Goal: Task Accomplishment & Management: Manage account settings

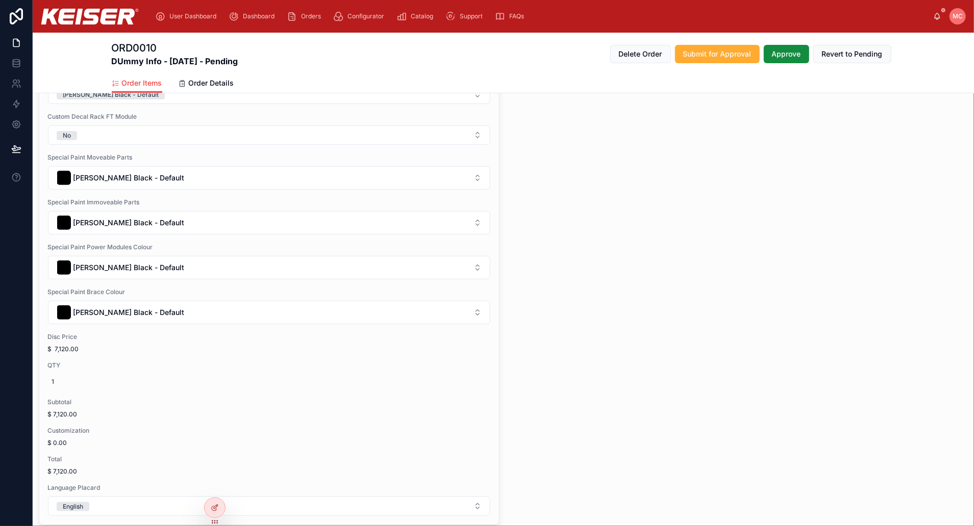
scroll to position [235, 0]
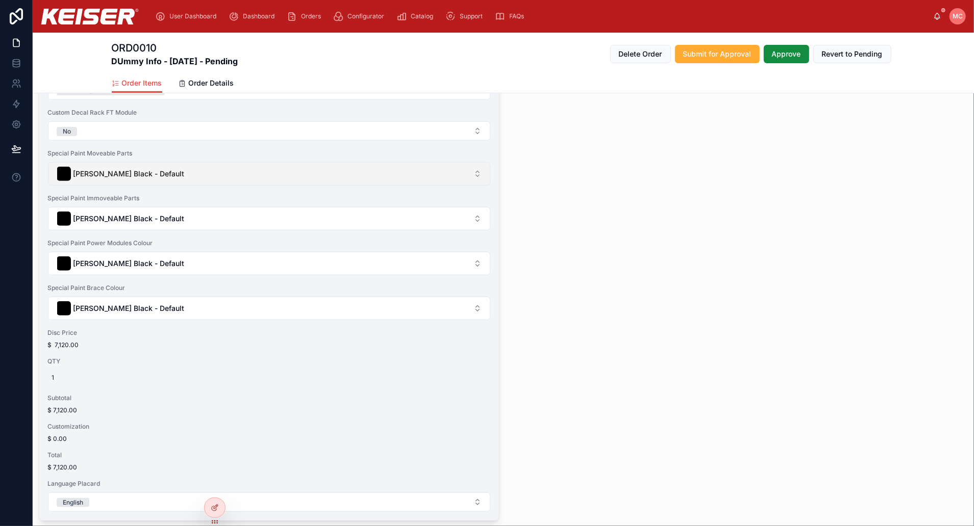
click at [401, 173] on button "[PERSON_NAME] Black - Default" at bounding box center [269, 173] width 442 height 23
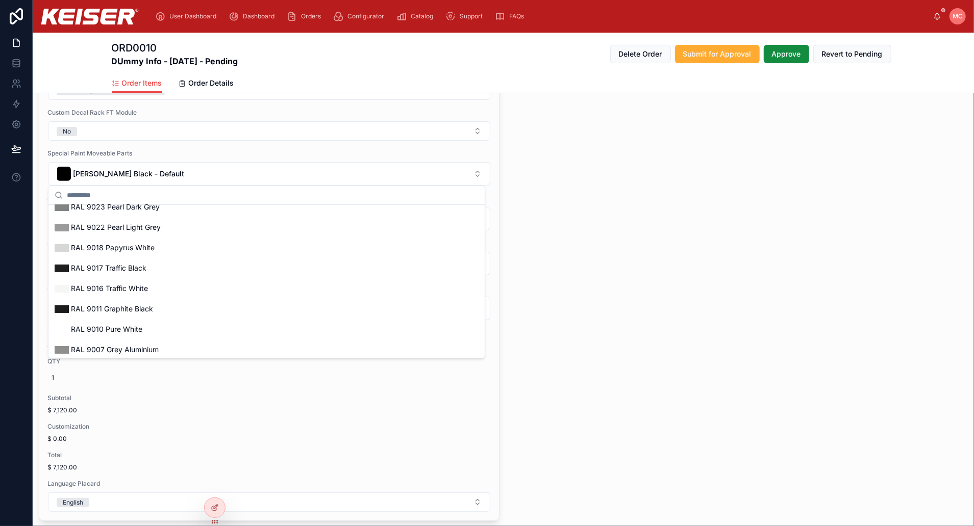
scroll to position [129, 0]
click at [296, 195] on input "text" at bounding box center [273, 195] width 412 height 18
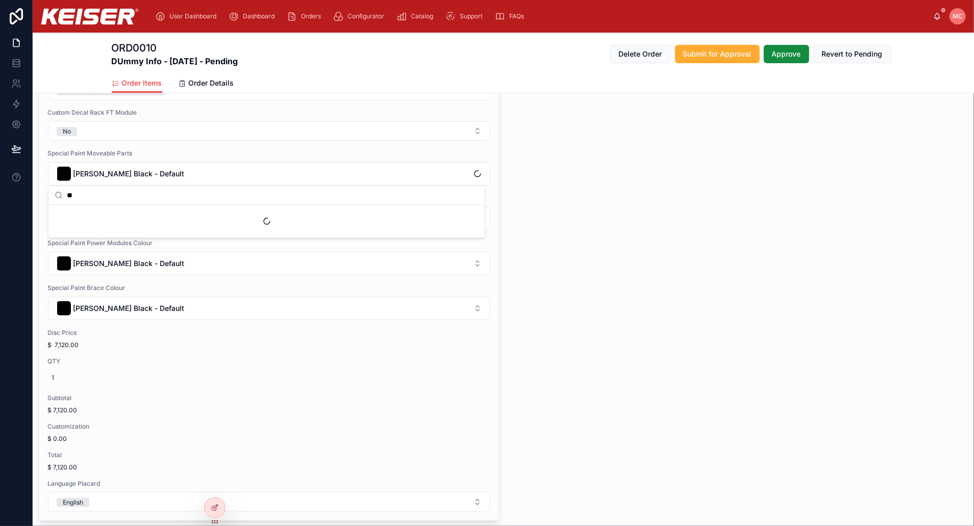
scroll to position [0, 0]
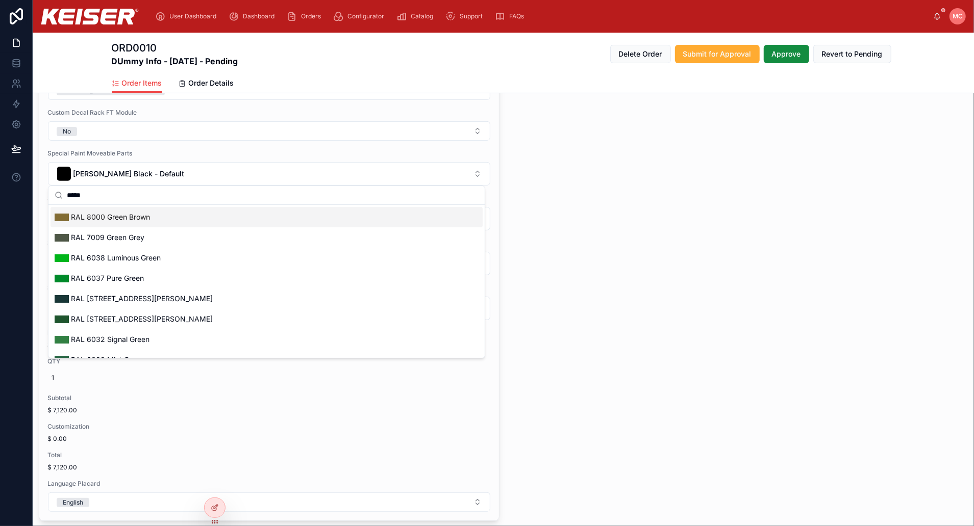
type input "*****"
click at [273, 218] on div "RAL 8000 Green Brown" at bounding box center [267, 217] width 432 height 20
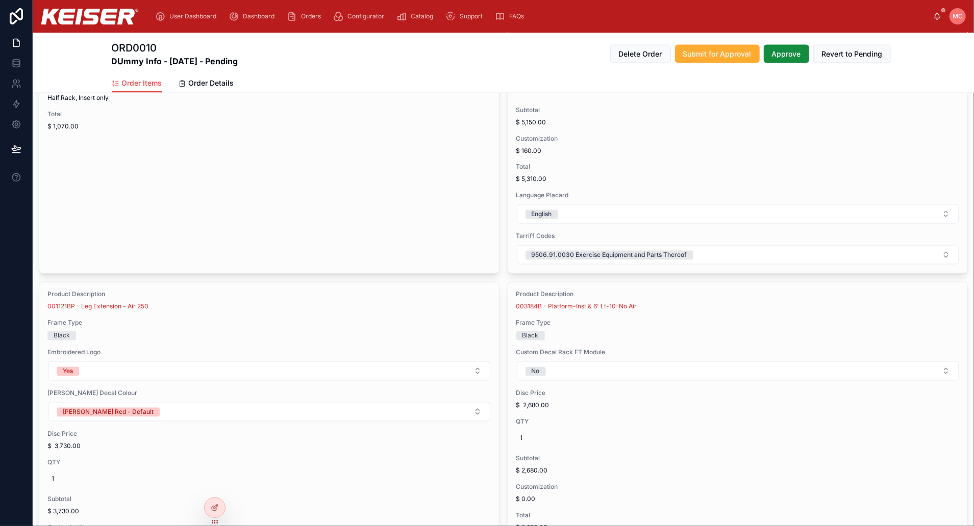
scroll to position [1391, 0]
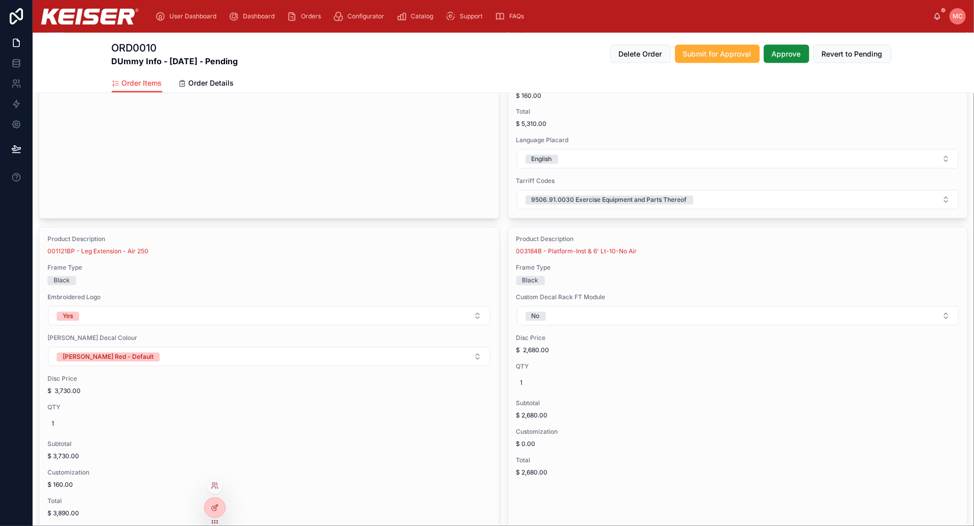
click at [214, 490] on div at bounding box center [215, 486] width 16 height 16
click at [214, 484] on icon at bounding box center [215, 486] width 8 height 8
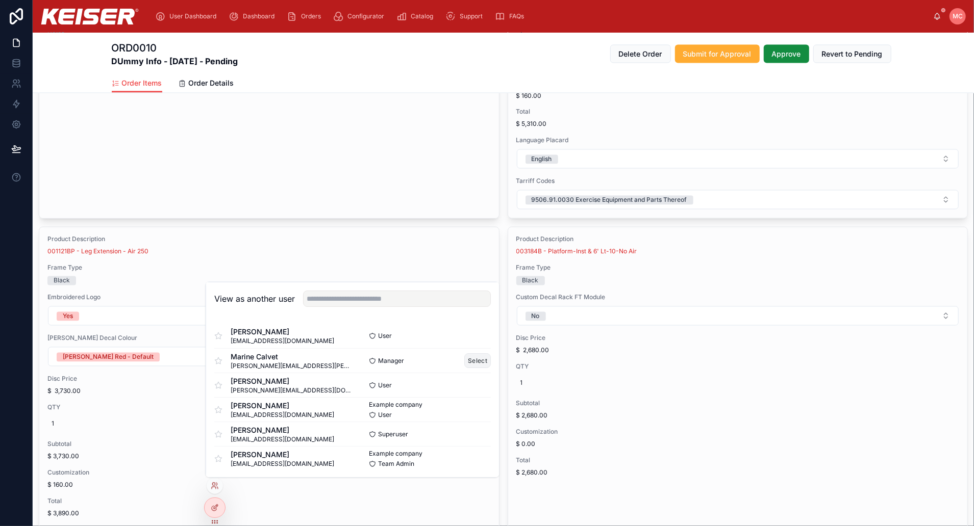
click at [464, 362] on button "Select" at bounding box center [477, 361] width 27 height 15
click at [474, 357] on button "Select" at bounding box center [477, 361] width 27 height 15
click at [469, 355] on button "Select" at bounding box center [477, 361] width 27 height 15
click at [467, 360] on button "Select" at bounding box center [477, 361] width 27 height 15
click at [466, 361] on button "Select" at bounding box center [477, 361] width 27 height 15
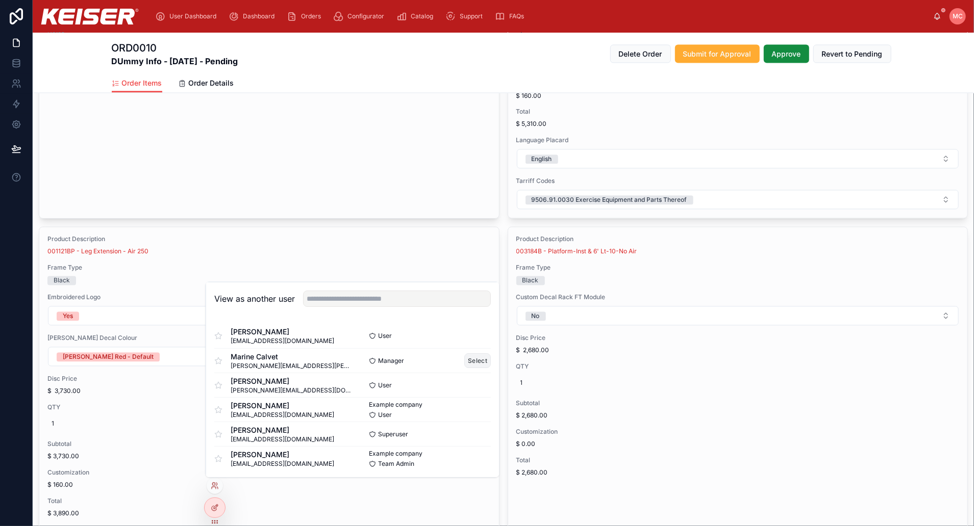
click at [464, 357] on button "Select" at bounding box center [477, 361] width 27 height 15
click at [278, 367] on span "marinec@keiser.com" at bounding box center [292, 366] width 122 height 8
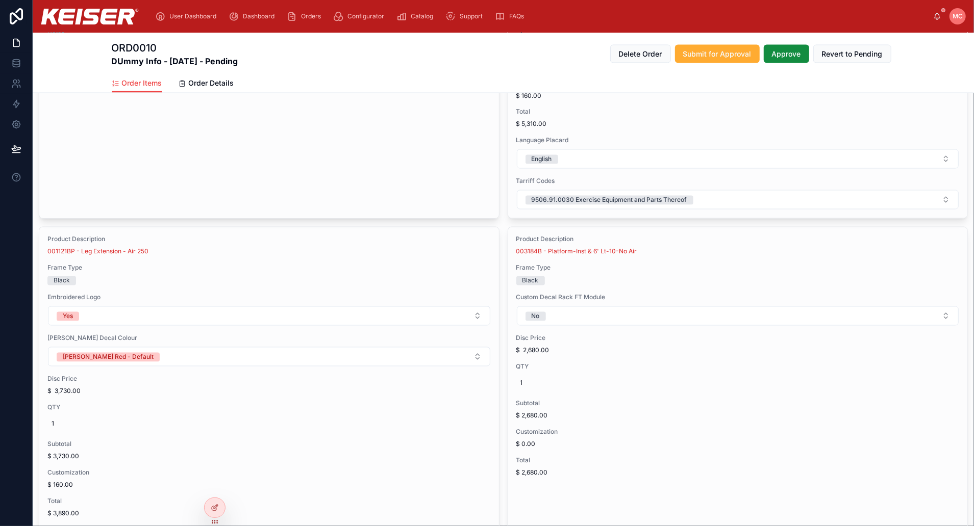
click at [305, 78] on div "Order Items Order Details" at bounding box center [504, 82] width 784 height 19
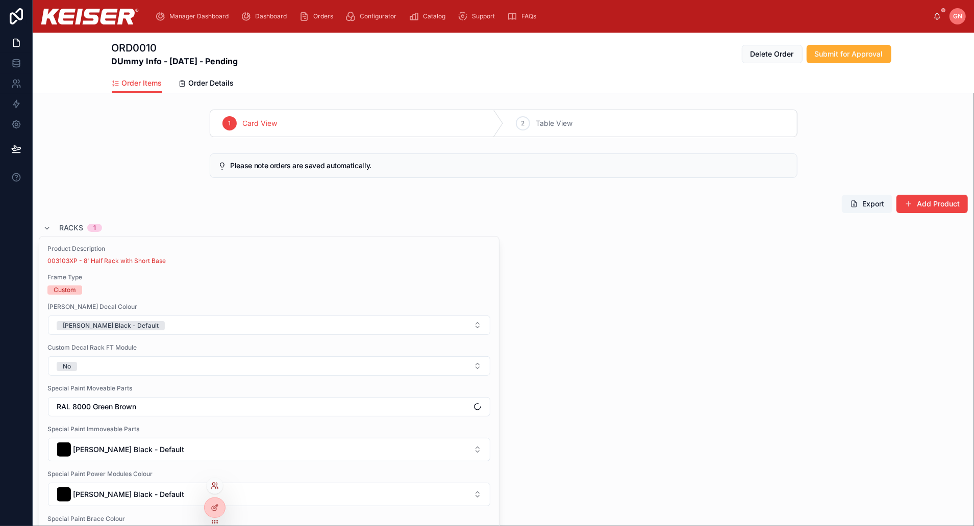
click at [212, 489] on icon at bounding box center [214, 488] width 4 height 2
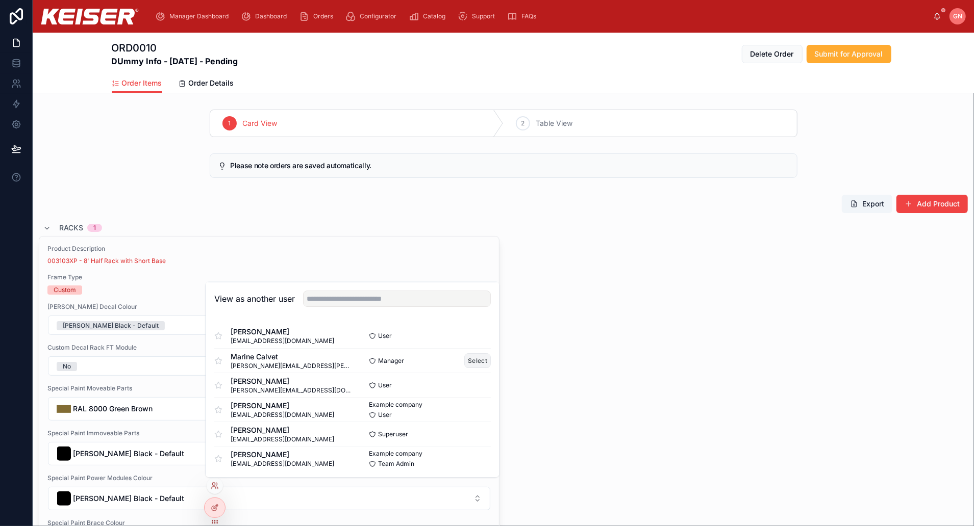
click at [464, 360] on button "Select" at bounding box center [477, 361] width 27 height 15
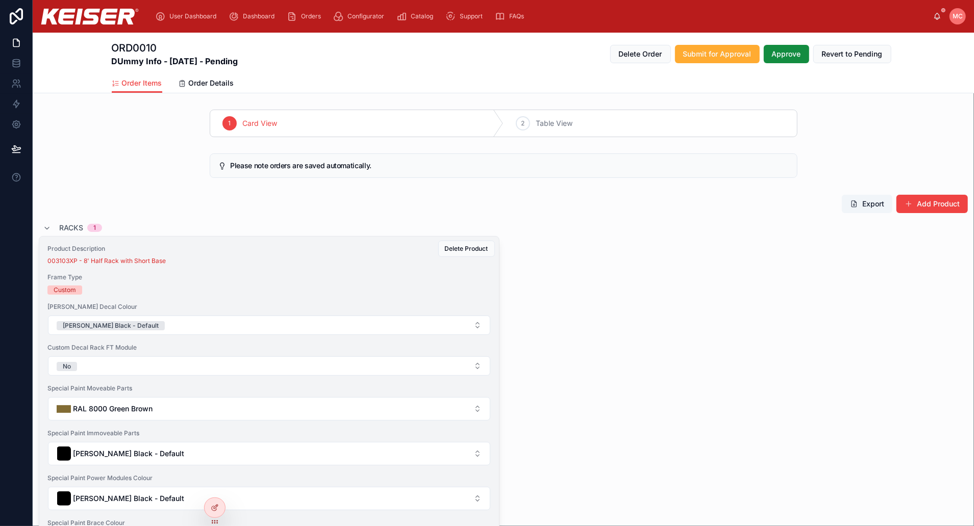
click at [211, 436] on div "Special Paint Immoveable Parts Keiser Black - Default" at bounding box center [268, 448] width 443 height 37
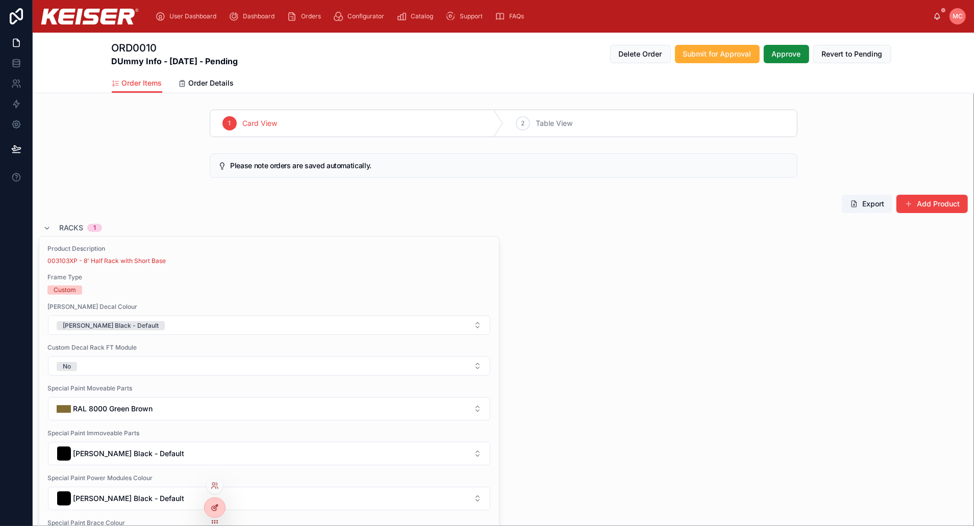
click at [213, 511] on icon at bounding box center [214, 509] width 5 height 5
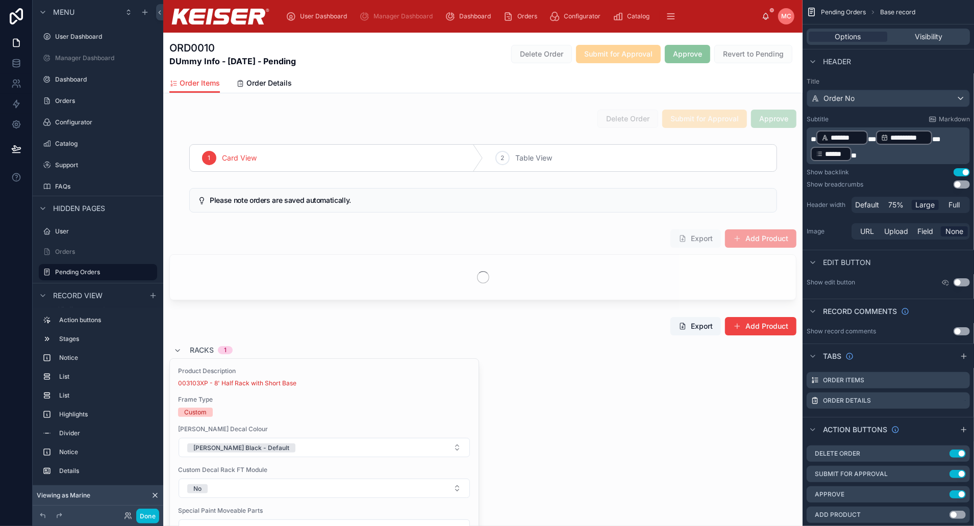
click at [134, 517] on div "Done" at bounding box center [138, 516] width 41 height 15
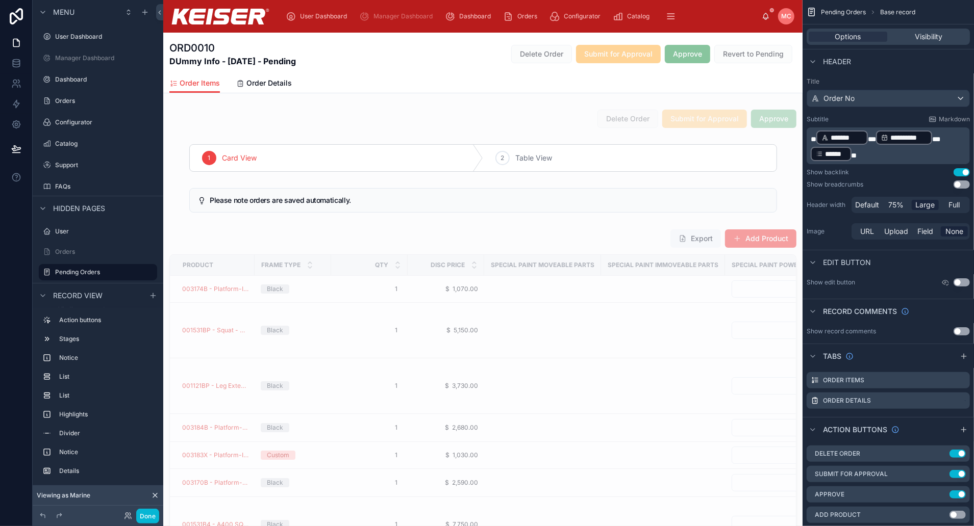
scroll to position [5, 0]
click at [126, 517] on icon at bounding box center [127, 518] width 4 height 2
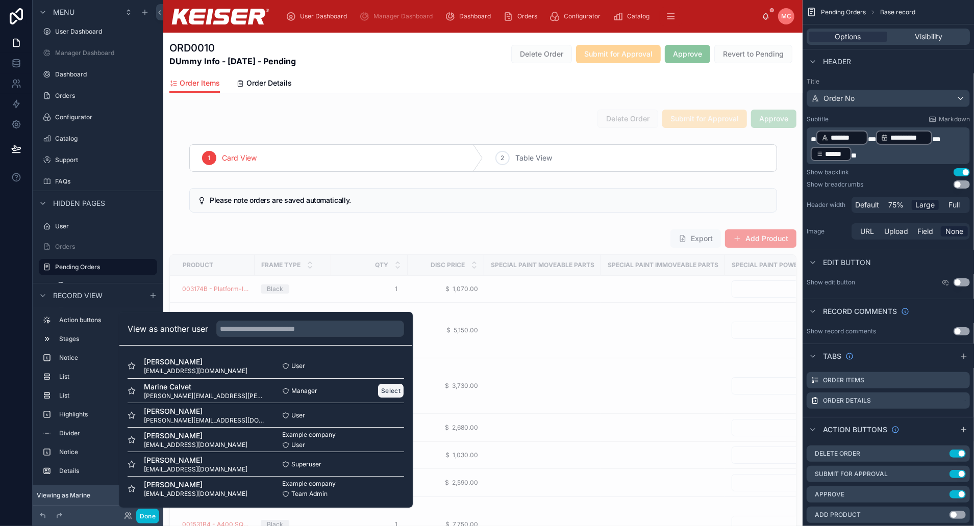
click at [378, 389] on button "Select" at bounding box center [391, 391] width 27 height 15
click at [385, 388] on button "Select" at bounding box center [391, 391] width 27 height 15
click at [227, 393] on div "Marine Calvet marinec@keiser.com" at bounding box center [197, 391] width 138 height 18
click at [164, 384] on span "Marine Calvet" at bounding box center [205, 387] width 122 height 10
click at [383, 389] on button "Select" at bounding box center [391, 391] width 27 height 15
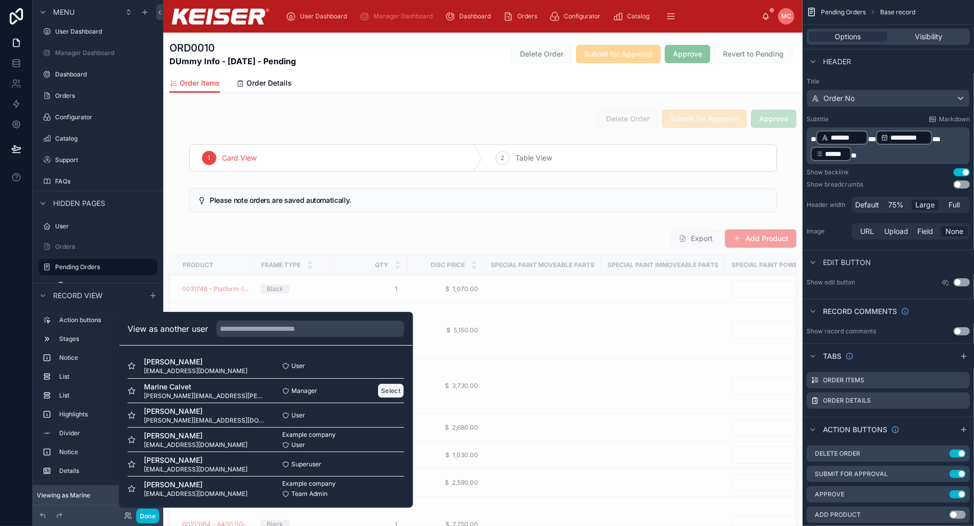
click at [383, 389] on button "Select" at bounding box center [391, 391] width 27 height 15
click at [380, 393] on button "Select" at bounding box center [391, 391] width 27 height 15
click at [382, 391] on button "Select" at bounding box center [391, 391] width 27 height 15
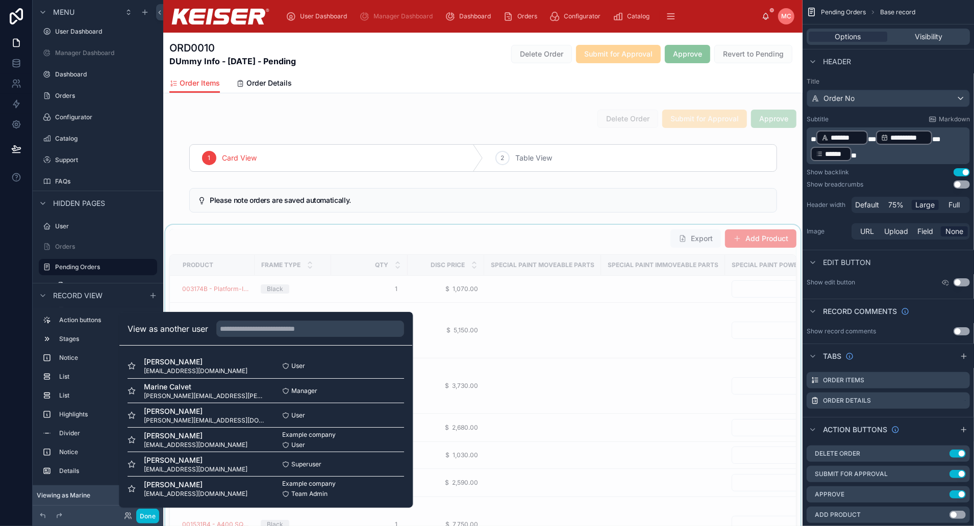
click at [603, 371] on div at bounding box center [482, 440] width 639 height 430
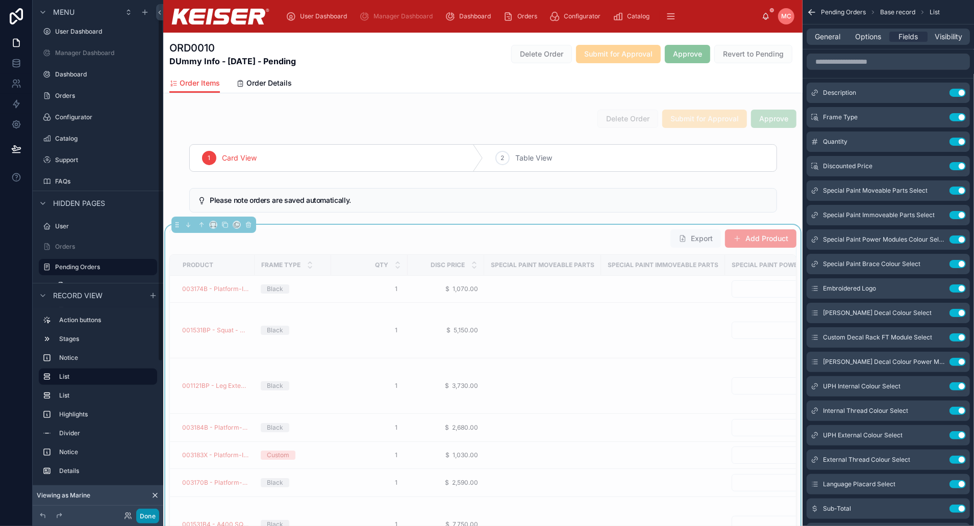
click at [149, 517] on button "Done" at bounding box center [147, 516] width 23 height 15
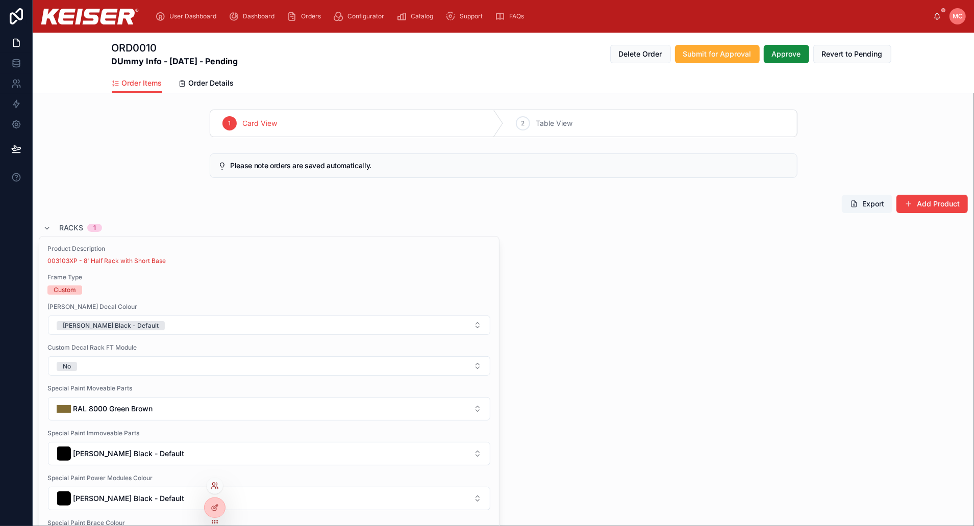
click at [214, 487] on icon at bounding box center [214, 488] width 4 height 2
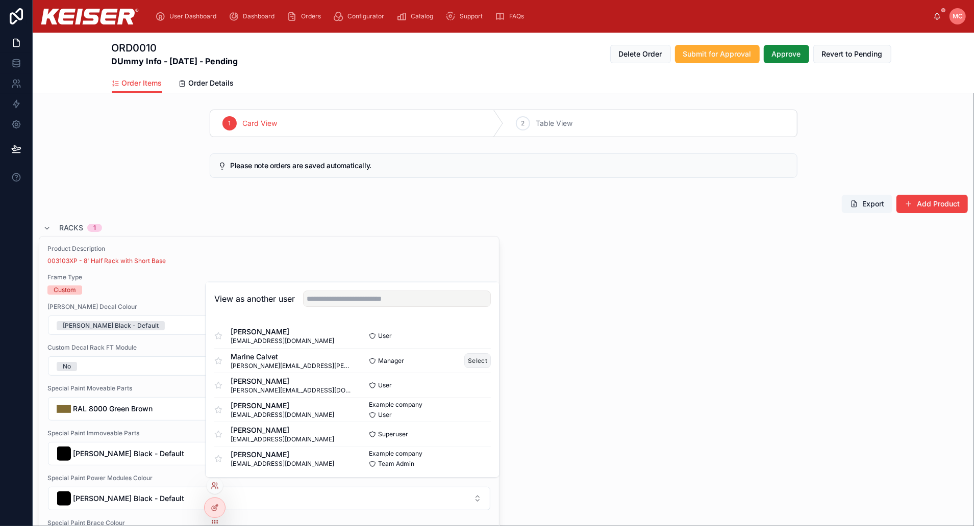
click at [472, 362] on button "Select" at bounding box center [477, 361] width 27 height 15
click at [471, 359] on button "Select" at bounding box center [477, 361] width 27 height 15
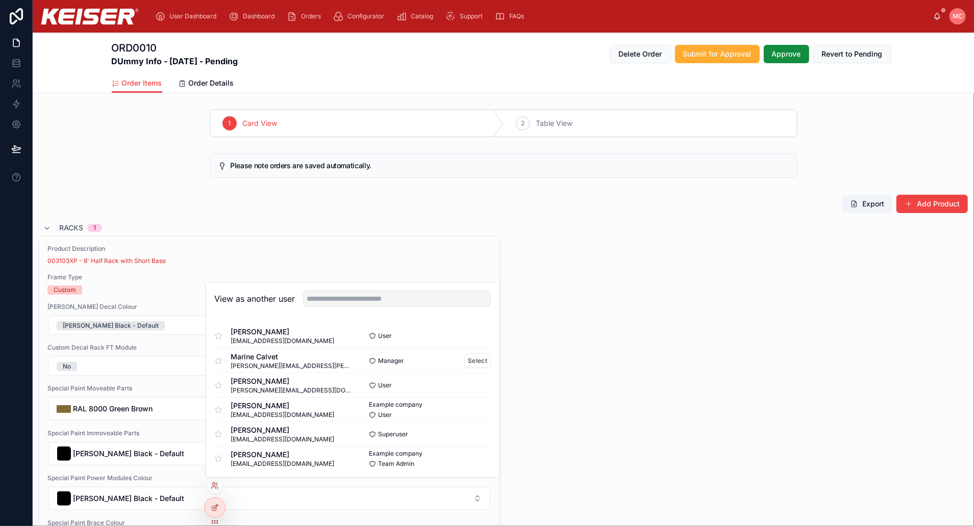
click at [436, 354] on div "Manager Select" at bounding box center [422, 361] width 138 height 15
click at [471, 355] on button "Select" at bounding box center [477, 361] width 27 height 15
click at [474, 358] on button "Select" at bounding box center [477, 361] width 27 height 15
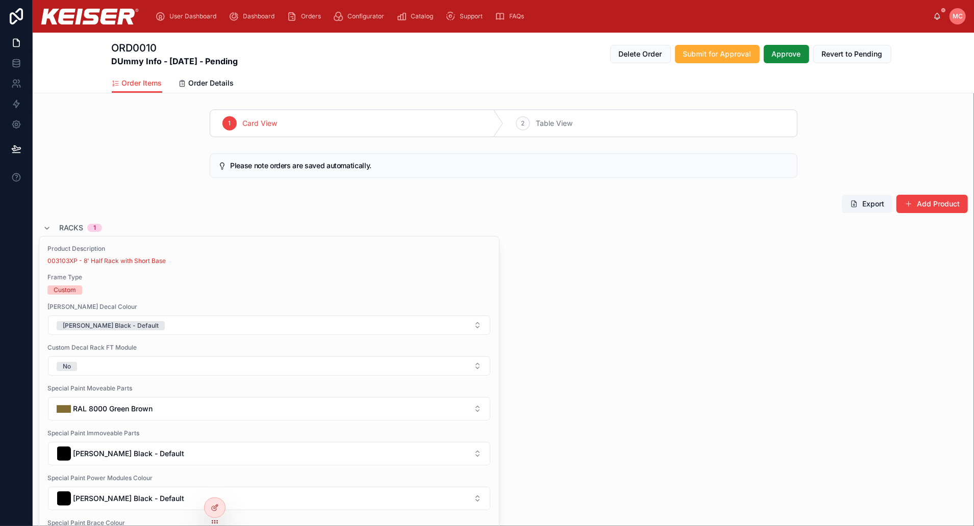
click at [821, 408] on div "Product Description 003103XP - 8' Half Rack with Short Base Frame Type Custom K…" at bounding box center [503, 496] width 929 height 520
click at [216, 485] on icon at bounding box center [215, 486] width 8 height 8
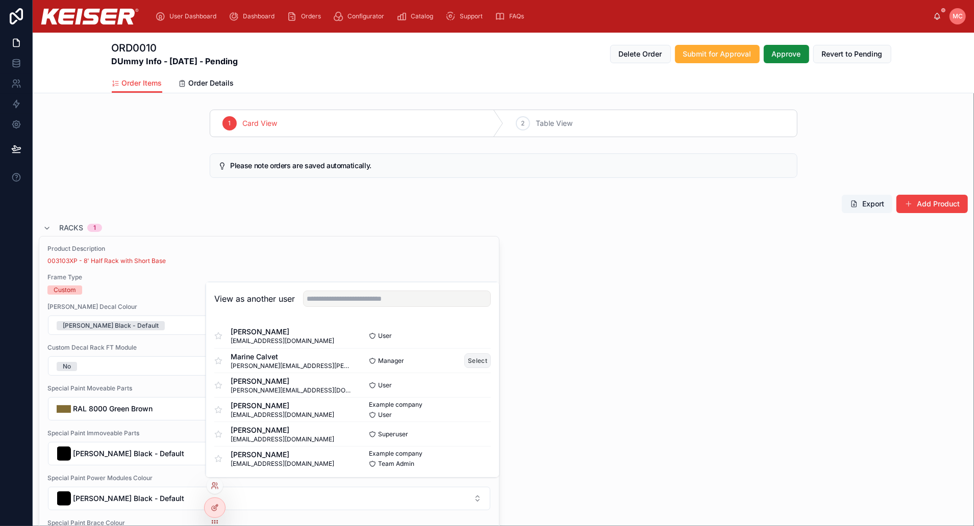
click at [464, 356] on button "Select" at bounding box center [477, 361] width 27 height 15
click at [466, 358] on button "Select" at bounding box center [477, 361] width 27 height 15
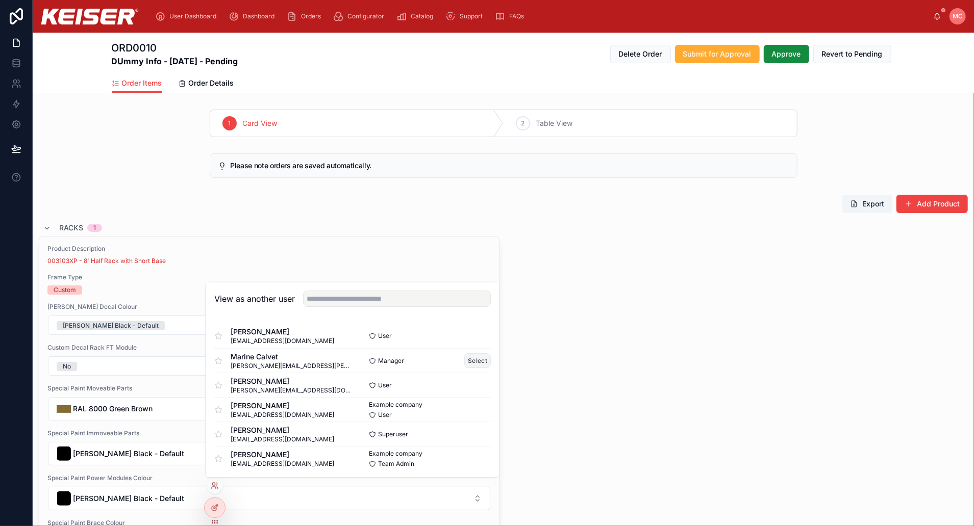
click at [466, 358] on button "Select" at bounding box center [477, 361] width 27 height 15
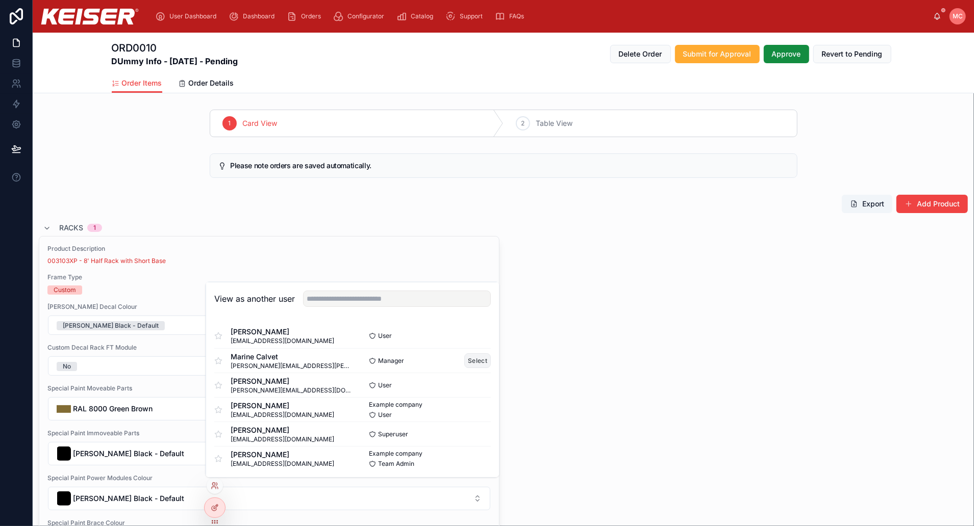
click at [467, 362] on button "Select" at bounding box center [477, 361] width 27 height 15
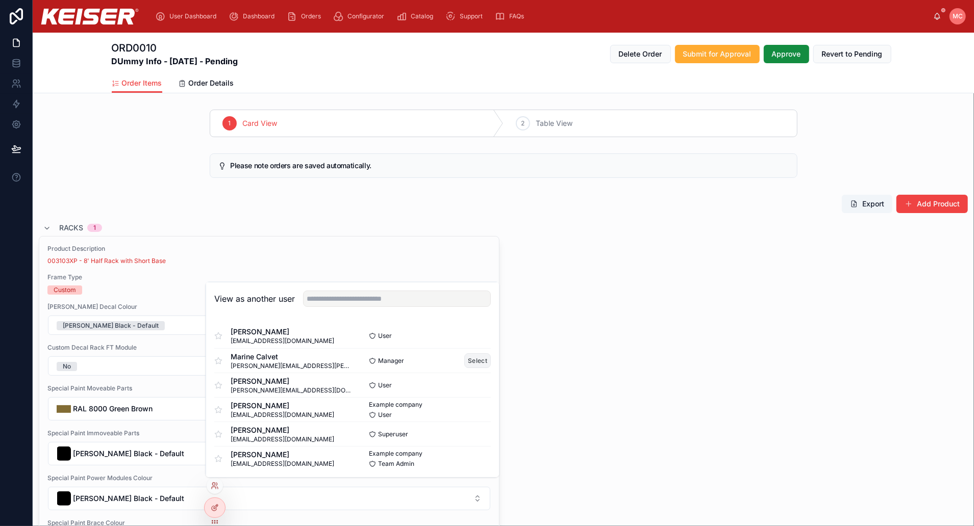
click at [467, 362] on button "Select" at bounding box center [477, 361] width 27 height 15
drag, startPoint x: 421, startPoint y: 319, endPoint x: 368, endPoint y: 338, distance: 56.3
click at [368, 338] on div "User Select" at bounding box center [422, 336] width 138 height 15
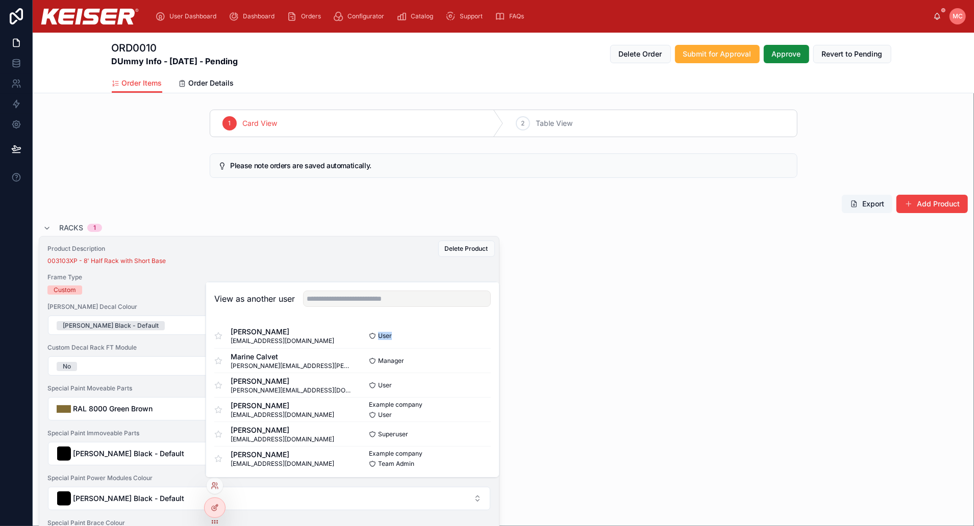
drag, startPoint x: 368, startPoint y: 338, endPoint x: 197, endPoint y: 424, distance: 191.2
click at [197, 424] on div "User Dashboard Dashboard Orders Configurator Catalog Support FAQs MC Marine Cal…" at bounding box center [487, 263] width 974 height 526
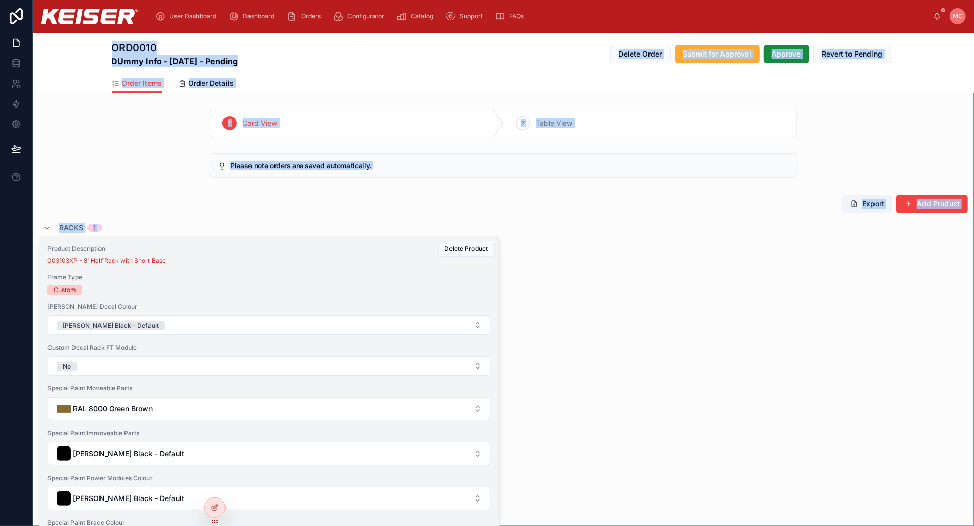
click at [197, 424] on div "Product Description 003103XP - 8' Half Rack with Short Base Frame Type Custom K…" at bounding box center [269, 496] width 460 height 519
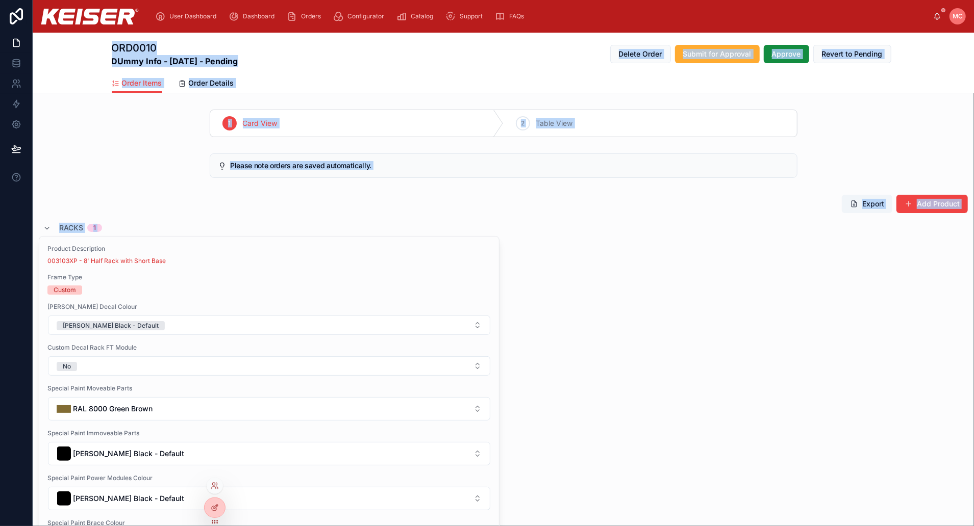
click at [218, 479] on div at bounding box center [215, 486] width 16 height 16
click at [217, 490] on div at bounding box center [215, 486] width 16 height 16
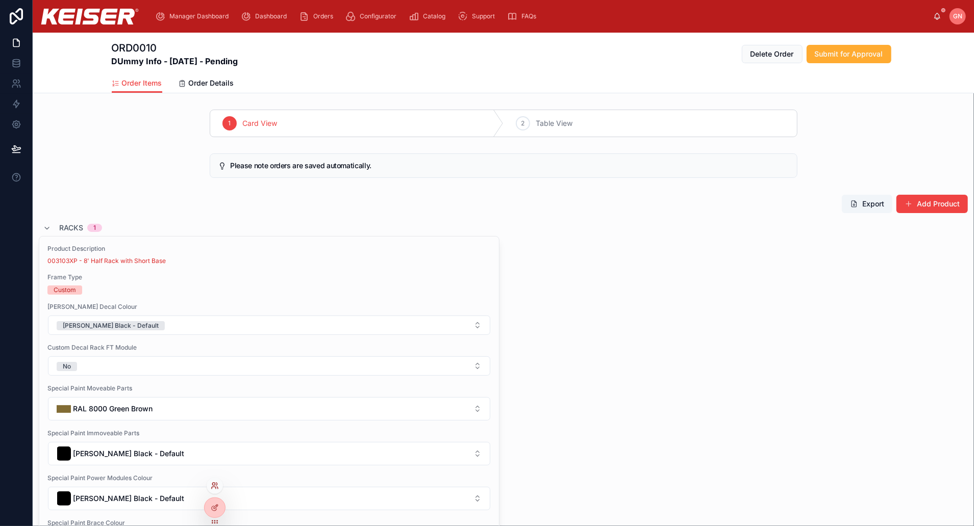
click at [213, 488] on icon at bounding box center [215, 486] width 8 height 8
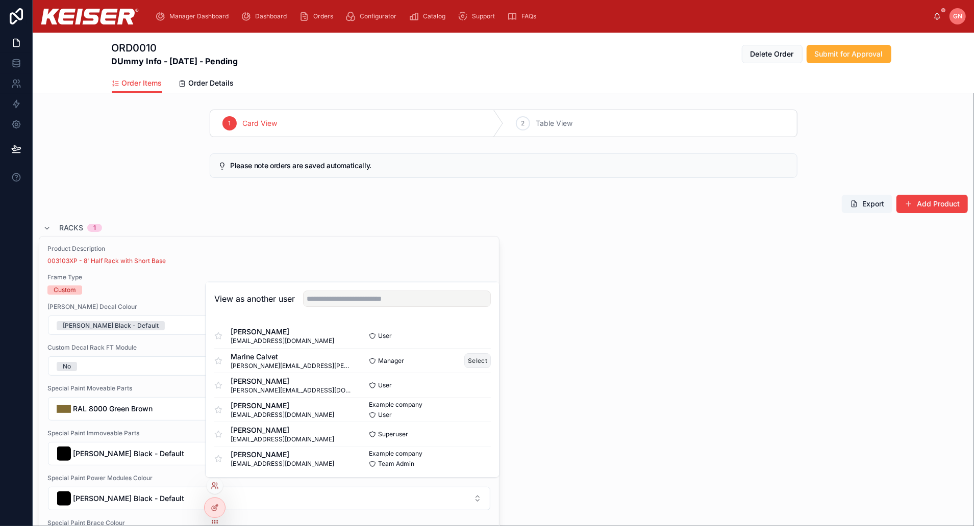
click at [465, 357] on button "Select" at bounding box center [477, 361] width 27 height 15
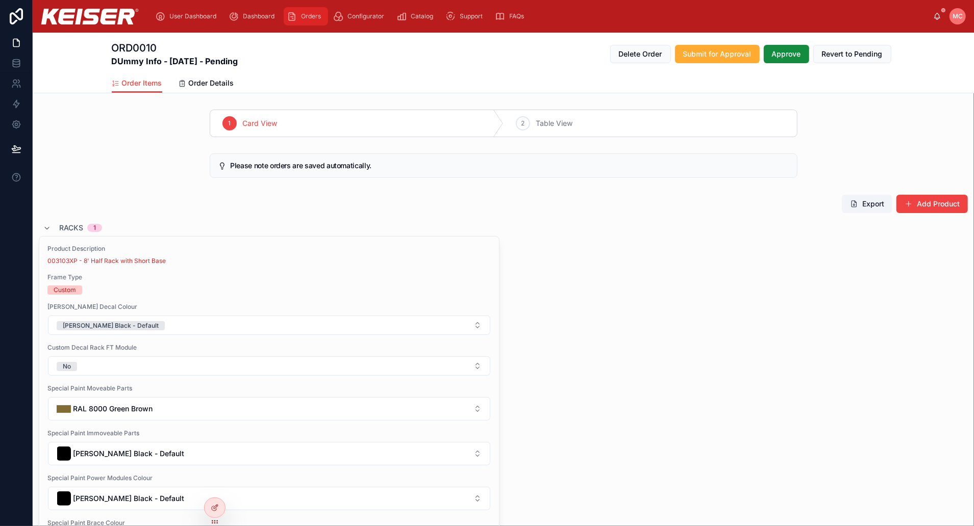
click at [312, 15] on span "Orders" at bounding box center [311, 16] width 20 height 8
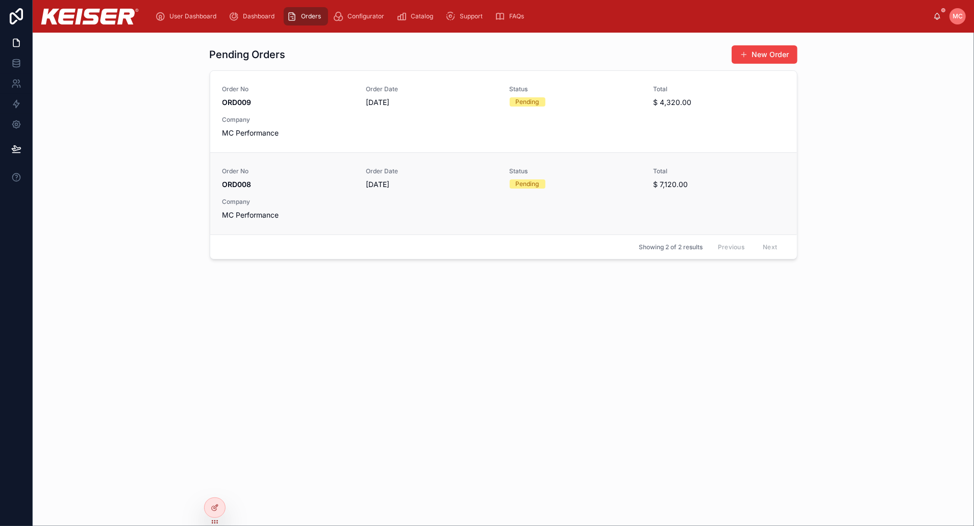
click at [421, 191] on div "Order No ORD008 Order Date [DATE] Status Pending Total $ 7,120.00 Company MC Pe…" at bounding box center [503, 193] width 562 height 53
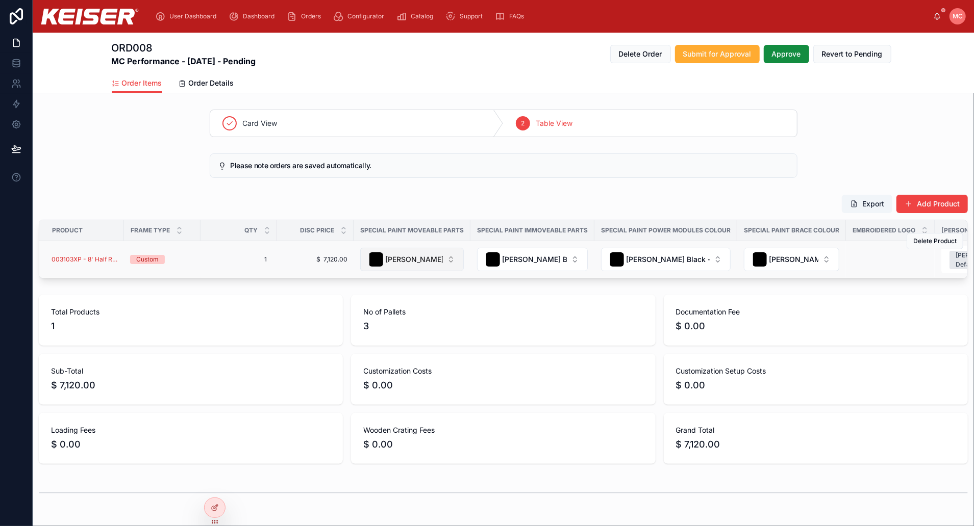
click at [436, 248] on button "[PERSON_NAME] Black - Default" at bounding box center [412, 259] width 104 height 23
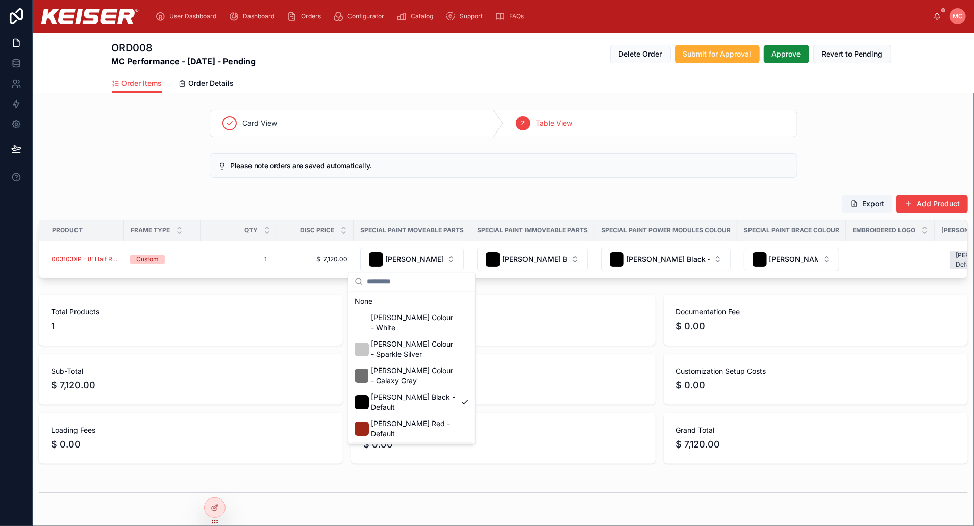
click at [427, 445] on span "RAL 9023 Pearl Dark Grey" at bounding box center [414, 455] width 86 height 20
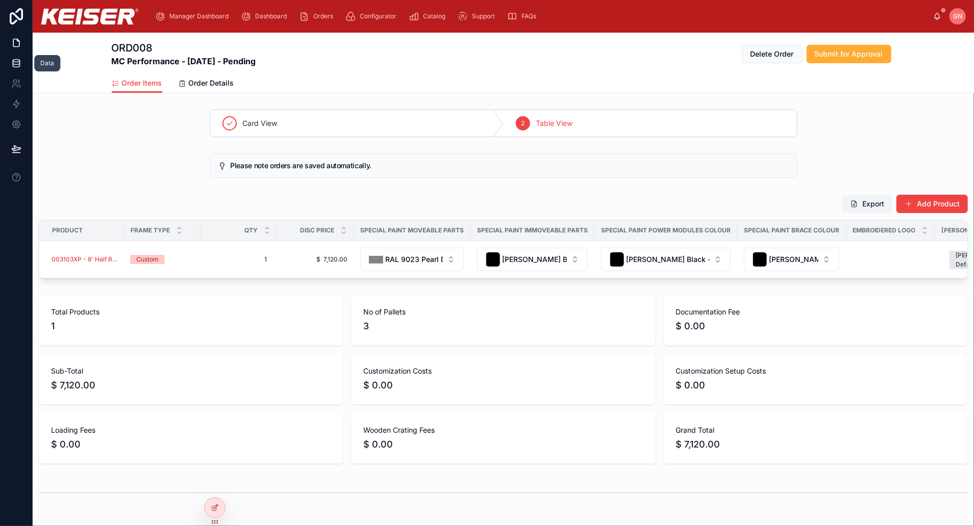
click at [4, 63] on link at bounding box center [16, 63] width 32 height 20
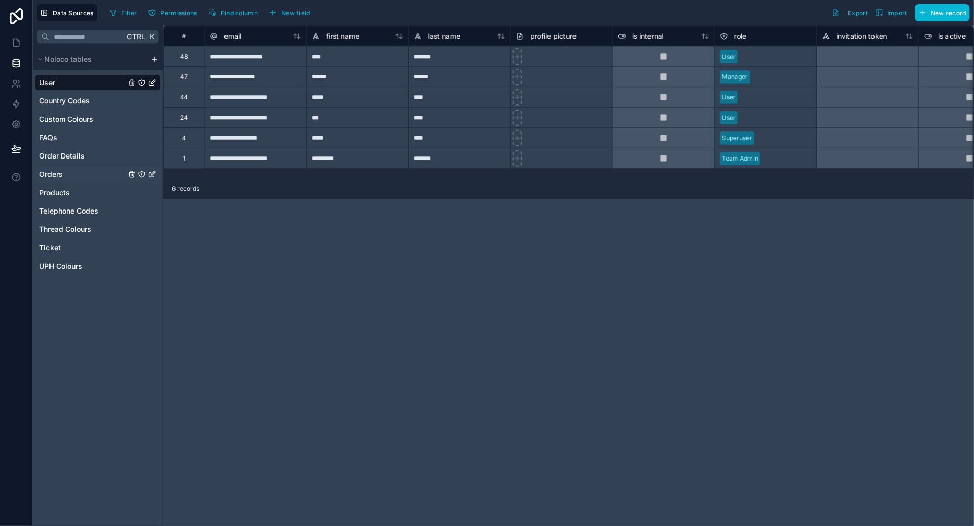
click at [91, 175] on div "Orders" at bounding box center [98, 174] width 126 height 16
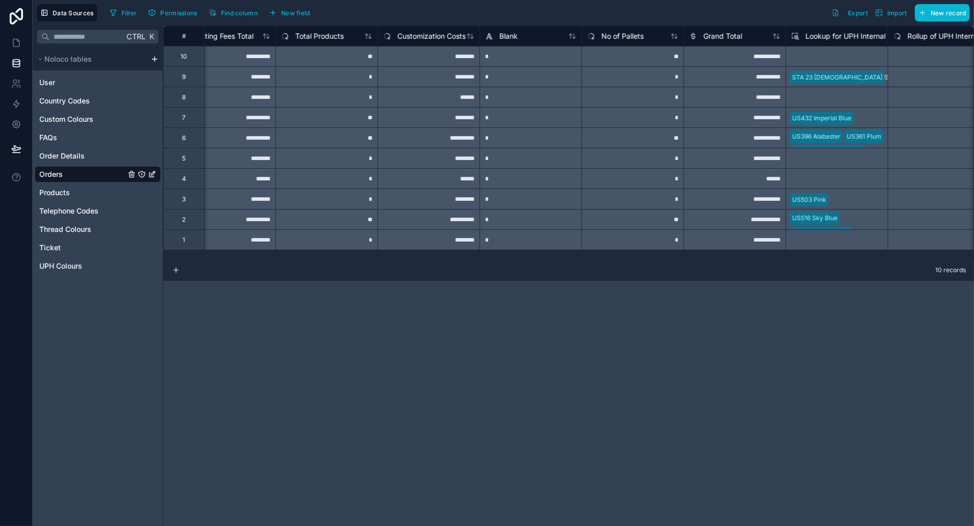
scroll to position [0, 3667]
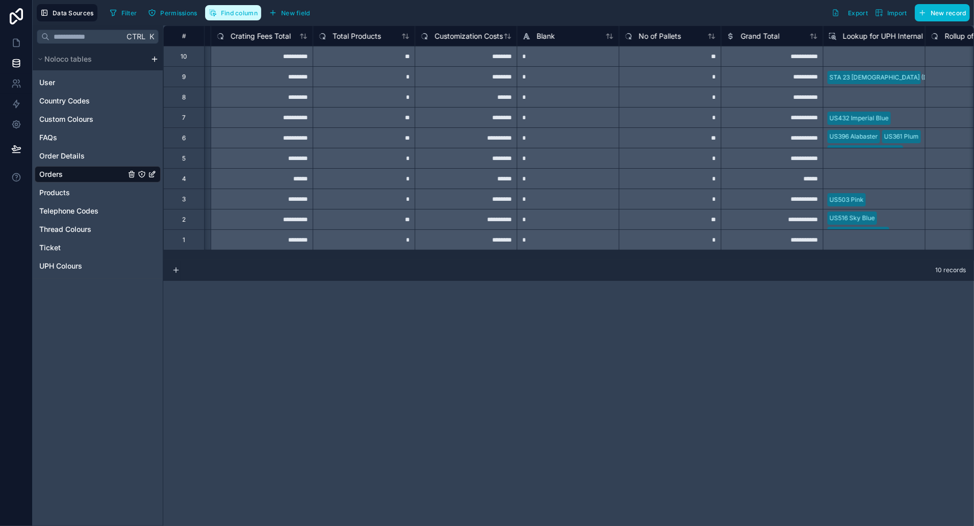
click at [221, 15] on span "Find column" at bounding box center [239, 13] width 37 height 8
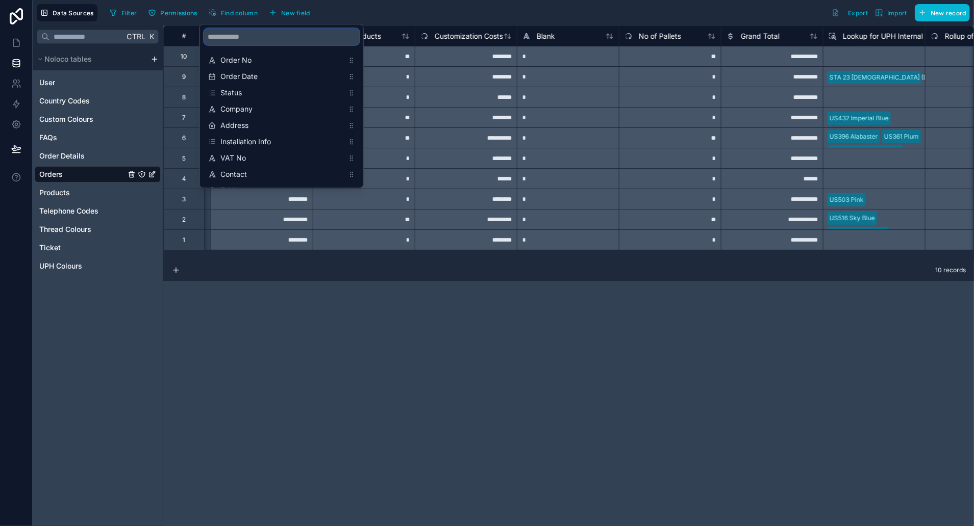
click at [235, 40] on input "scrollable content" at bounding box center [281, 37] width 155 height 16
click at [400, 360] on div "**********" at bounding box center [568, 276] width 811 height 501
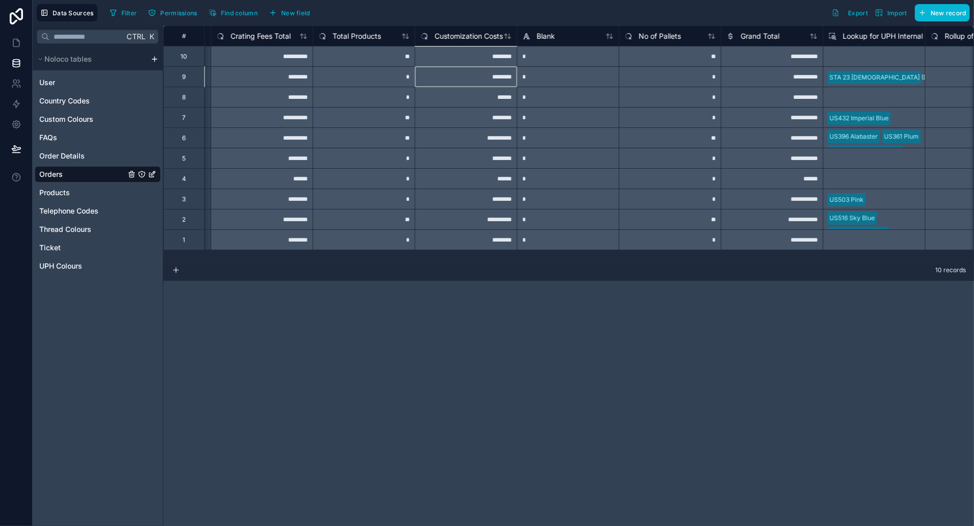
click at [463, 74] on div "********" at bounding box center [466, 76] width 102 height 20
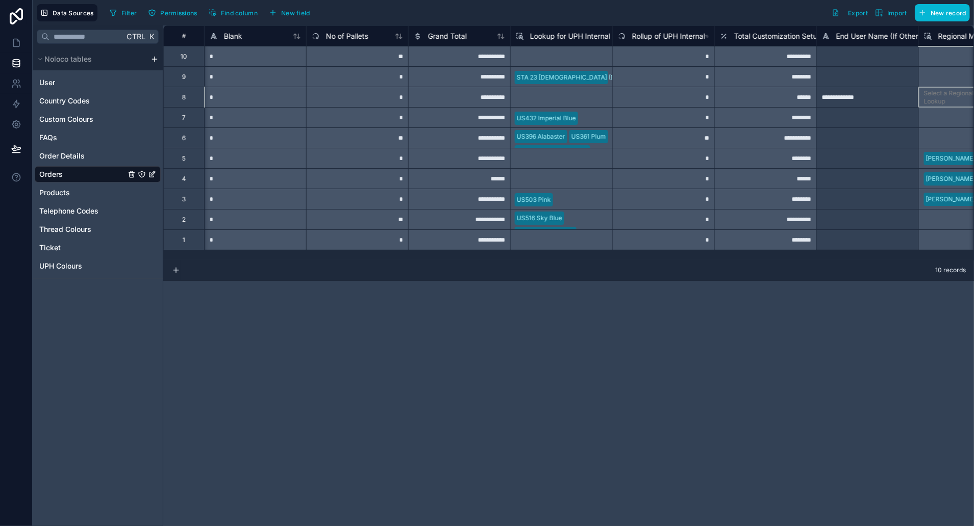
scroll to position [0, 4026]
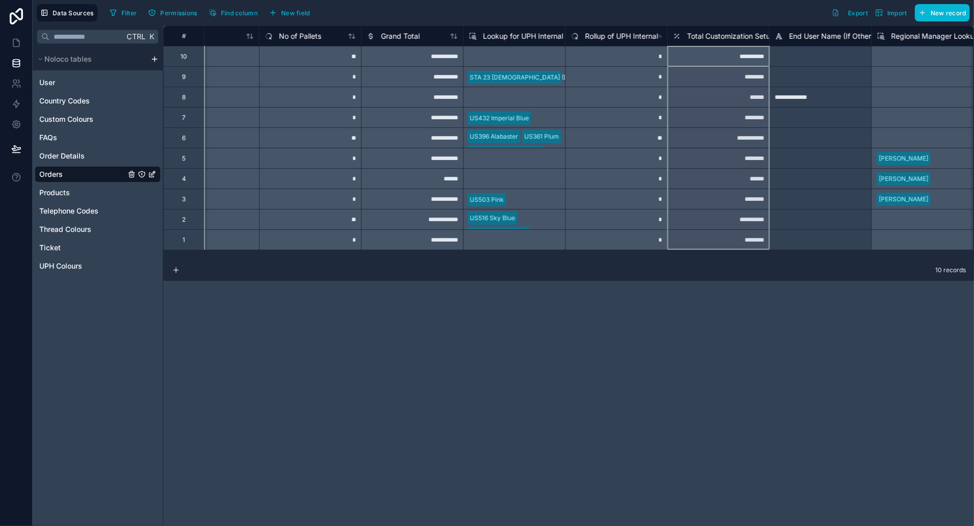
click at [759, 37] on span "Total Customization Setup Costs" at bounding box center [741, 36] width 109 height 10
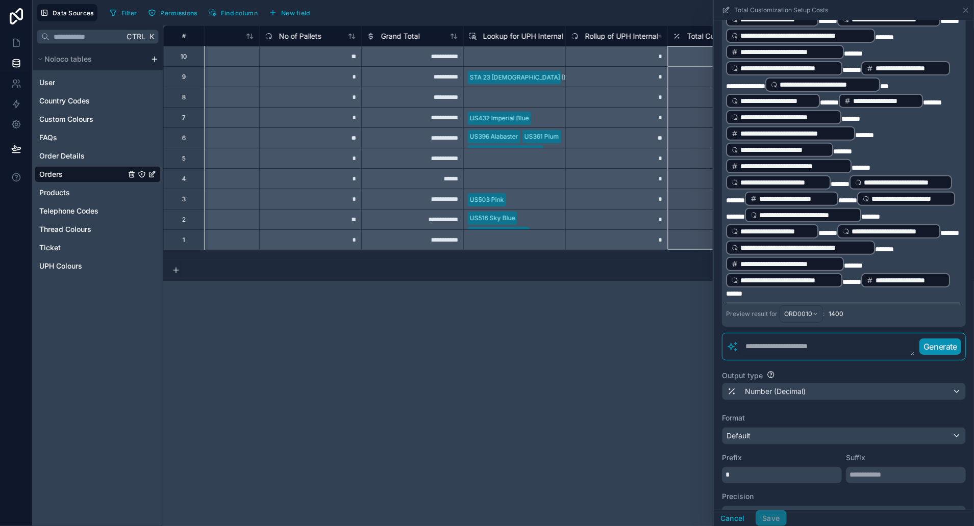
scroll to position [462, 0]
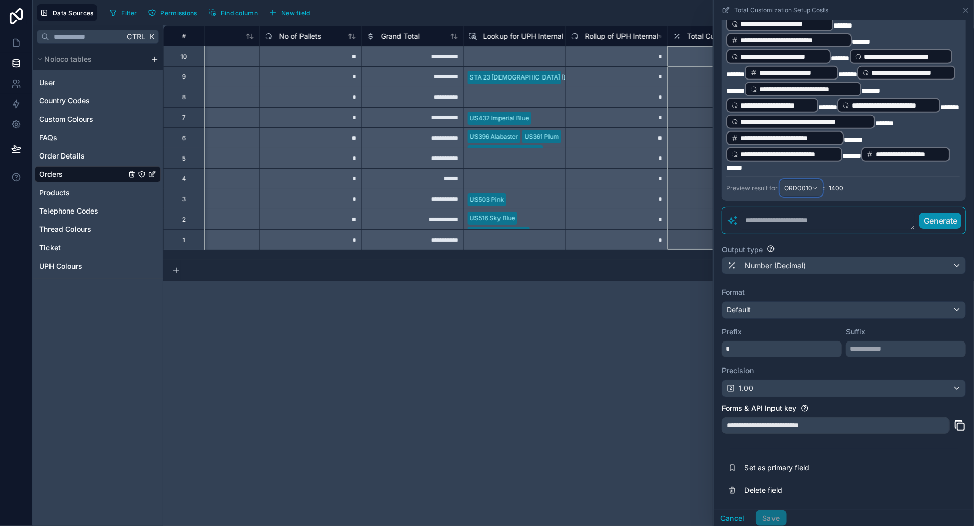
click at [807, 191] on span "ORD0010" at bounding box center [798, 188] width 28 height 8
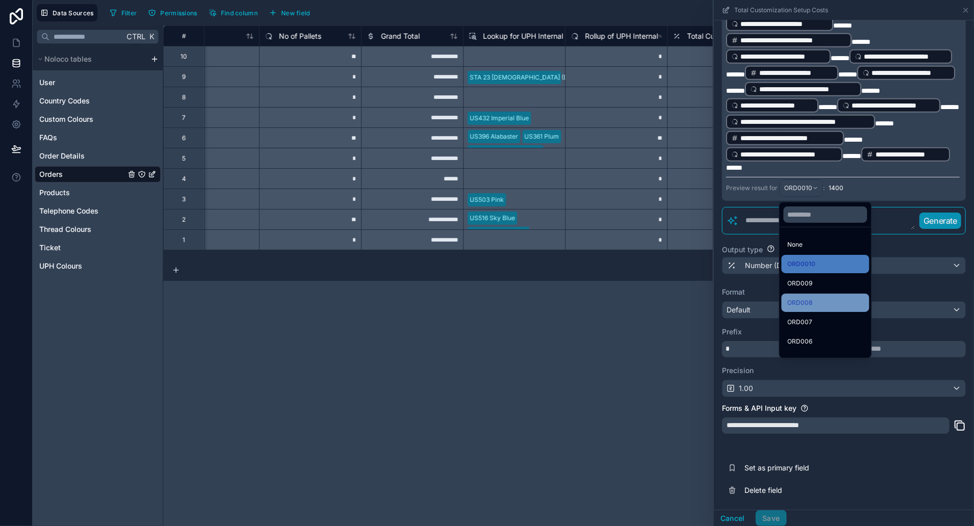
click at [820, 297] on div "ORD008" at bounding box center [826, 303] width 76 height 12
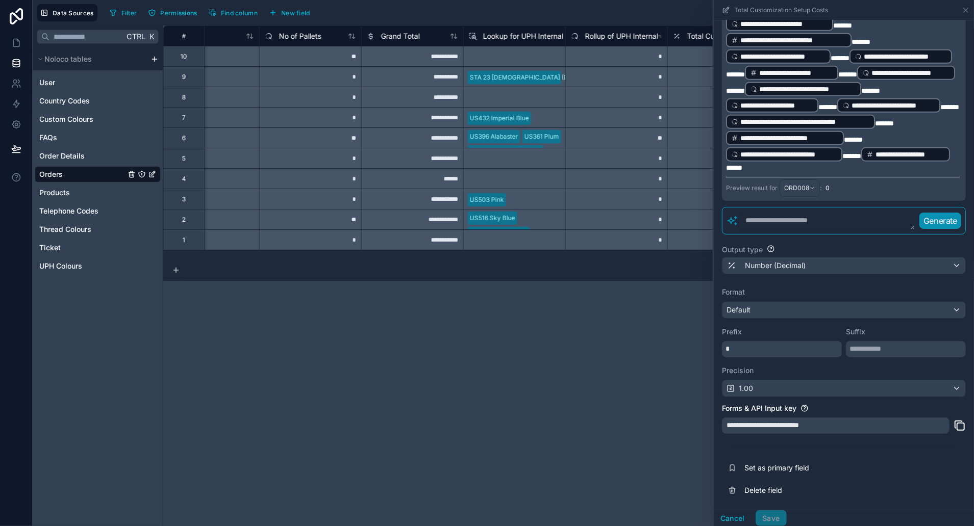
click at [857, 240] on div "**********" at bounding box center [844, 60] width 260 height 900
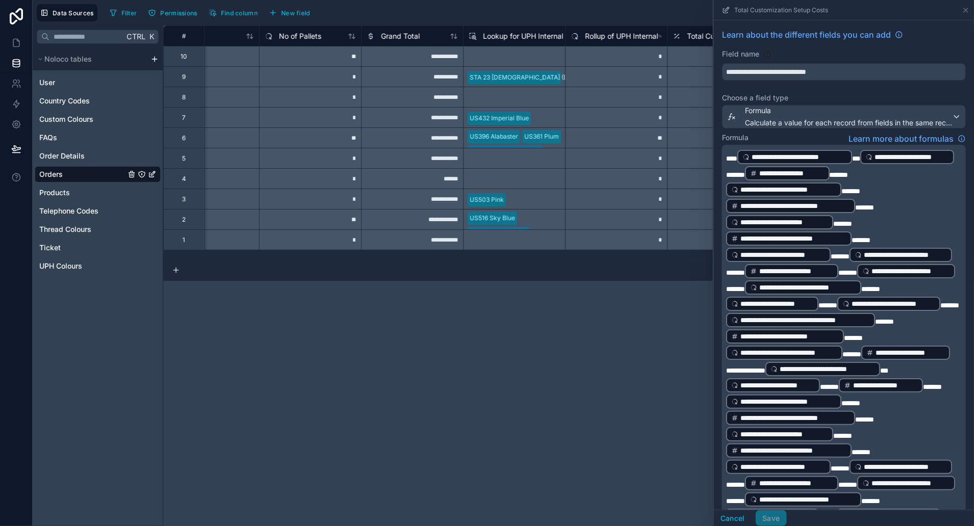
scroll to position [317, 0]
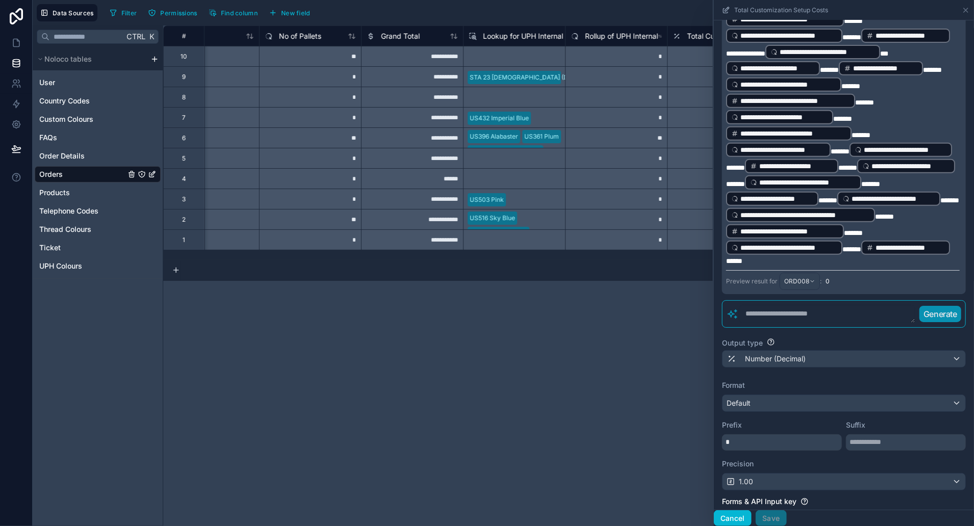
click at [738, 515] on button "Cancel" at bounding box center [733, 519] width 38 height 16
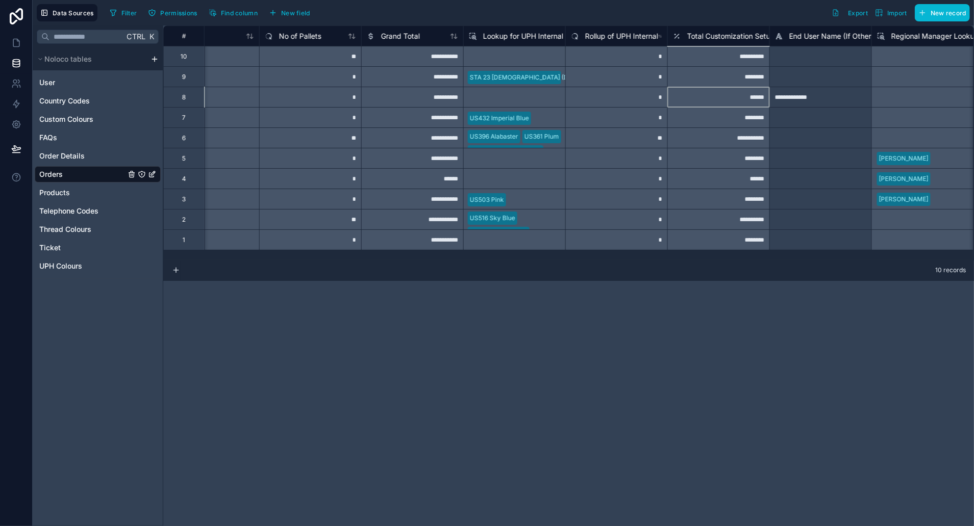
click at [691, 101] on div "******" at bounding box center [718, 97] width 102 height 20
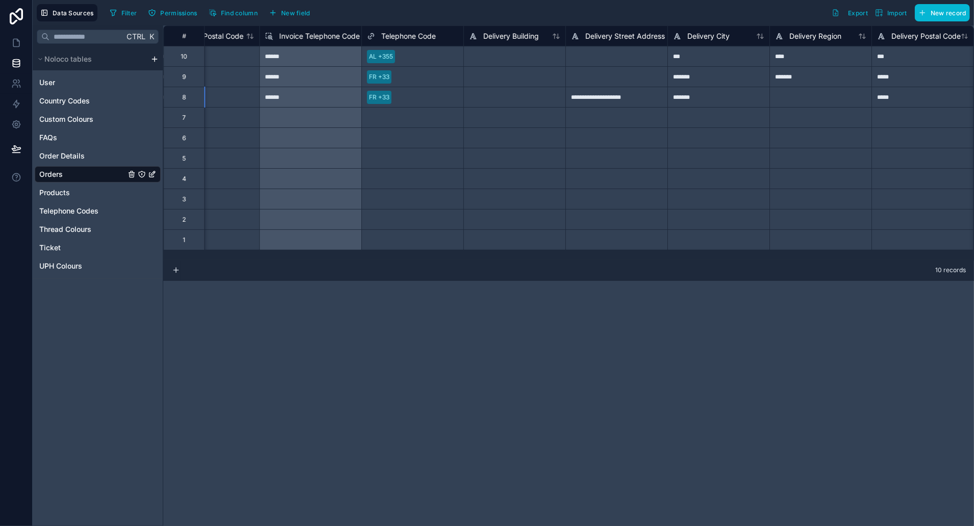
scroll to position [0, 5455]
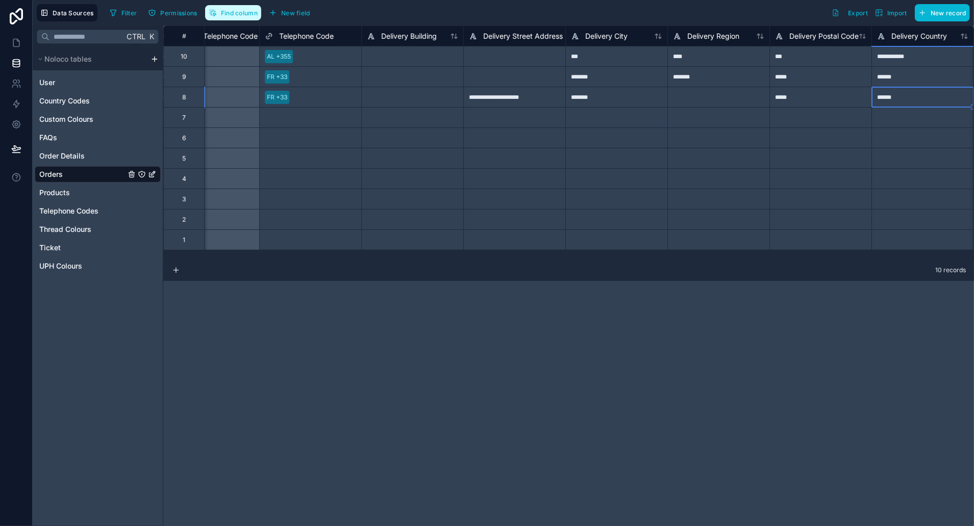
click at [238, 10] on span "Find column" at bounding box center [239, 13] width 37 height 8
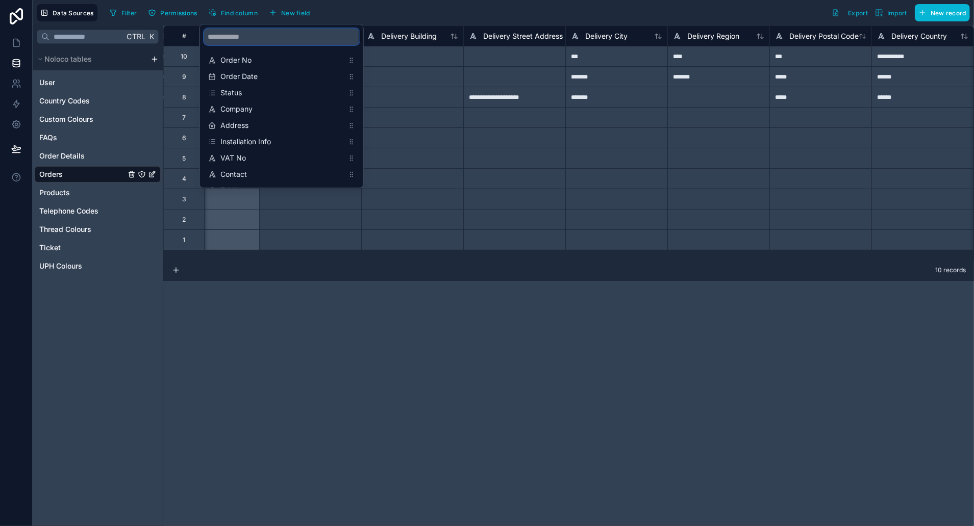
click at [249, 40] on input "scrollable content" at bounding box center [281, 37] width 155 height 16
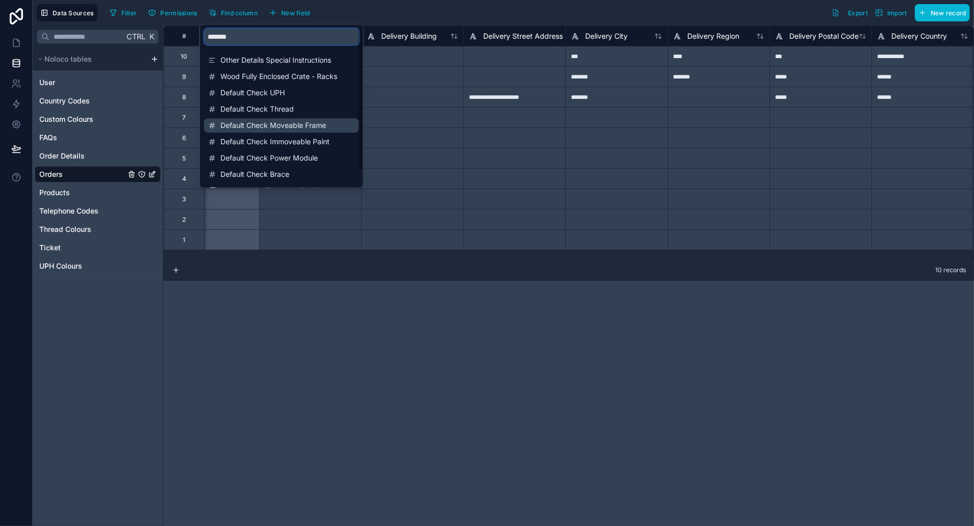
type input "*******"
click at [253, 122] on span "Default Check Moveable Frame" at bounding box center [281, 125] width 123 height 10
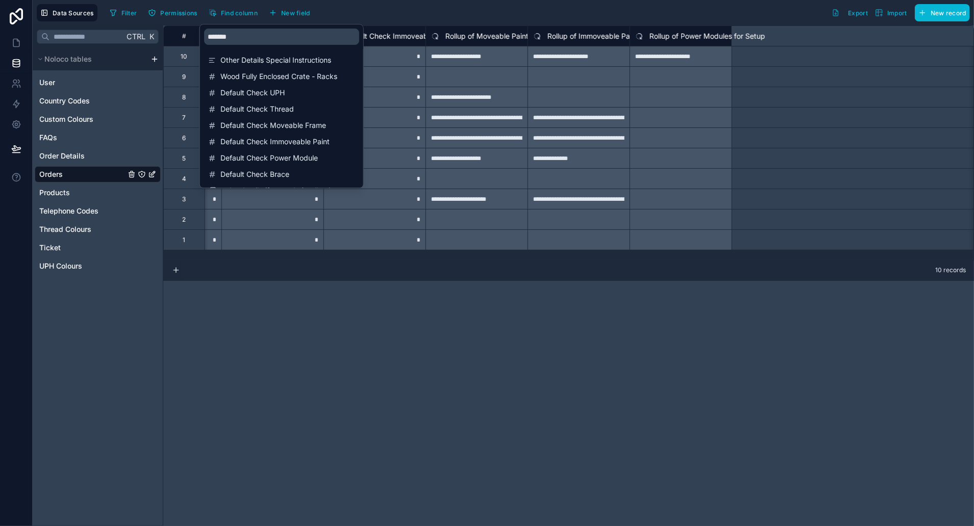
scroll to position [0, 9387]
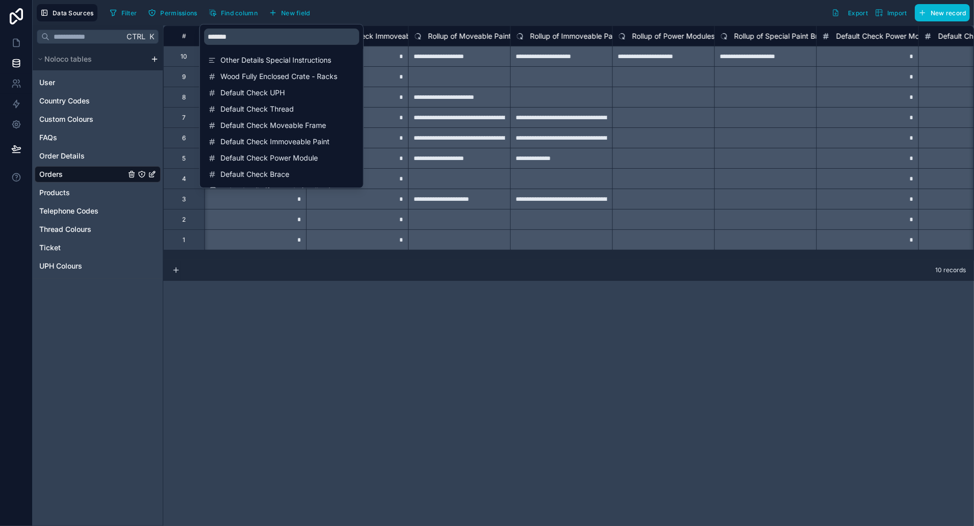
click at [531, 291] on div "**********" at bounding box center [568, 276] width 811 height 501
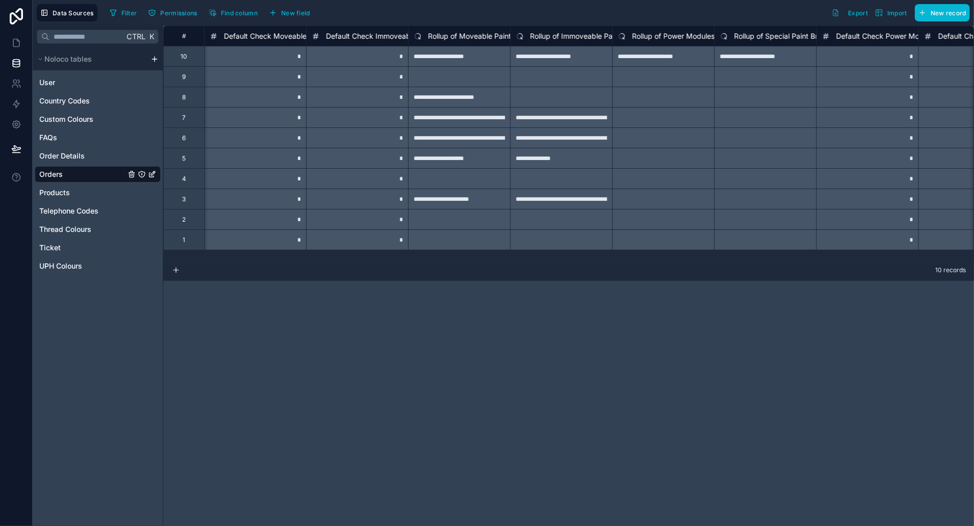
click at [298, 92] on div "*" at bounding box center [255, 97] width 102 height 20
click at [362, 96] on div "*" at bounding box center [357, 97] width 102 height 20
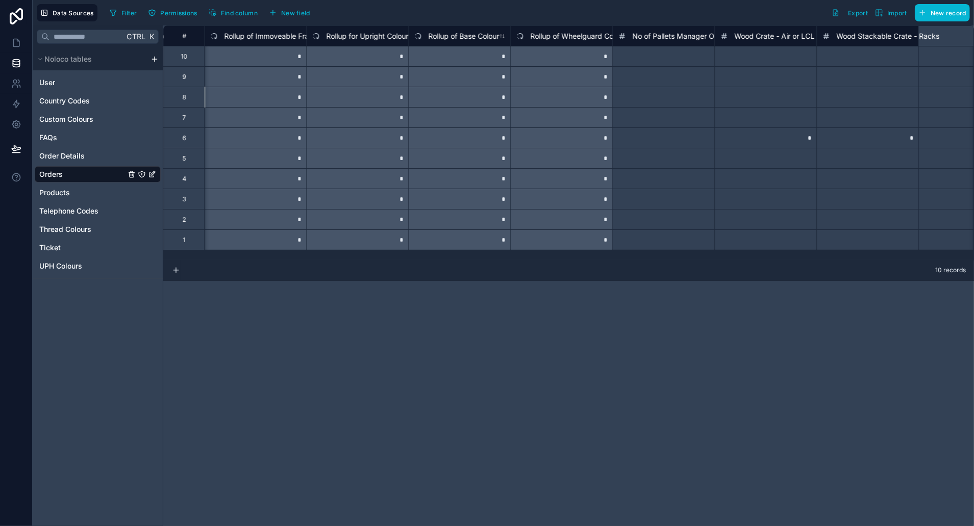
scroll to position [0, 7244]
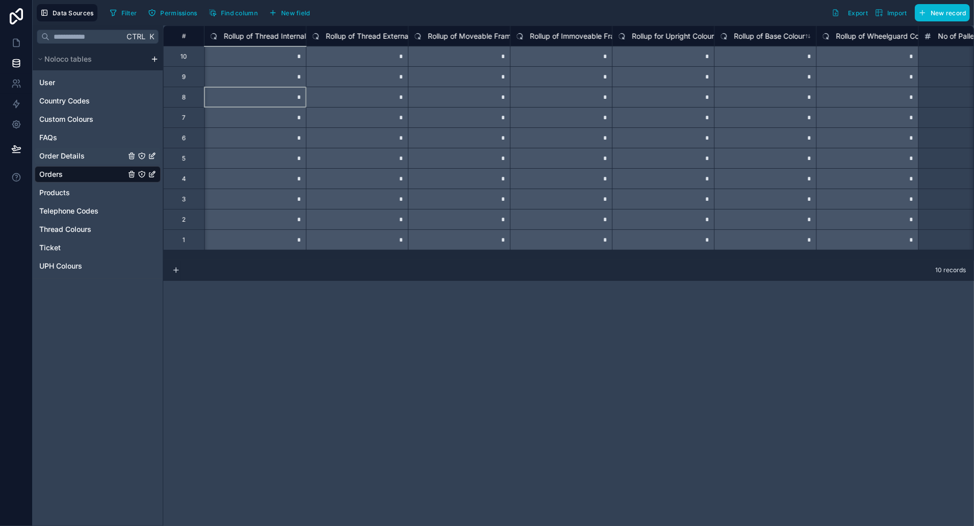
click at [64, 156] on span "Order Details" at bounding box center [61, 156] width 45 height 10
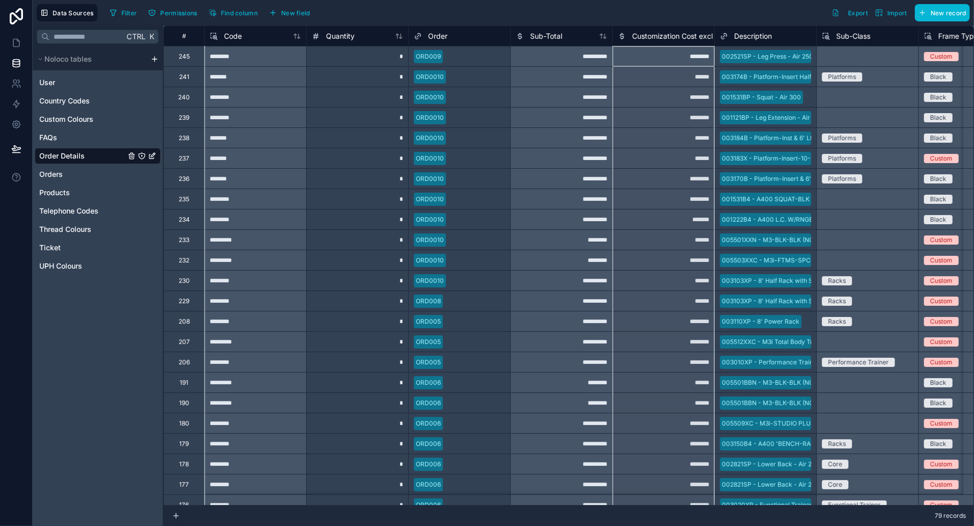
click at [696, 28] on div "Customization Cost excl SetUp" at bounding box center [663, 36] width 102 height 20
click at [691, 38] on span "Customization Cost excl SetUp" at bounding box center [684, 36] width 104 height 10
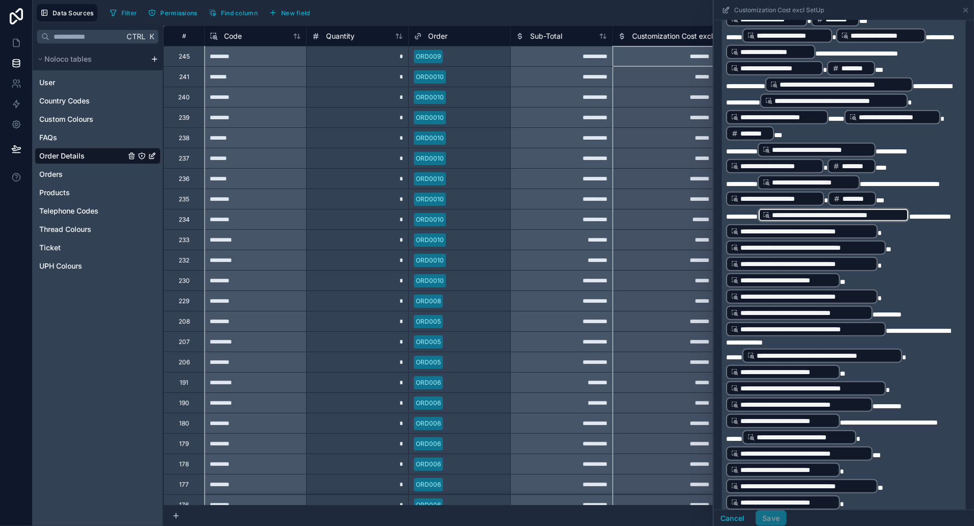
scroll to position [317, 0]
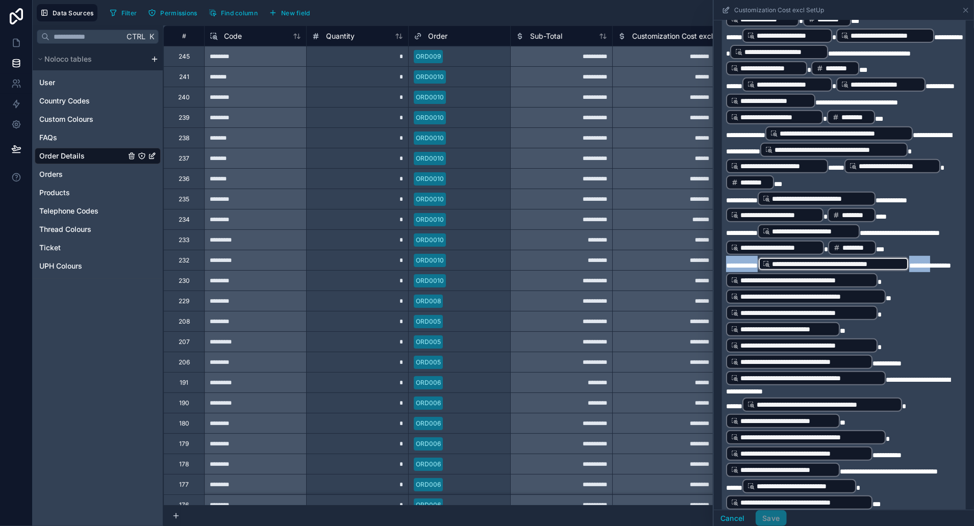
drag, startPoint x: 749, startPoint y: 293, endPoint x: 721, endPoint y: 271, distance: 35.6
click at [721, 271] on div "**********" at bounding box center [844, 375] width 260 height 1345
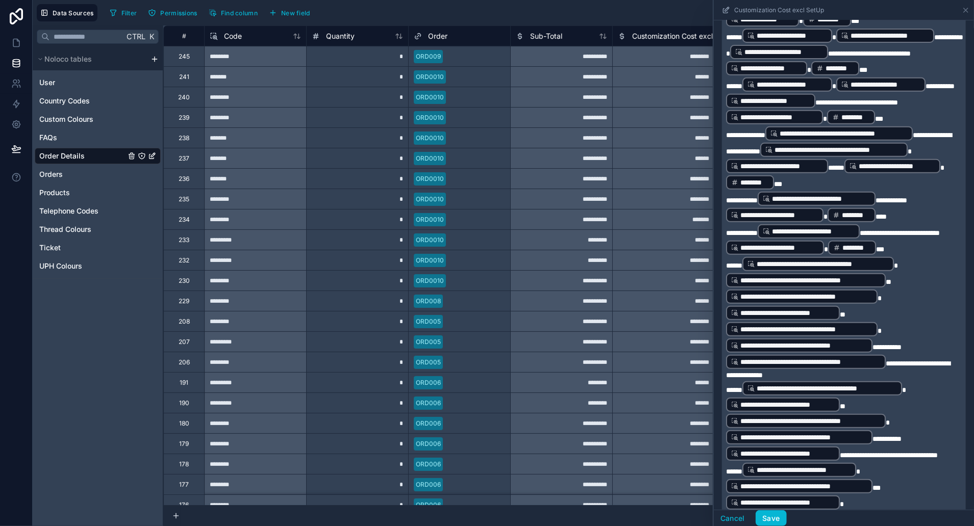
scroll to position [635, 0]
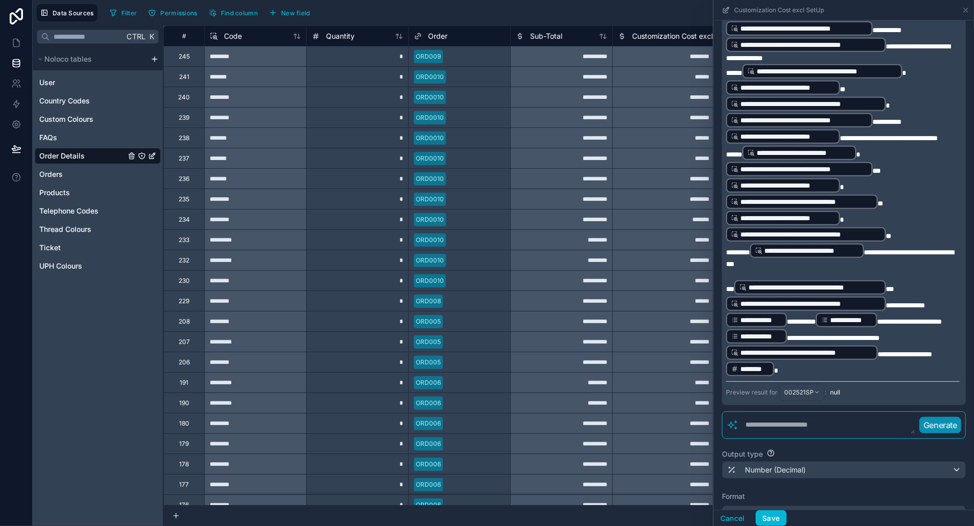
click at [847, 460] on div "Output type" at bounding box center [844, 454] width 244 height 10
click at [731, 517] on button "Cancel" at bounding box center [733, 519] width 38 height 16
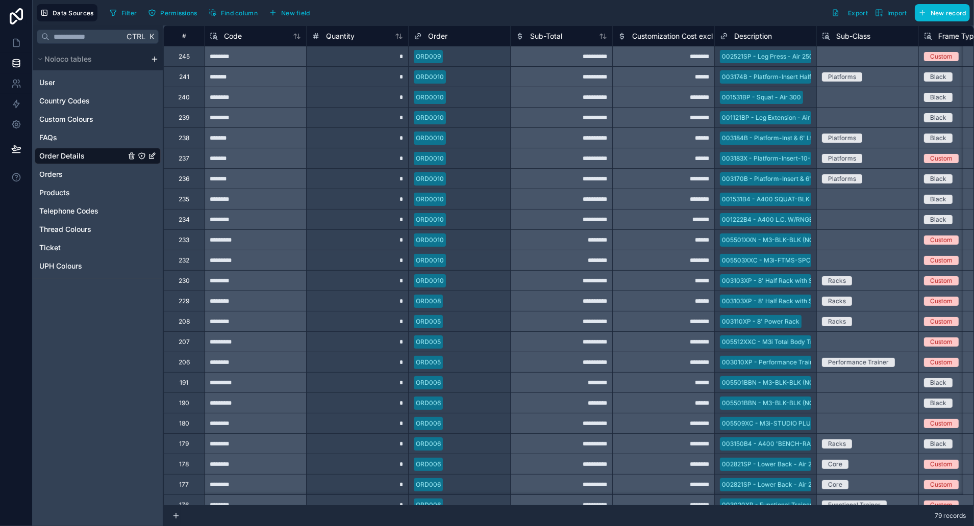
click at [673, 41] on div "Customization Cost excl SetUp" at bounding box center [677, 36] width 118 height 12
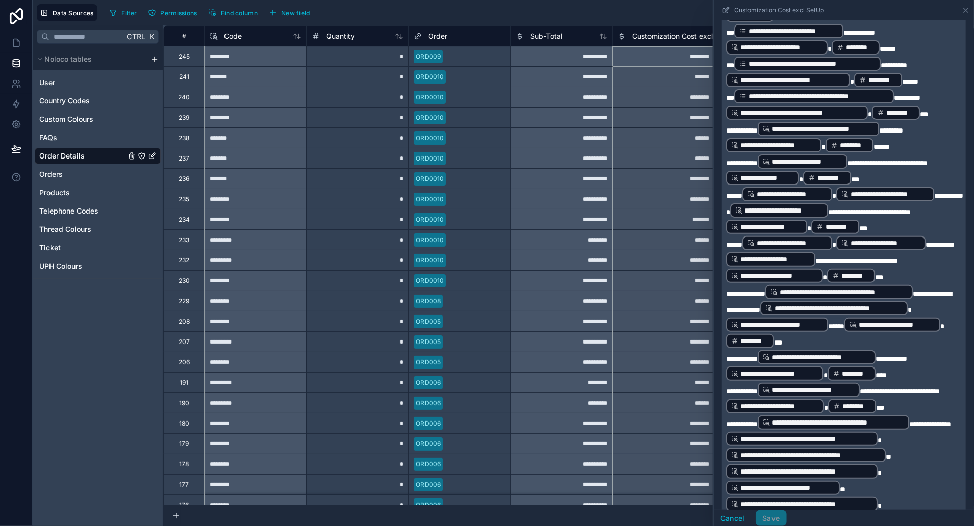
scroll to position [317, 0]
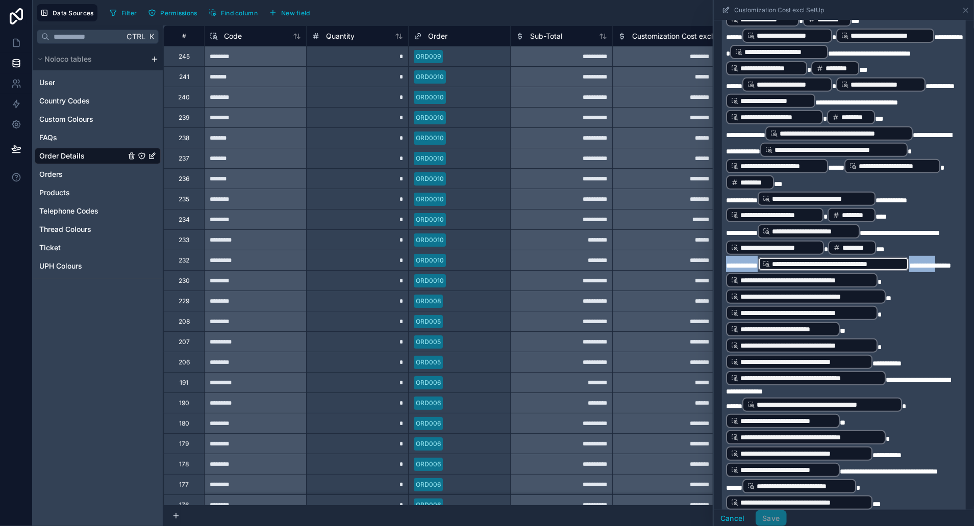
drag, startPoint x: 752, startPoint y: 292, endPoint x: 725, endPoint y: 277, distance: 30.4
click at [725, 277] on div "**********" at bounding box center [844, 284] width 244 height 912
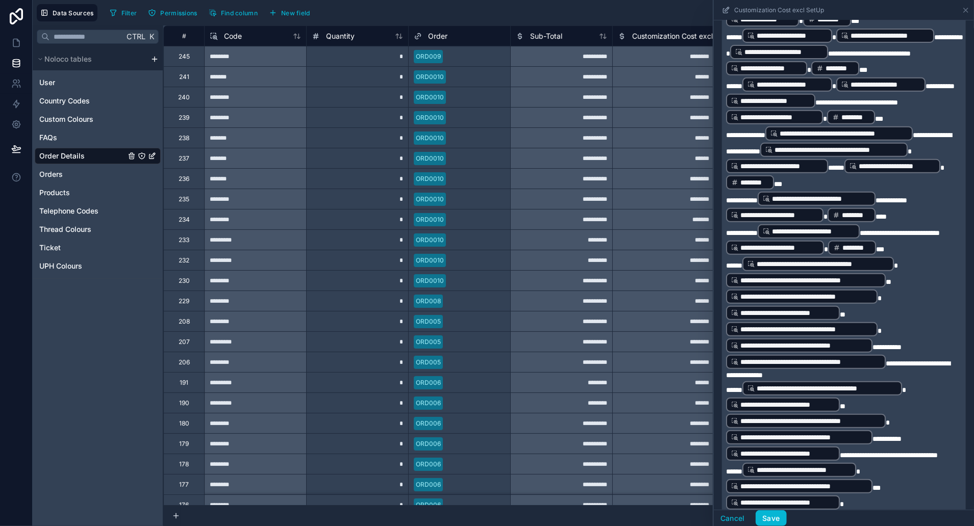
click at [757, 379] on span "**********" at bounding box center [838, 369] width 224 height 19
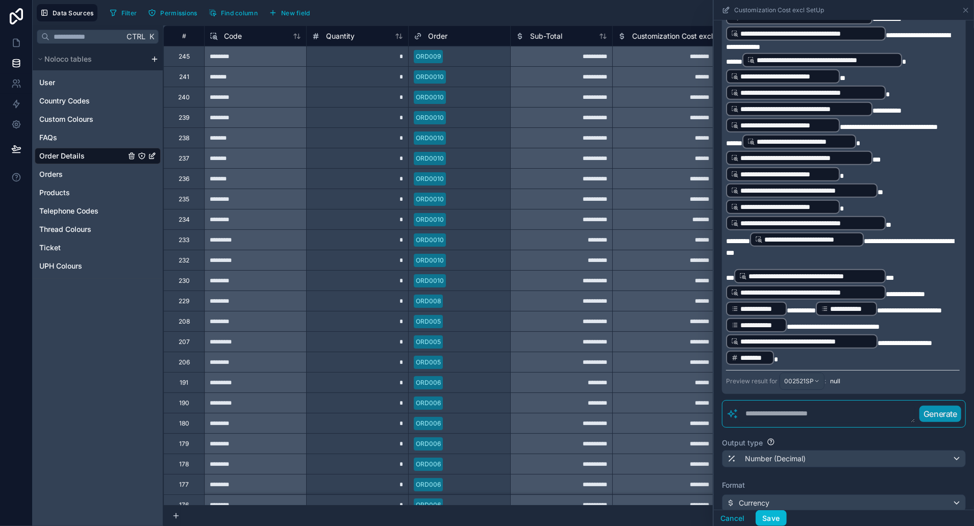
scroll to position [866, 0]
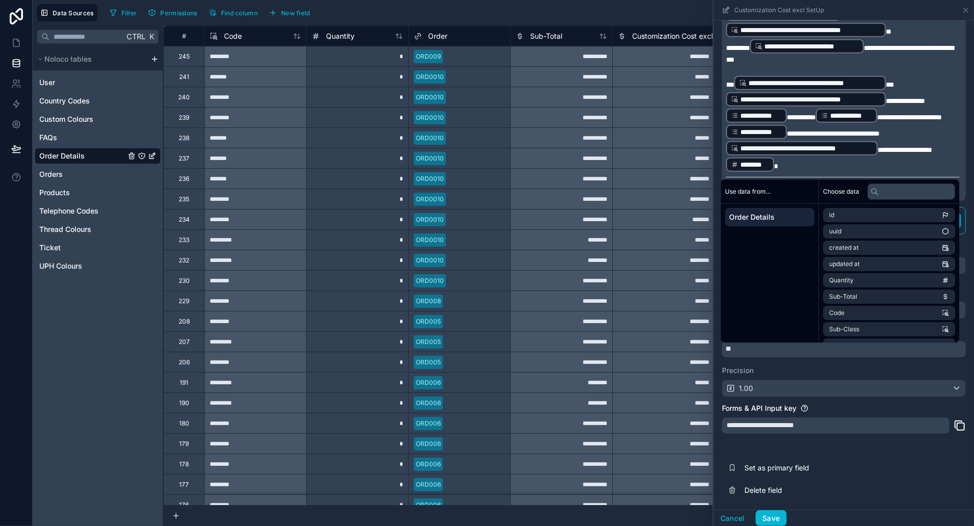
click at [847, 374] on label "Precision" at bounding box center [844, 371] width 244 height 10
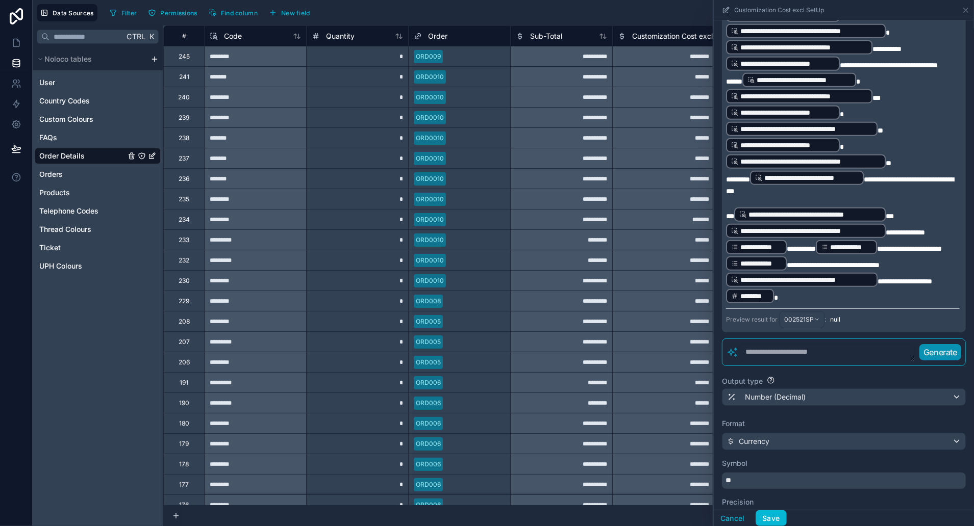
scroll to position [549, 0]
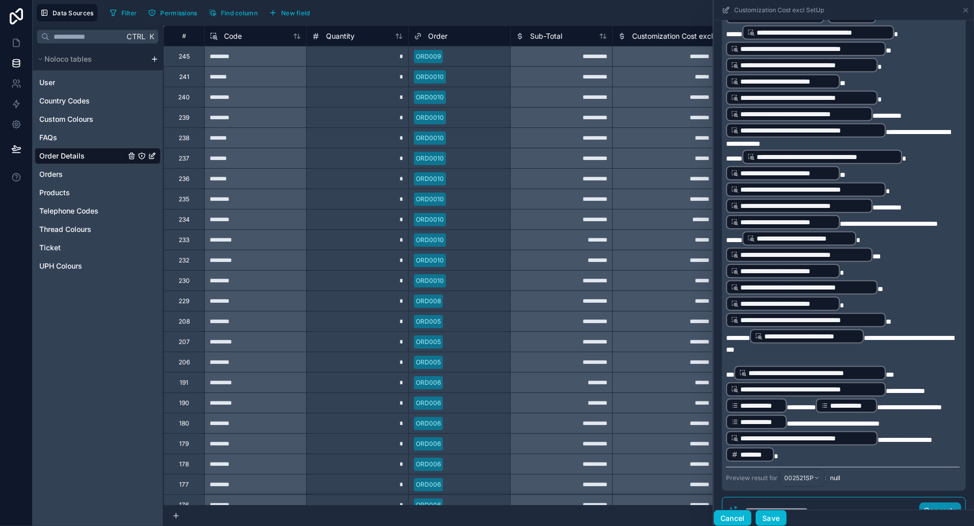
click at [736, 524] on button "Cancel" at bounding box center [733, 519] width 38 height 16
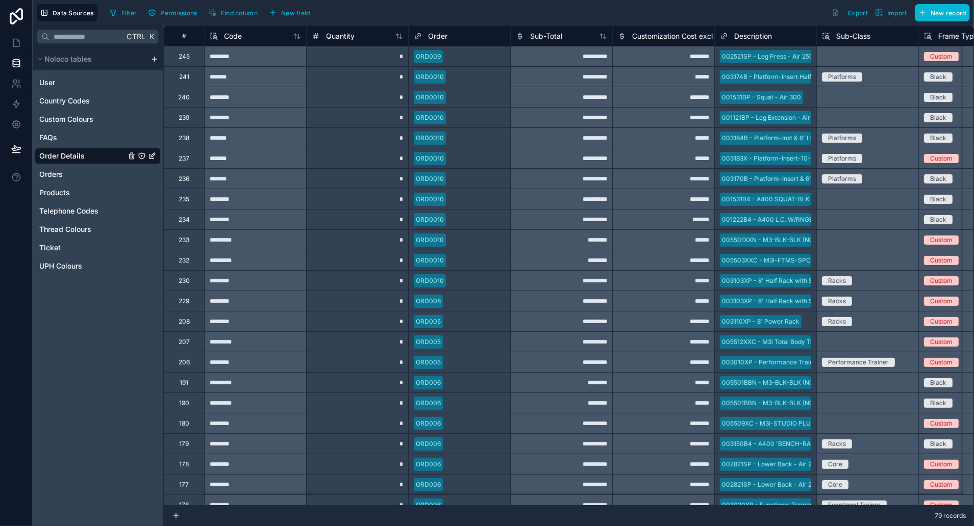
click at [668, 37] on span "Customization Cost excl SetUp" at bounding box center [684, 36] width 104 height 10
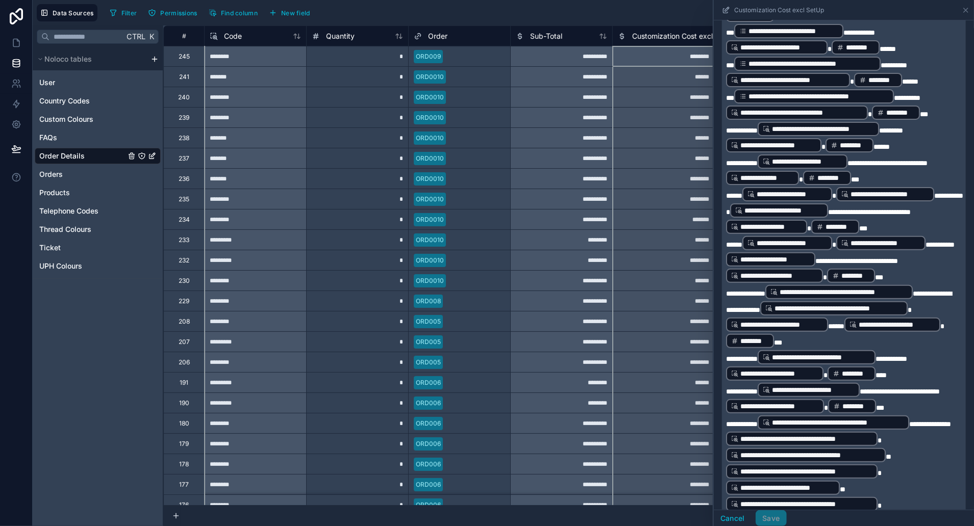
scroll to position [317, 0]
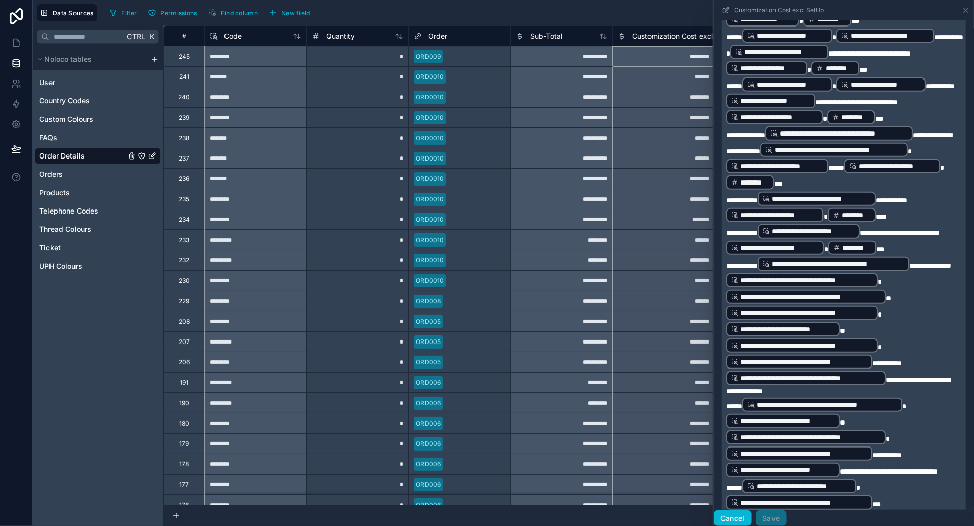
click at [723, 517] on button "Cancel" at bounding box center [733, 519] width 38 height 16
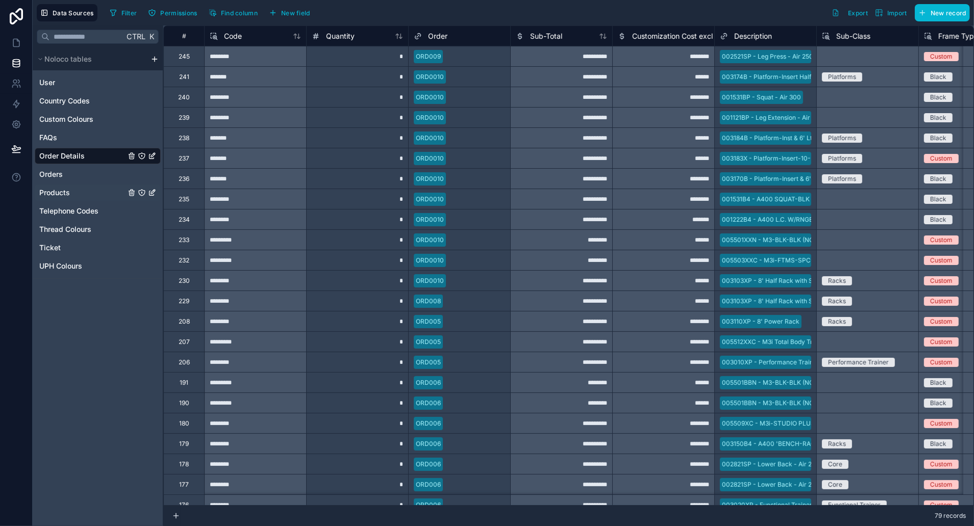
click at [72, 188] on div "Products" at bounding box center [98, 193] width 126 height 16
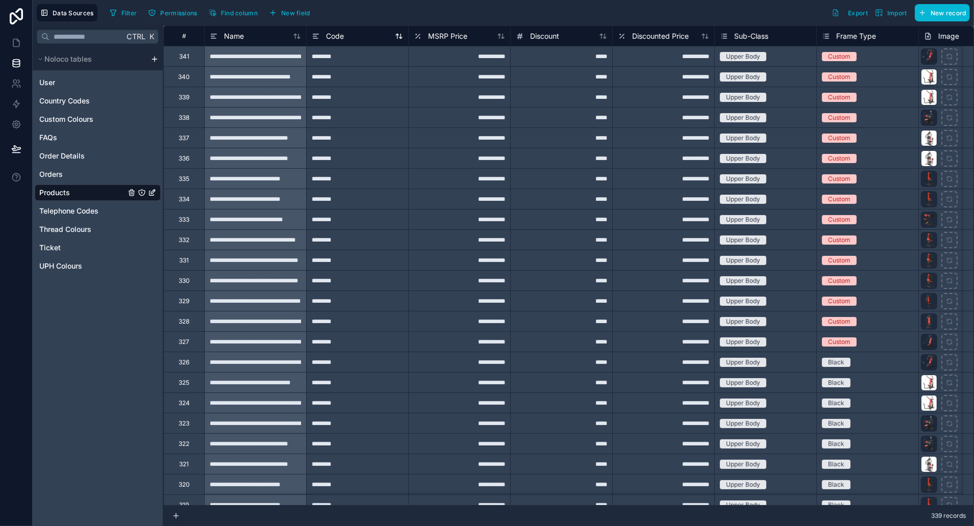
click at [401, 32] on icon at bounding box center [399, 36] width 8 height 8
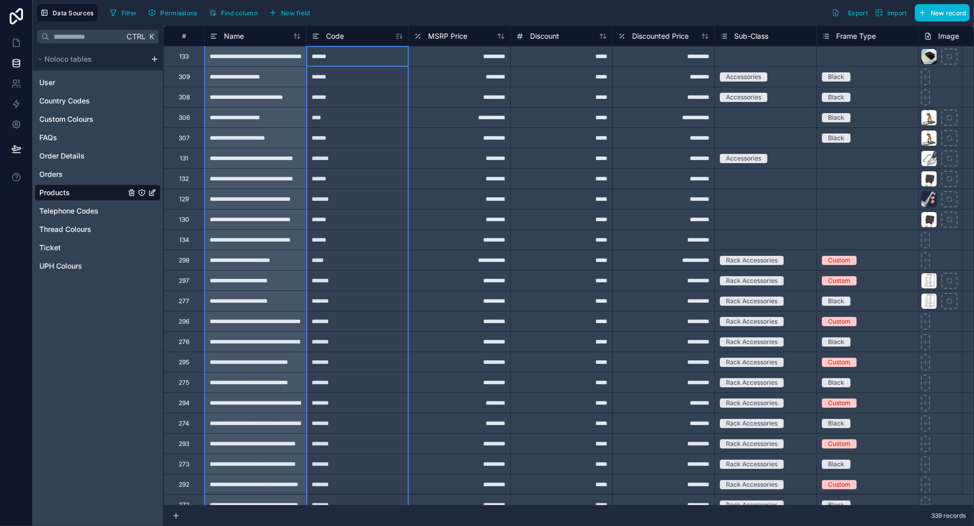
click at [401, 32] on icon at bounding box center [399, 36] width 8 height 8
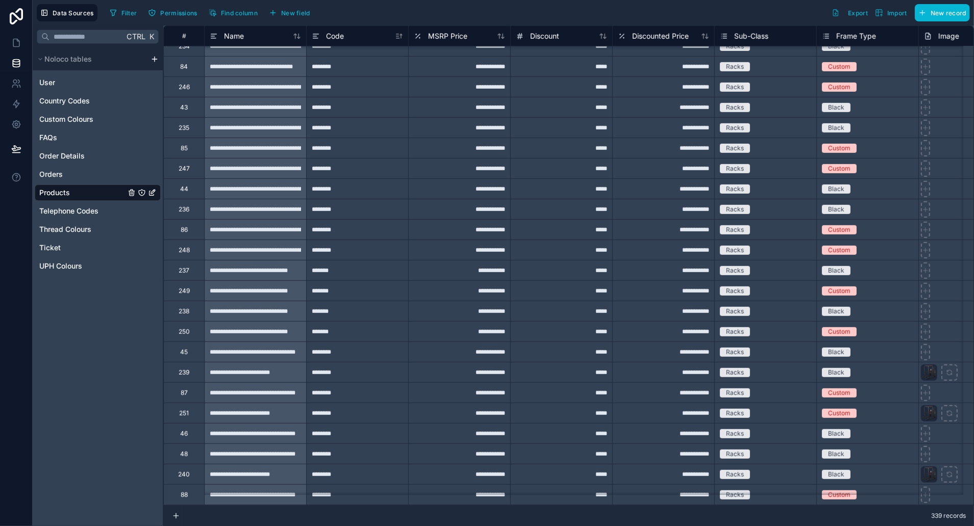
scroll to position [3178, 0]
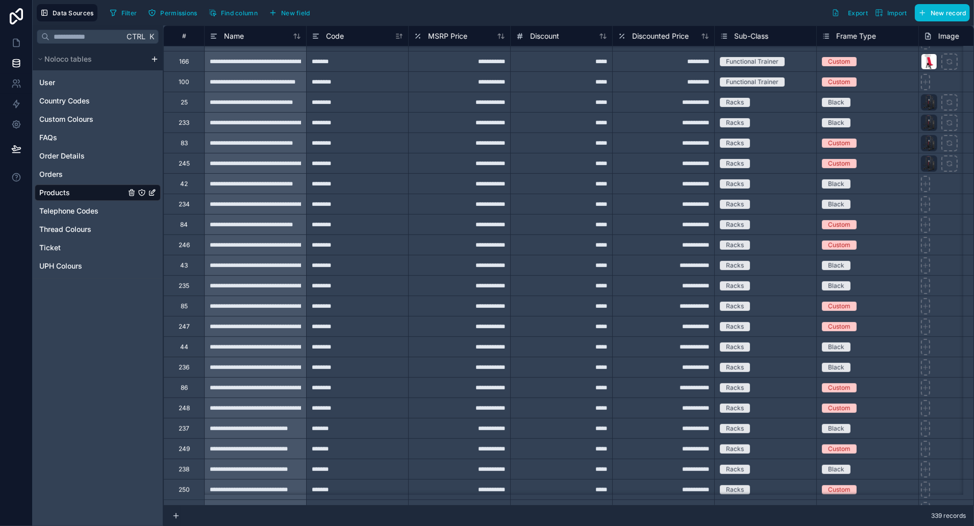
click at [388, 145] on div "********" at bounding box center [357, 143] width 102 height 20
click at [65, 159] on span "Order Details" at bounding box center [61, 156] width 45 height 10
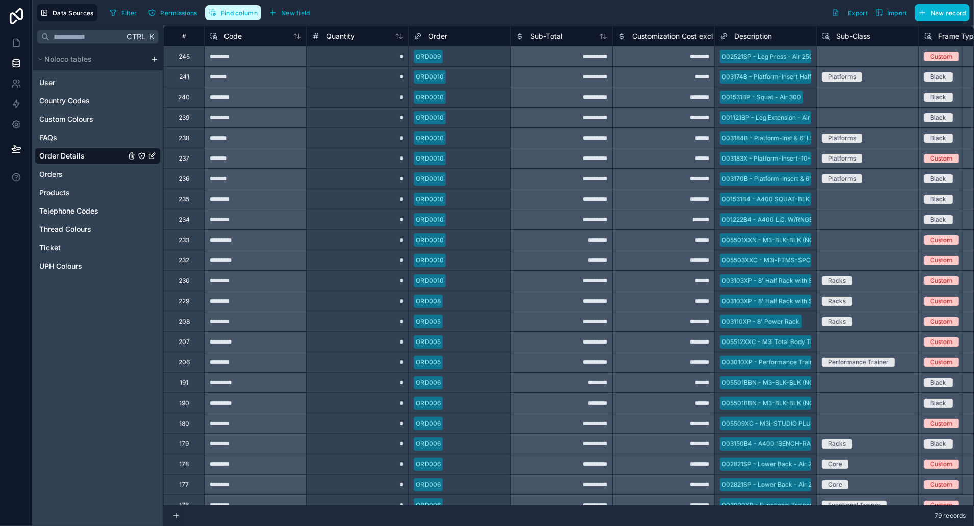
click at [241, 19] on button "Find column" at bounding box center [233, 12] width 56 height 15
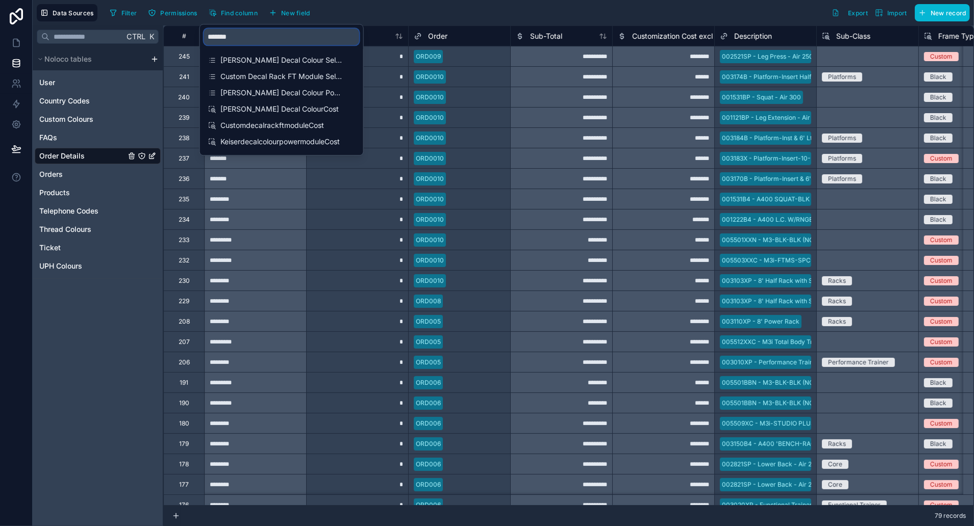
click at [215, 34] on input "*******" at bounding box center [281, 37] width 155 height 16
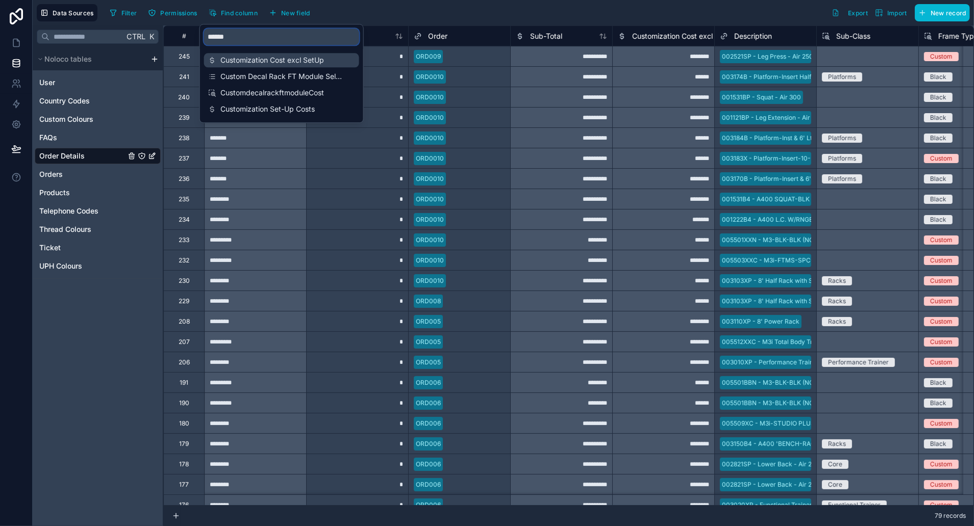
type input "******"
click at [273, 64] on span "Customization Cost excl SetUp" at bounding box center [281, 60] width 123 height 10
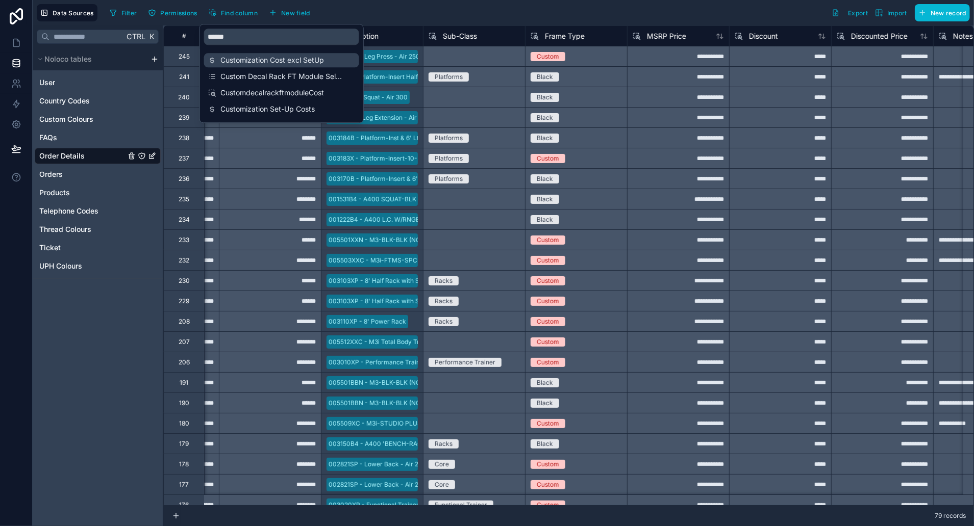
scroll to position [0, 408]
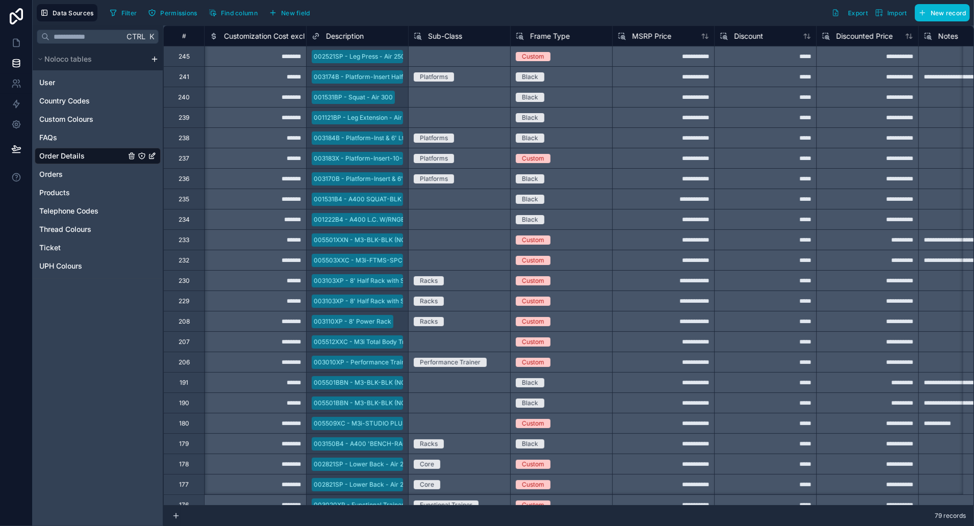
click at [654, 9] on div "Filter Permissions Find column New field Export Import New record" at bounding box center [538, 12] width 864 height 17
click at [284, 42] on div "Customization Cost excl SetUp" at bounding box center [255, 36] width 102 height 20
click at [283, 35] on span "Customization Cost excl SetUp" at bounding box center [276, 36] width 104 height 10
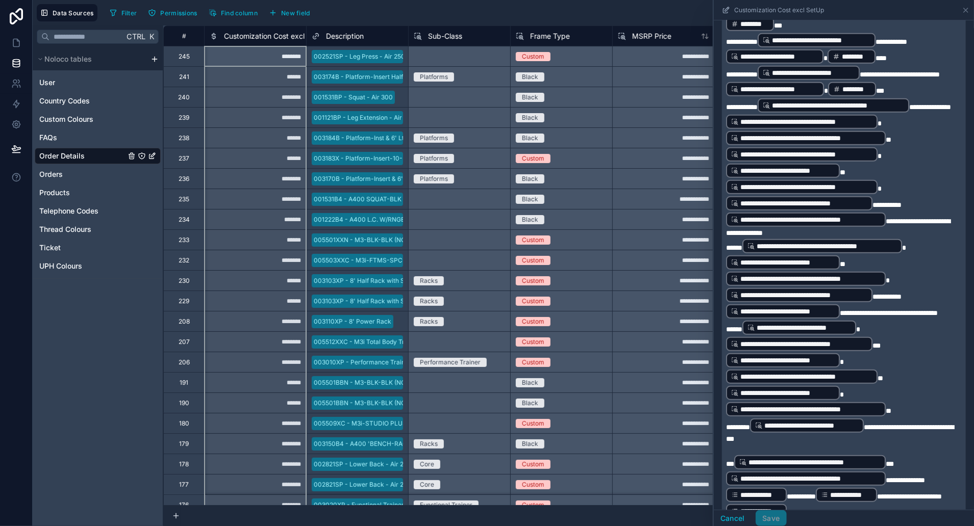
scroll to position [635, 0]
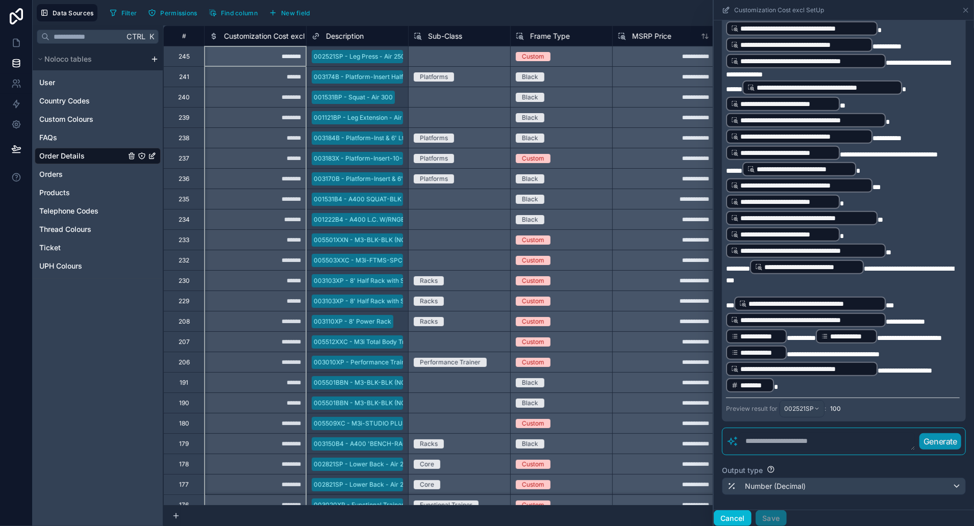
click at [733, 516] on button "Cancel" at bounding box center [733, 519] width 38 height 16
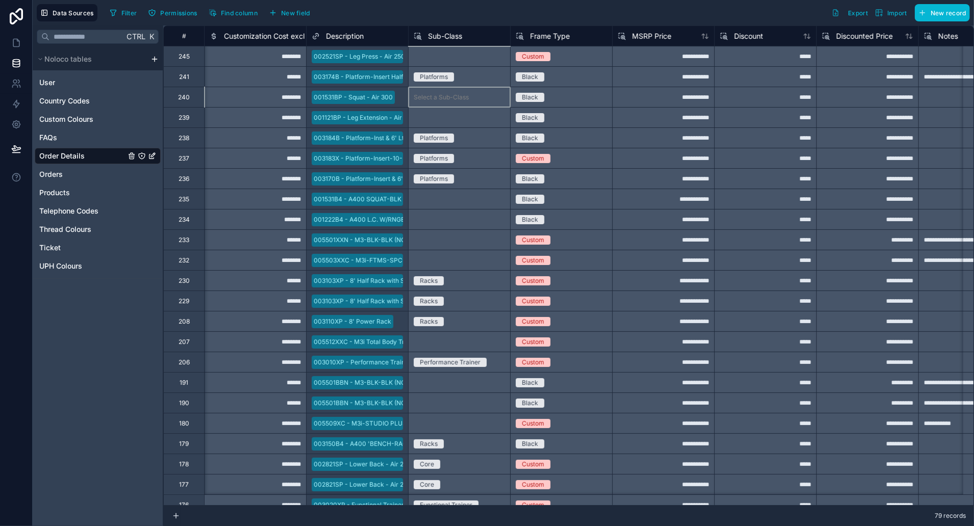
click at [486, 99] on div "Select a Sub-Class" at bounding box center [459, 97] width 102 height 20
click at [480, 70] on div "Platforms" at bounding box center [459, 76] width 102 height 20
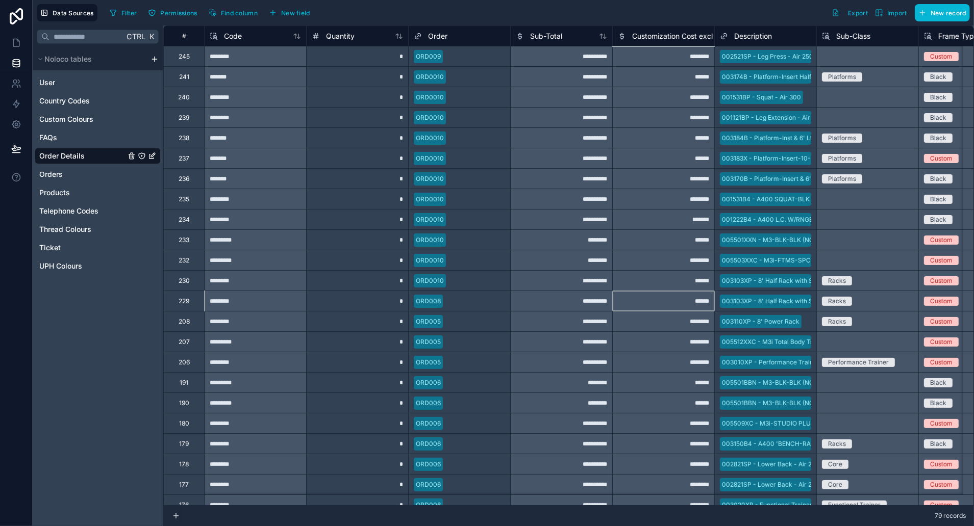
click at [696, 31] on span "Customization Cost excl SetUp" at bounding box center [684, 36] width 104 height 10
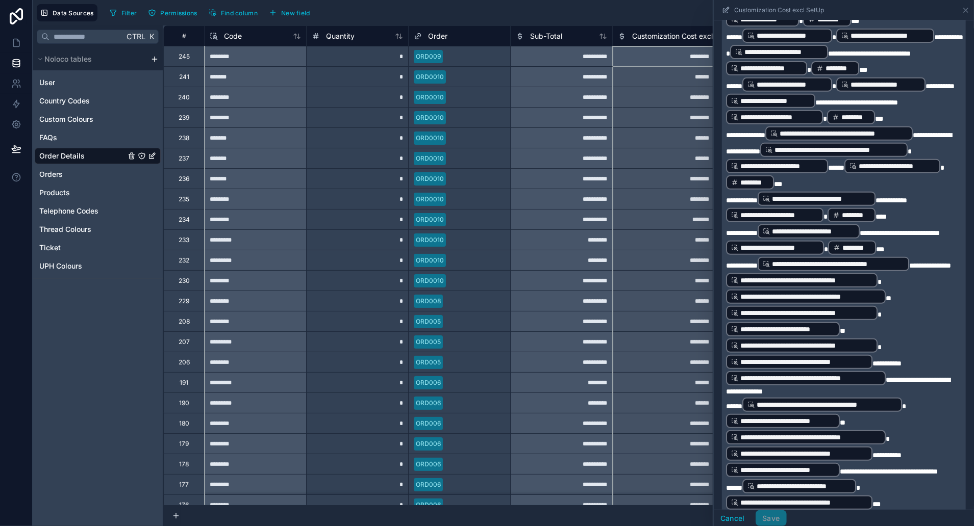
scroll to position [635, 0]
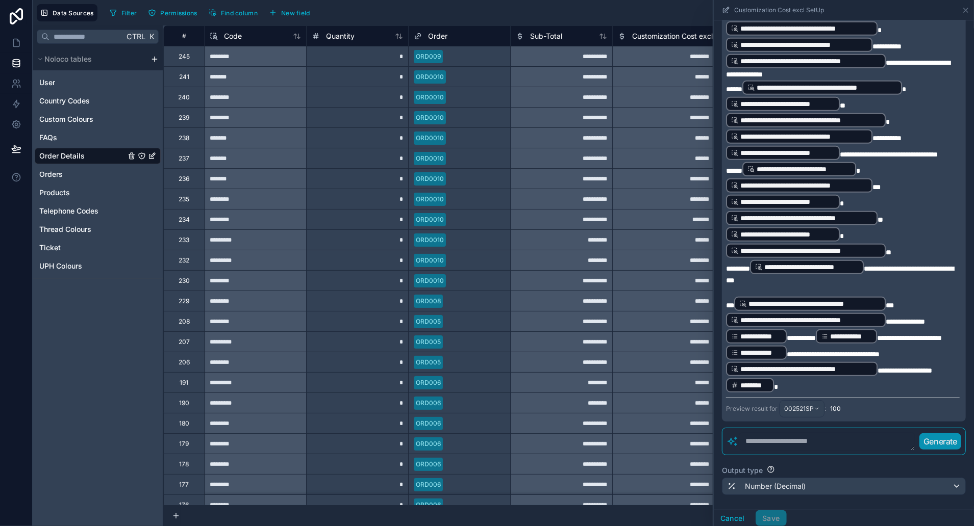
click at [815, 417] on div "002521SP" at bounding box center [802, 409] width 44 height 16
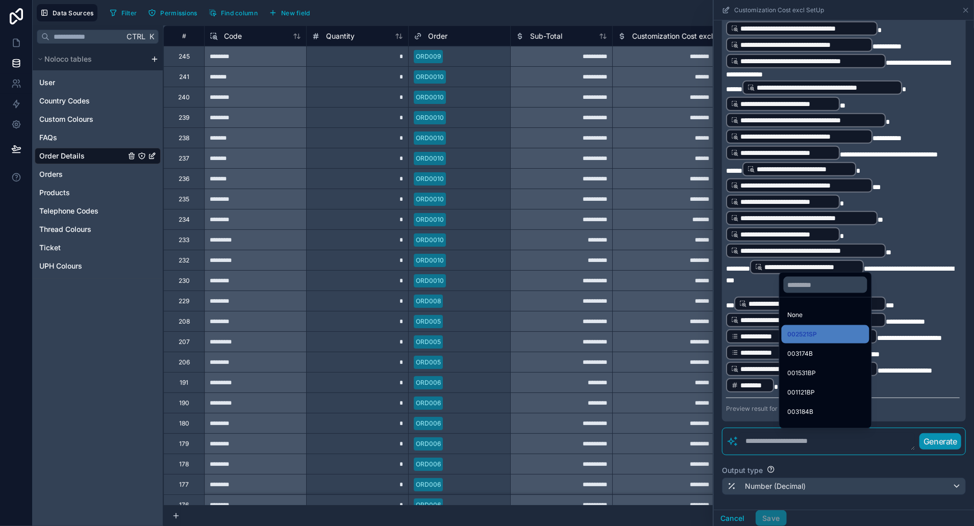
drag, startPoint x: 823, startPoint y: 461, endPoint x: 823, endPoint y: 444, distance: 16.8
click at [823, 462] on div at bounding box center [844, 263] width 260 height 526
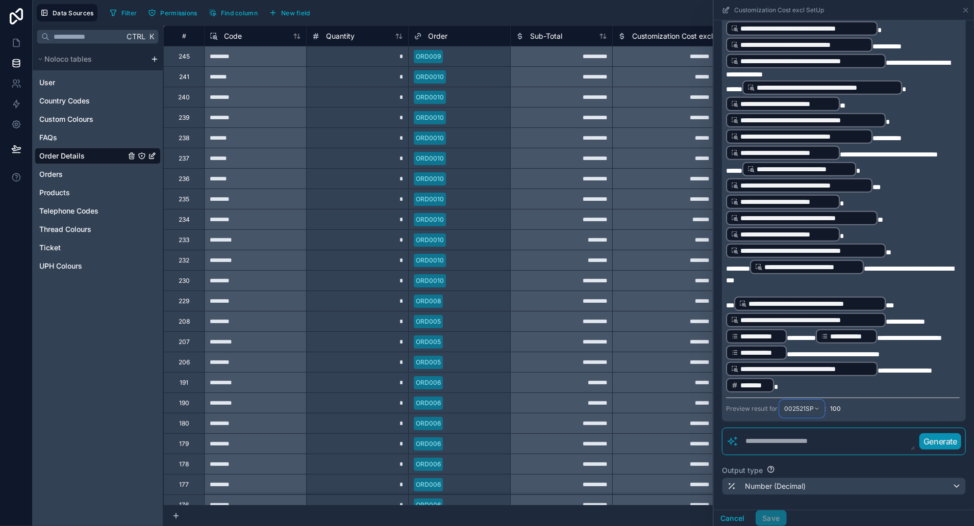
click at [806, 418] on button "002521SP" at bounding box center [802, 408] width 45 height 17
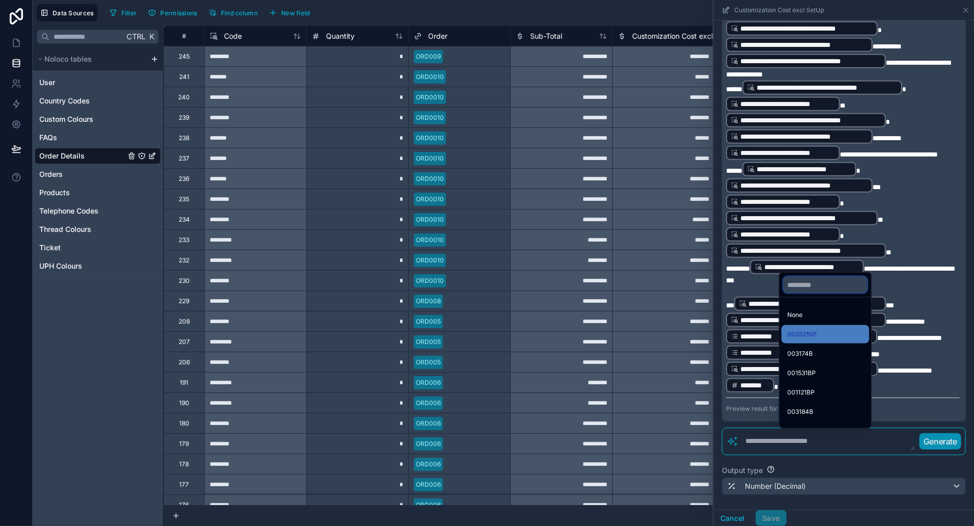
click at [821, 288] on input "text" at bounding box center [826, 285] width 84 height 16
type input "****"
click at [835, 314] on div "003103XP" at bounding box center [826, 315] width 76 height 12
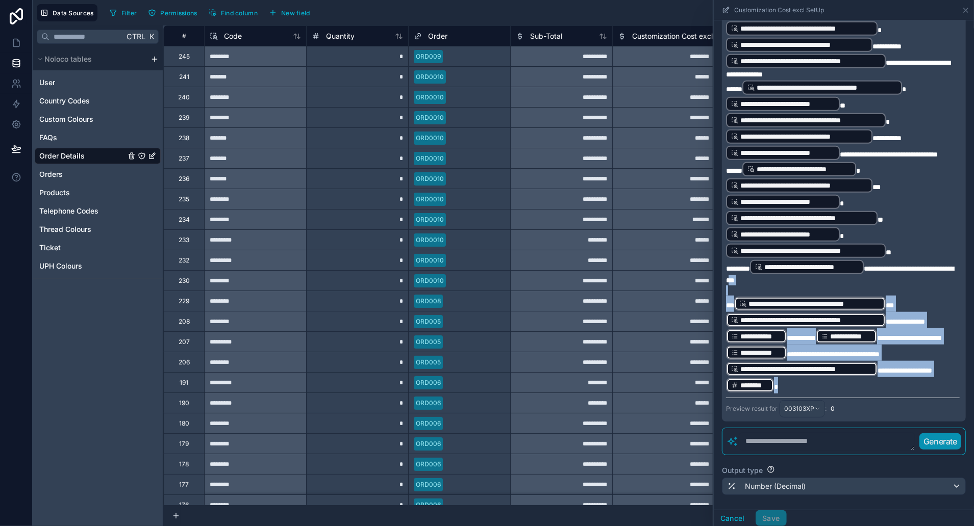
drag, startPoint x: 785, startPoint y: 418, endPoint x: 785, endPoint y: 304, distance: 114.3
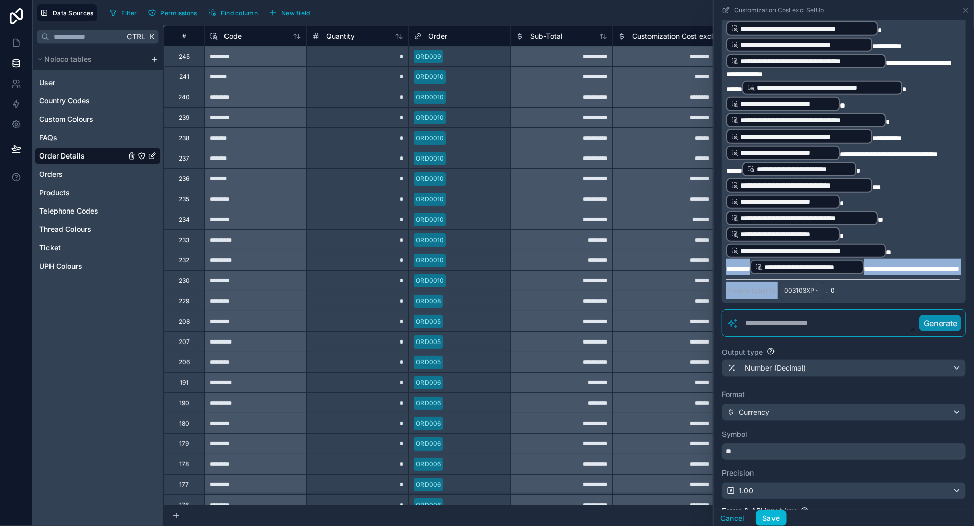
drag, startPoint x: 787, startPoint y: 305, endPoint x: 745, endPoint y: 175, distance: 136.5
click at [840, 158] on span "**********" at bounding box center [889, 154] width 98 height 7
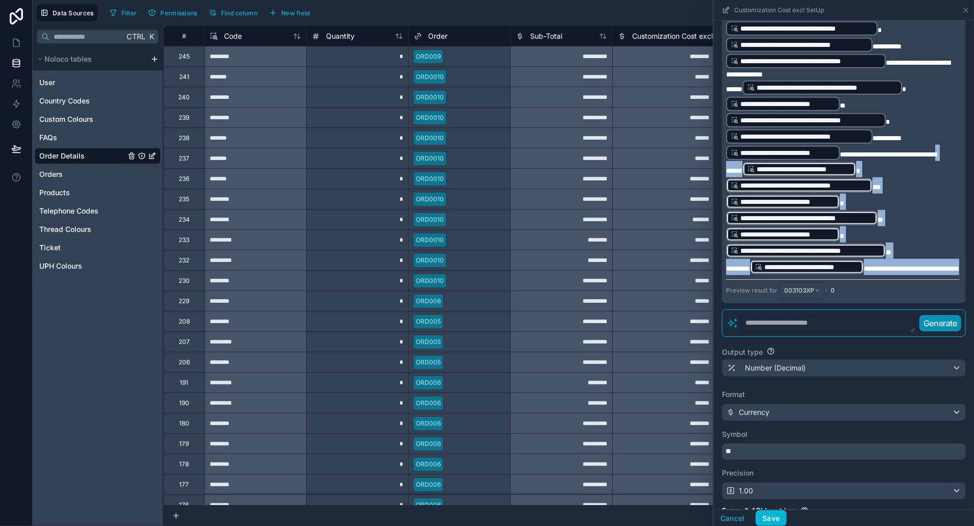
drag, startPoint x: 742, startPoint y: 175, endPoint x: 824, endPoint y: 305, distance: 153.9
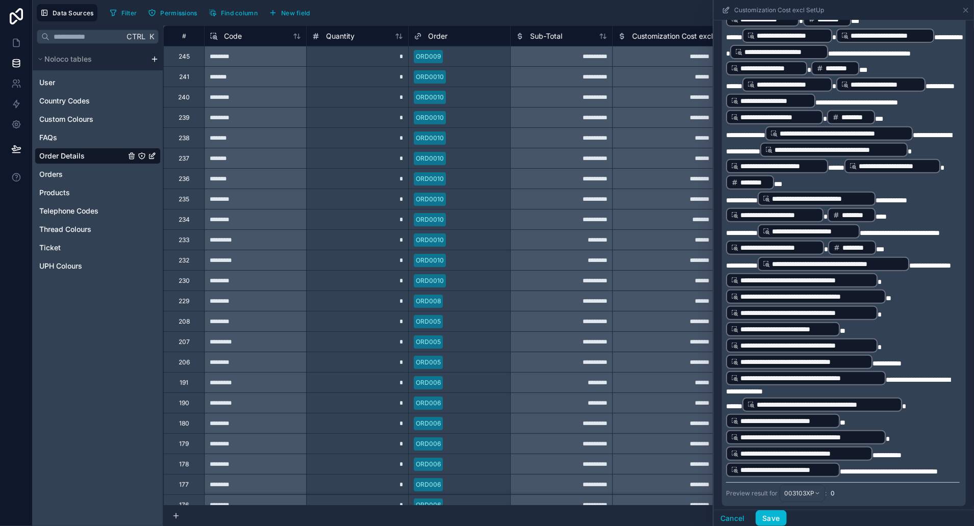
scroll to position [476, 0]
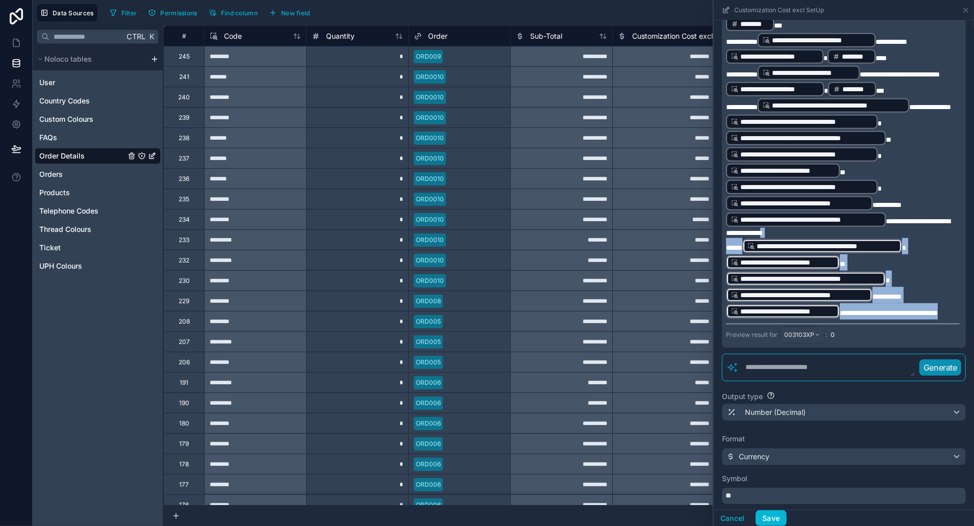
drag, startPoint x: 756, startPoint y: 338, endPoint x: 791, endPoint y: 246, distance: 98.2
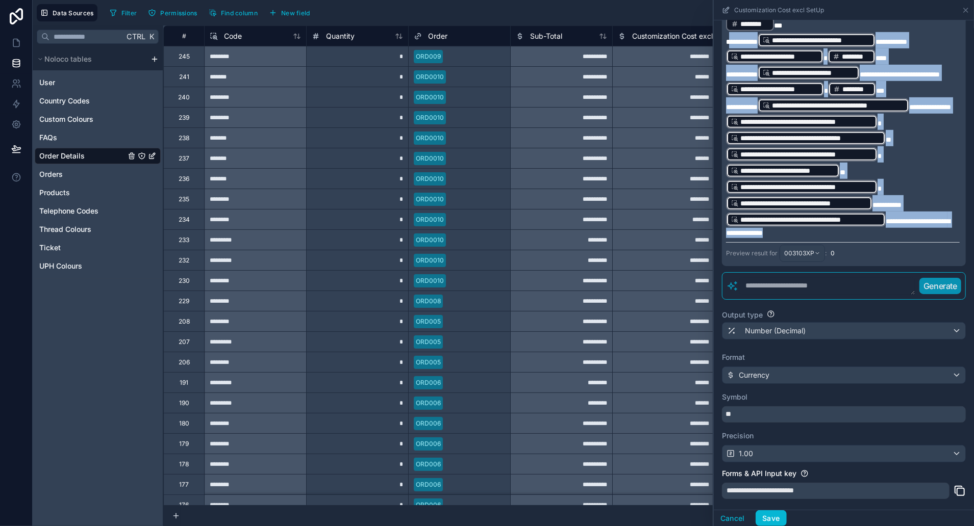
drag, startPoint x: 739, startPoint y: 215, endPoint x: 751, endPoint y: 54, distance: 161.7
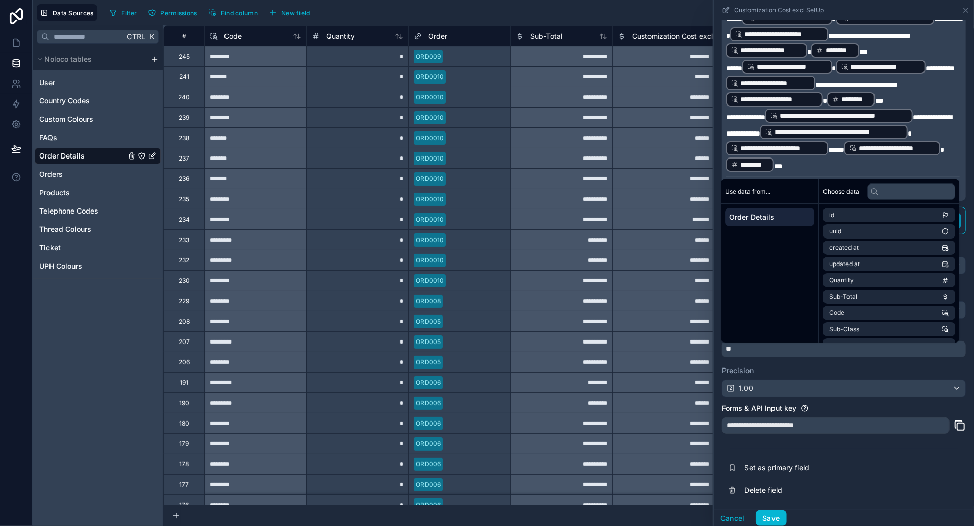
scroll to position [342, 0]
click at [870, 374] on label "Precision" at bounding box center [844, 371] width 244 height 10
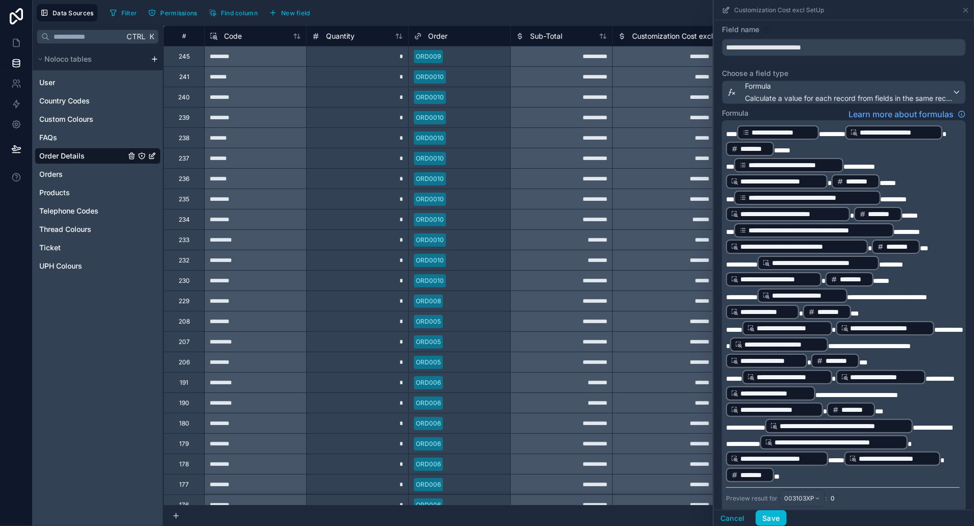
scroll to position [183, 0]
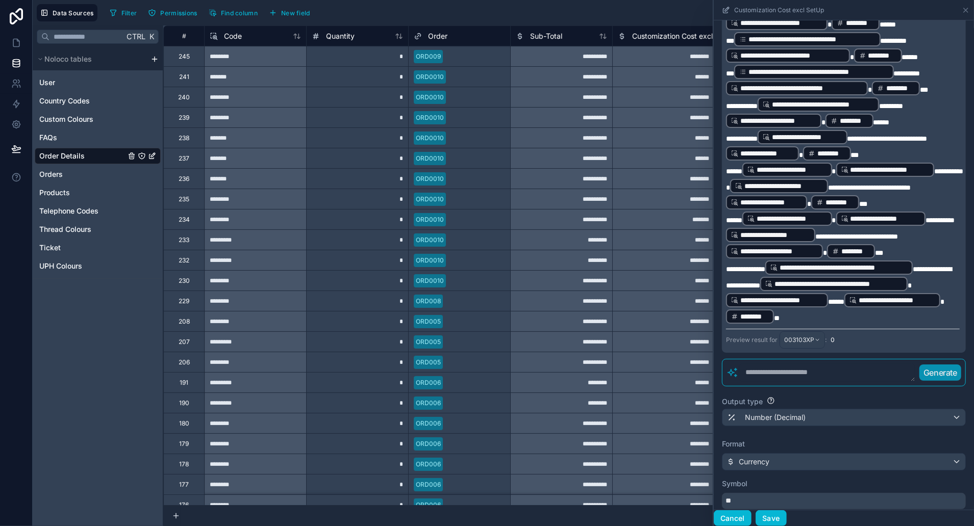
click at [736, 522] on button "Cancel" at bounding box center [733, 519] width 38 height 16
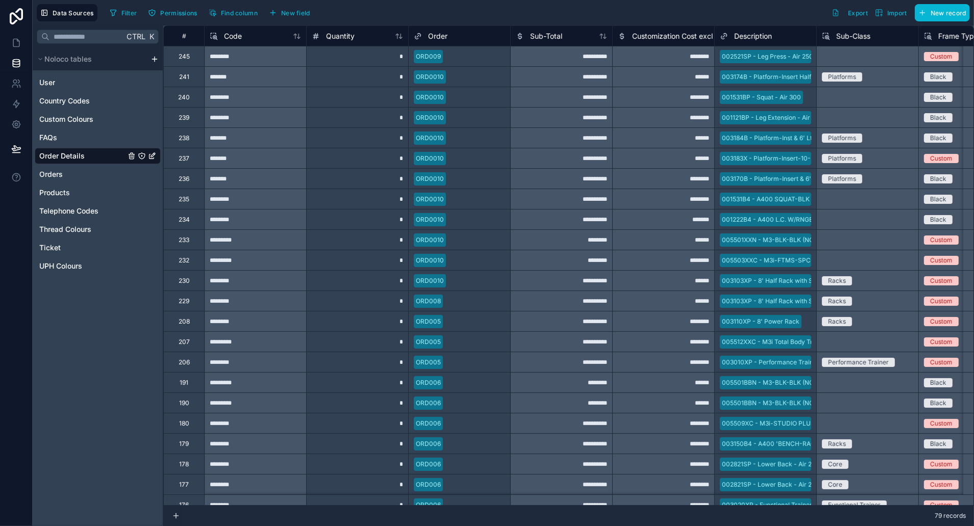
click at [660, 41] on div "Customization Cost excl SetUp" at bounding box center [677, 36] width 118 height 12
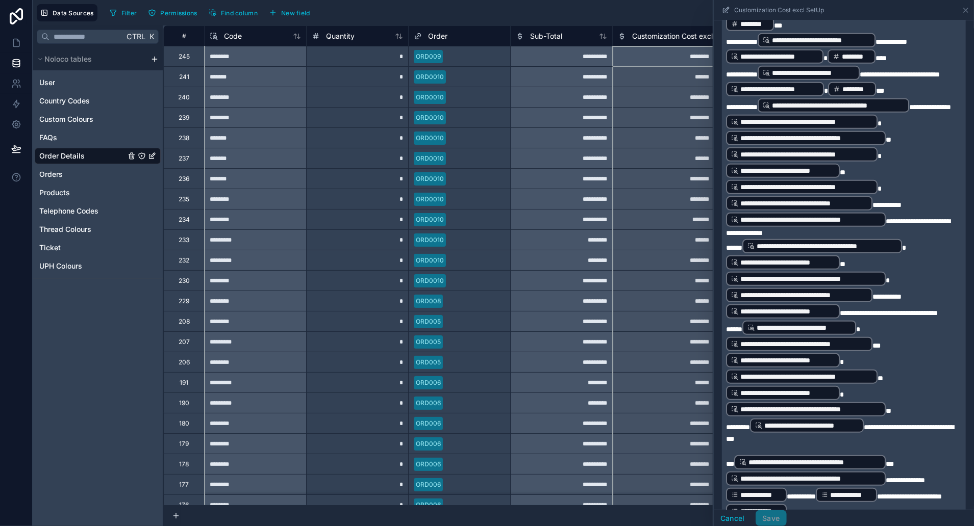
scroll to position [317, 0]
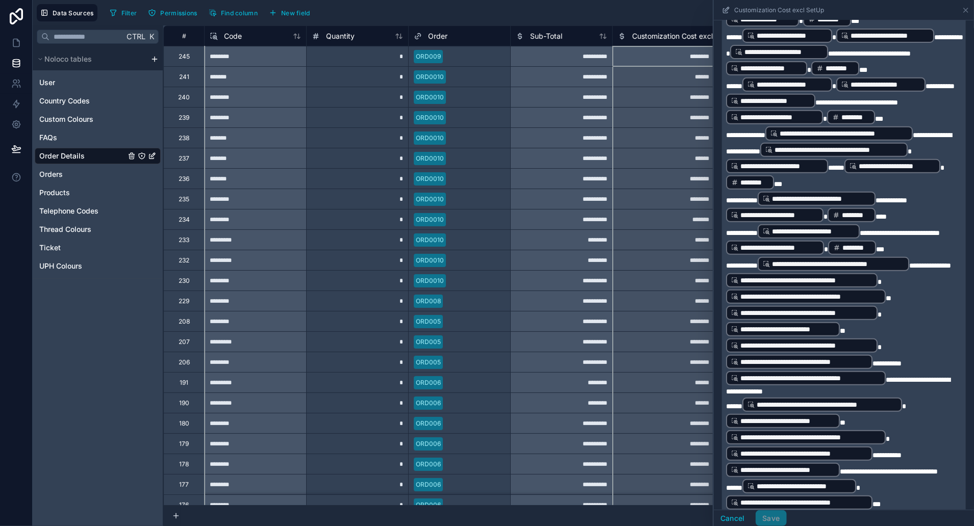
click at [932, 289] on p "**********" at bounding box center [843, 326] width 234 height 141
click at [888, 387] on span "**********" at bounding box center [838, 386] width 224 height 19
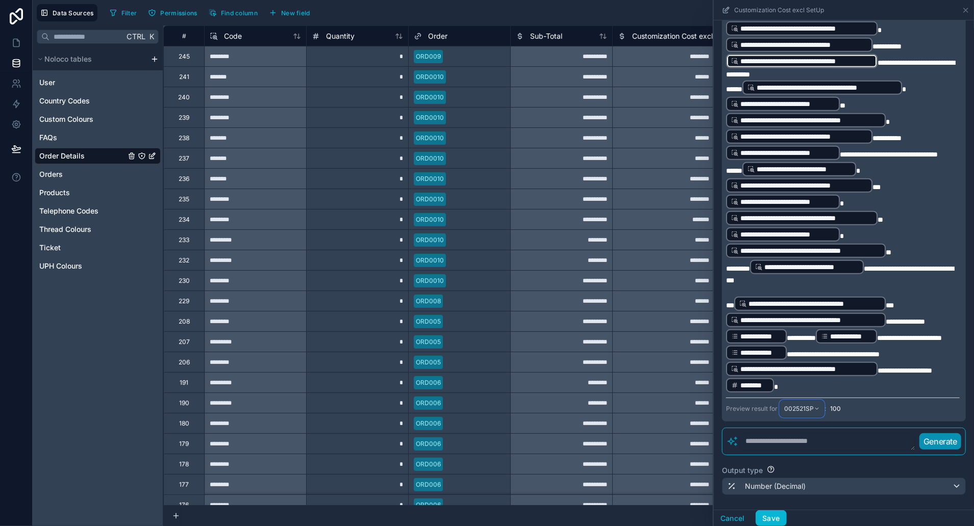
click at [810, 413] on span "002521SP" at bounding box center [799, 409] width 30 height 8
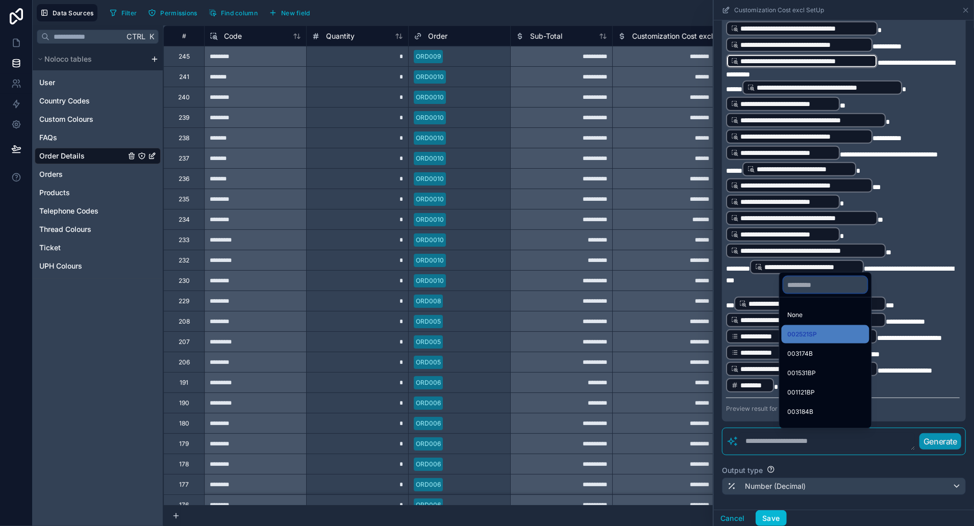
click at [843, 289] on input "text" at bounding box center [826, 285] width 84 height 16
type input "****"
click at [831, 309] on div "003103XP" at bounding box center [826, 315] width 88 height 18
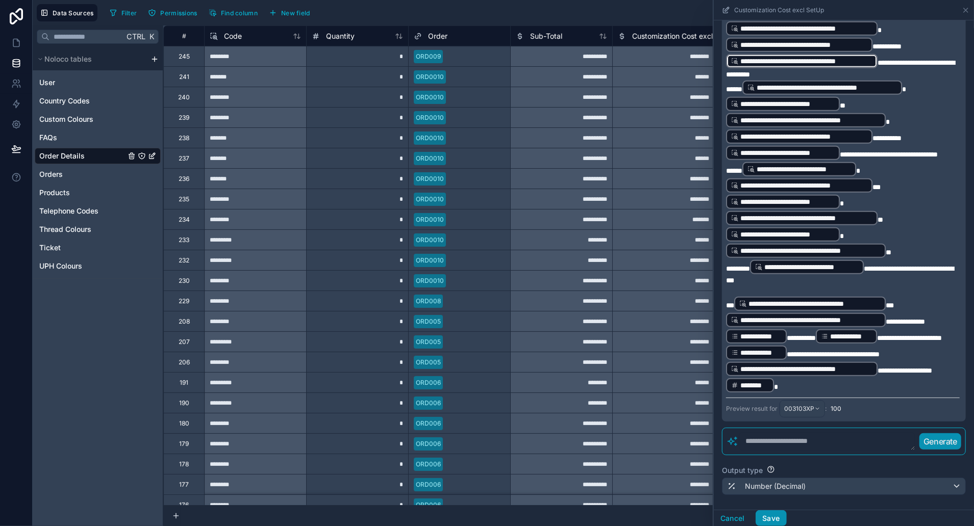
click at [779, 515] on button "Save" at bounding box center [771, 519] width 31 height 16
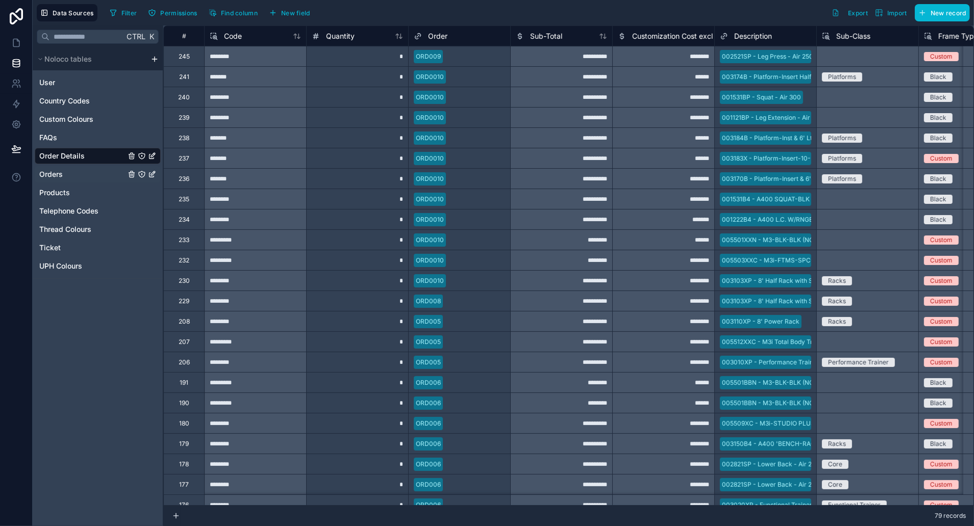
click at [59, 167] on div "Orders" at bounding box center [98, 174] width 126 height 16
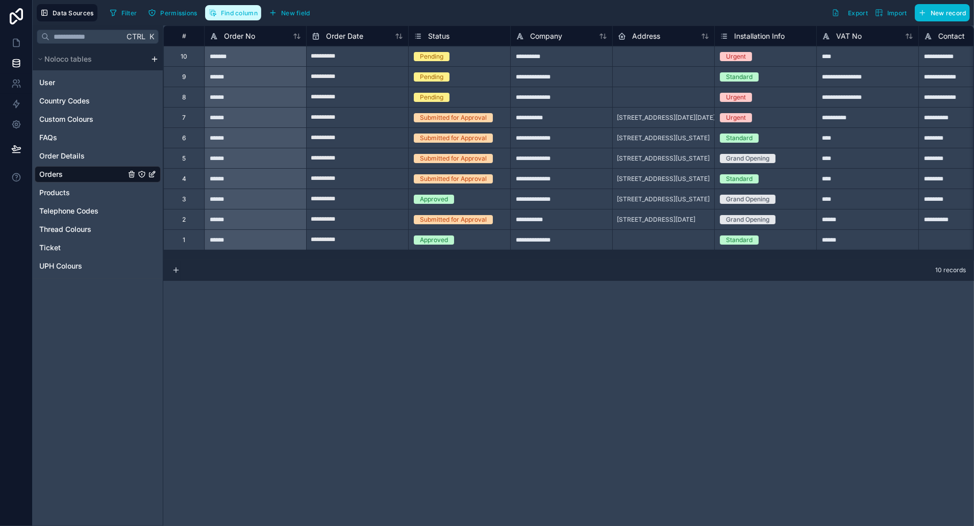
click at [240, 13] on span "Find column" at bounding box center [239, 13] width 37 height 8
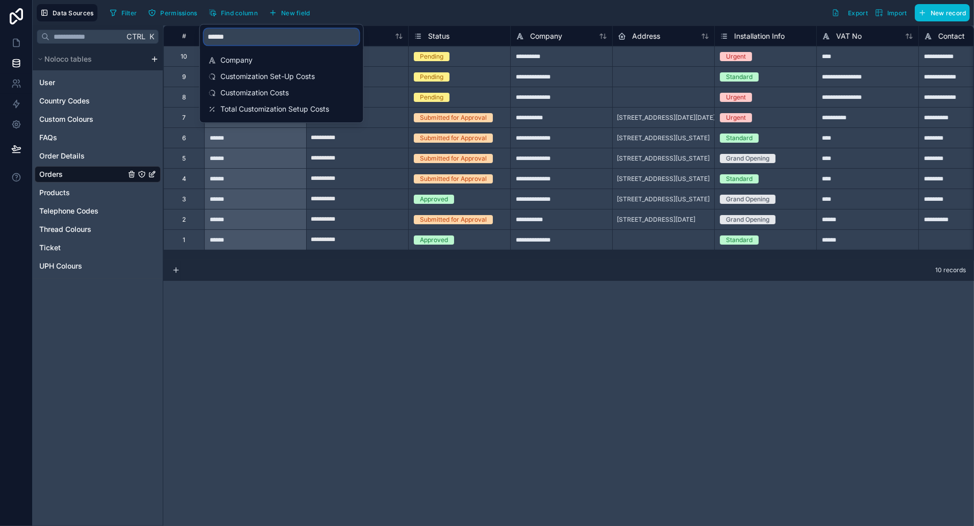
click at [246, 32] on input "******" at bounding box center [281, 37] width 155 height 16
click at [262, 69] on div "Customization Set-Up Costs" at bounding box center [281, 76] width 155 height 14
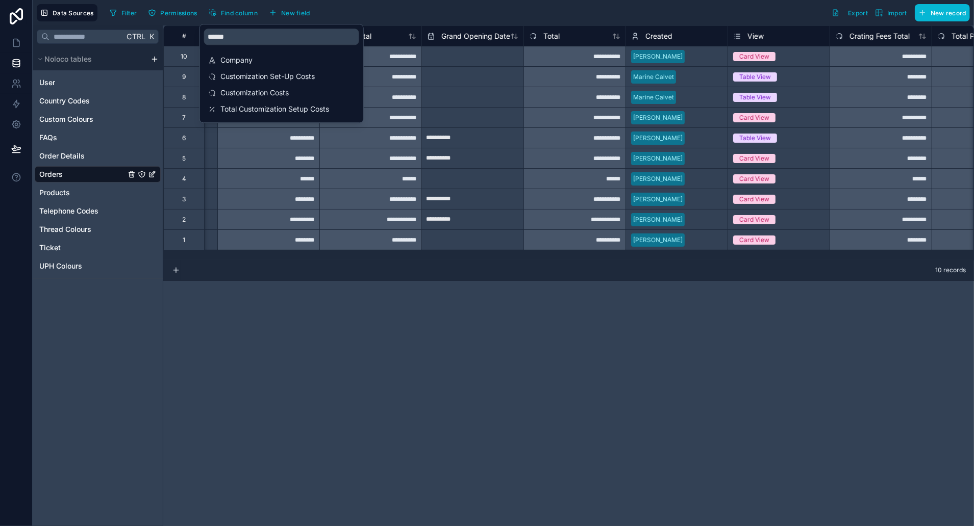
scroll to position [0, 3061]
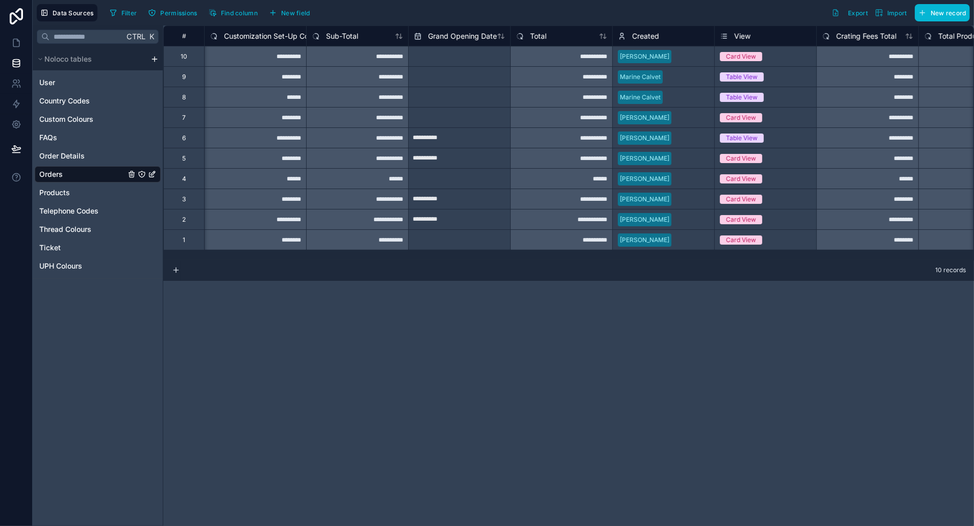
click at [485, 296] on div "**********" at bounding box center [568, 276] width 811 height 501
click at [292, 96] on div "******" at bounding box center [255, 97] width 102 height 20
click at [248, 31] on span "Customization Set-Up Costs" at bounding box center [271, 36] width 94 height 10
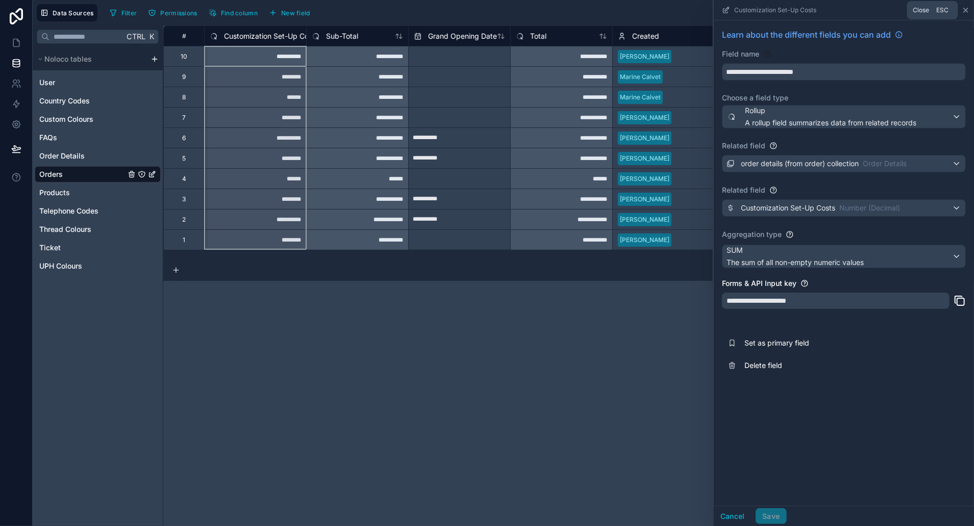
click at [969, 14] on icon at bounding box center [966, 10] width 8 height 8
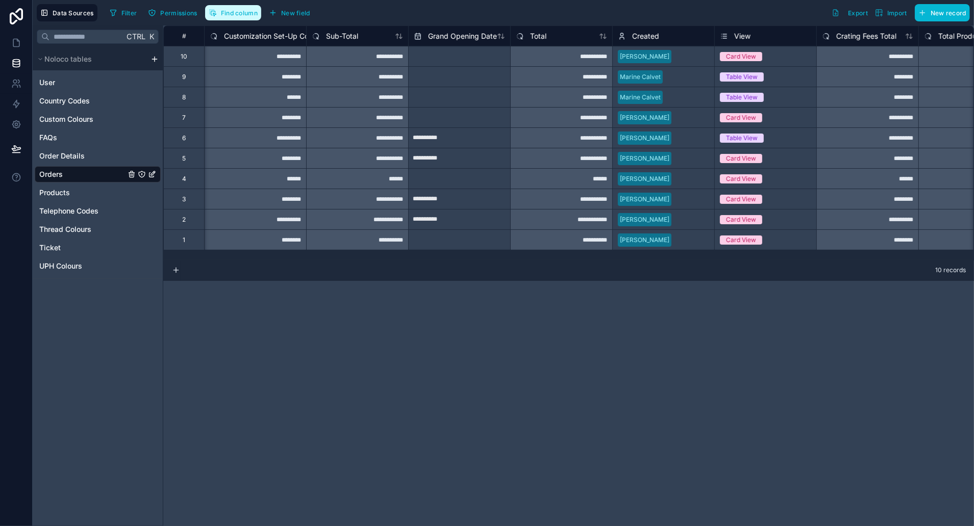
click at [242, 19] on button "Find column" at bounding box center [233, 12] width 56 height 15
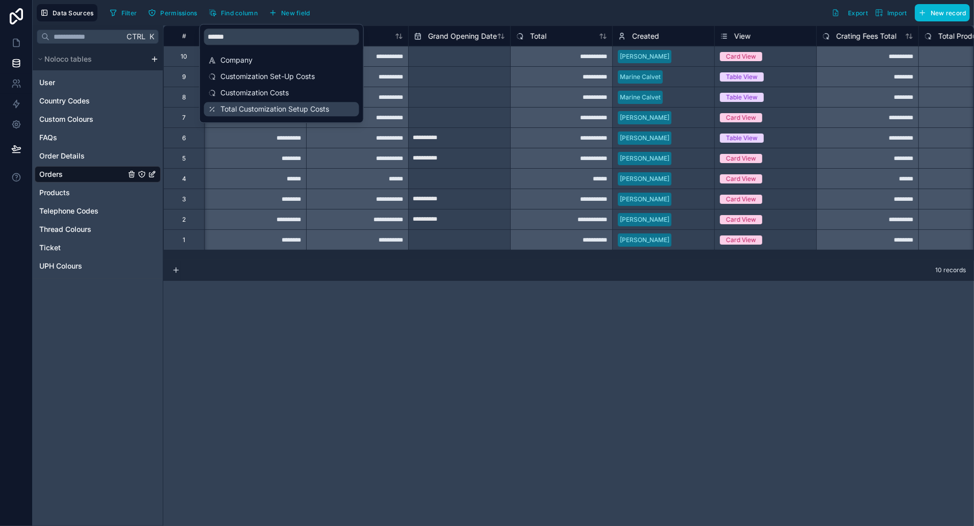
click at [305, 102] on div "Total Customization Setup Costs" at bounding box center [281, 109] width 155 height 14
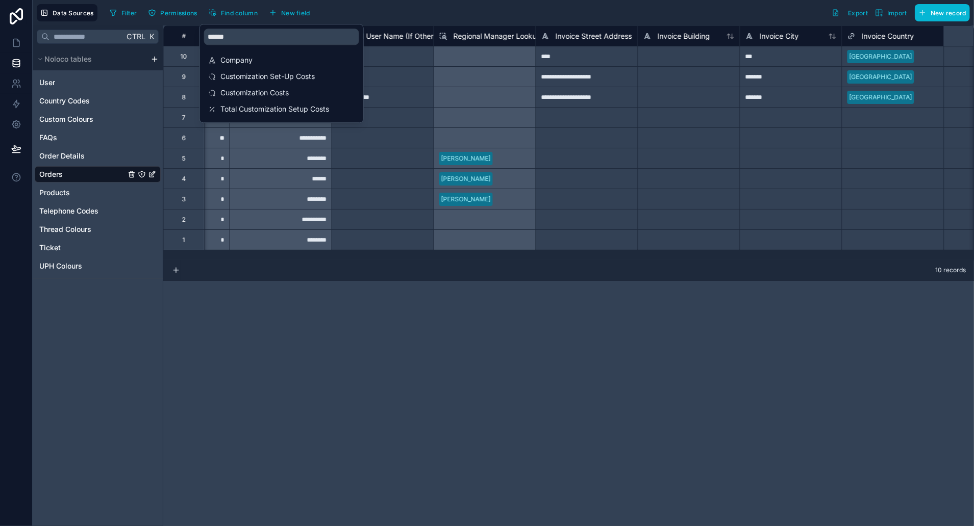
scroll to position [0, 4490]
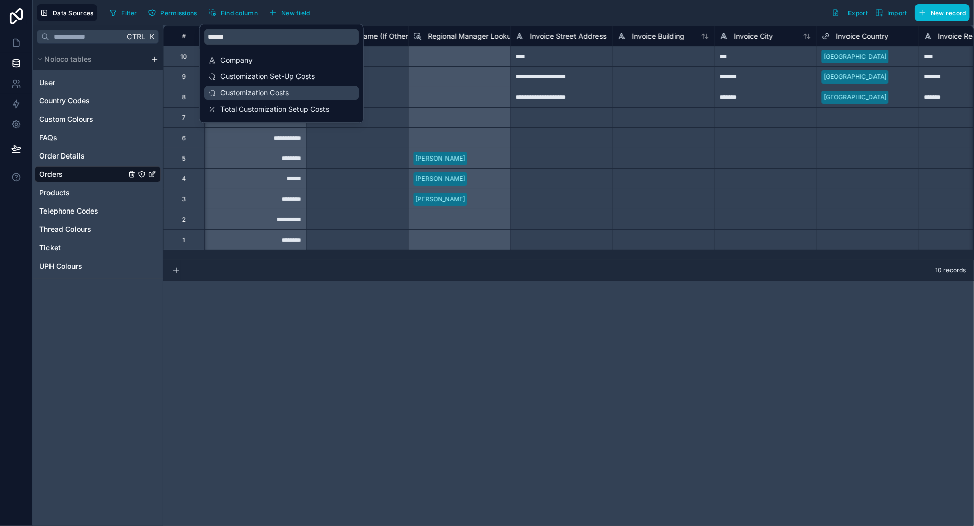
click at [299, 96] on span "Customization Costs" at bounding box center [281, 93] width 123 height 10
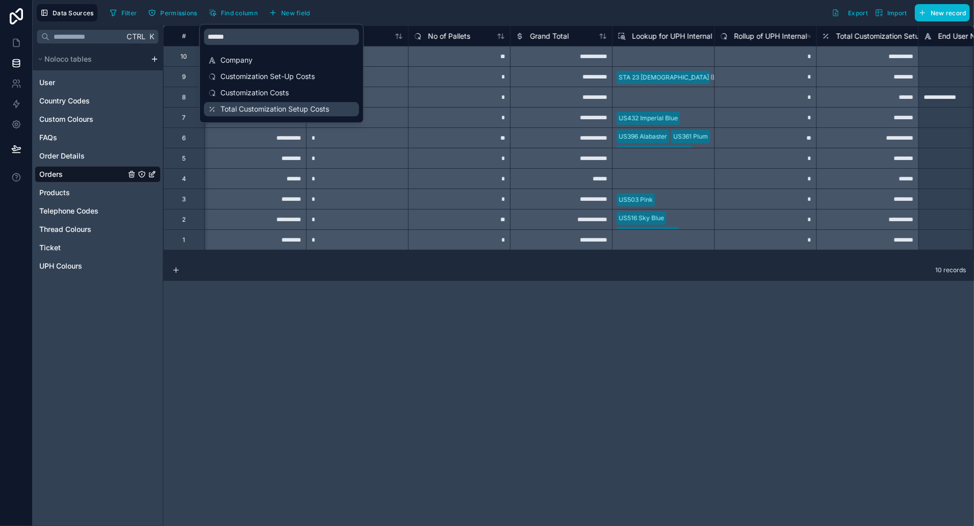
click at [290, 103] on div "Total Customization Setup Costs" at bounding box center [281, 109] width 155 height 14
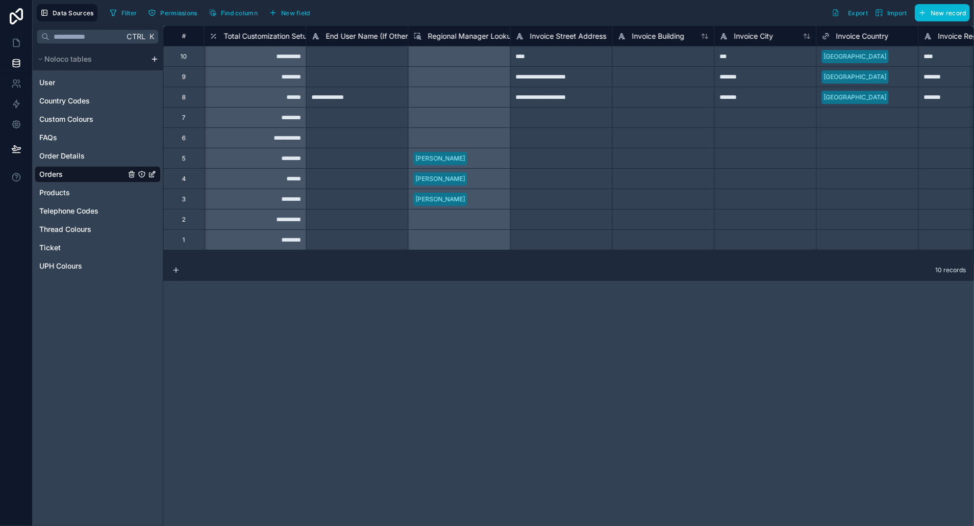
click at [365, 302] on div "**********" at bounding box center [568, 276] width 811 height 501
click at [275, 37] on span "Total Customization Setup Costs" at bounding box center [278, 36] width 109 height 10
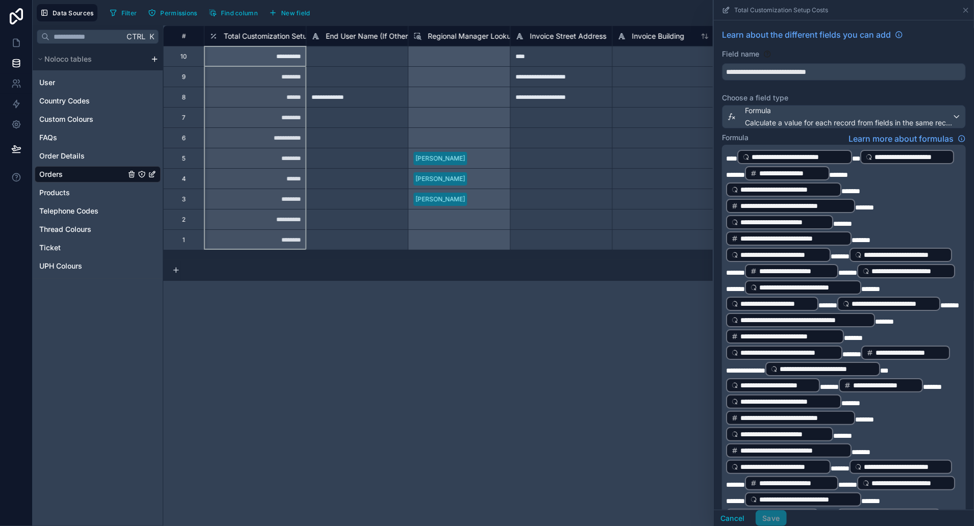
scroll to position [159, 0]
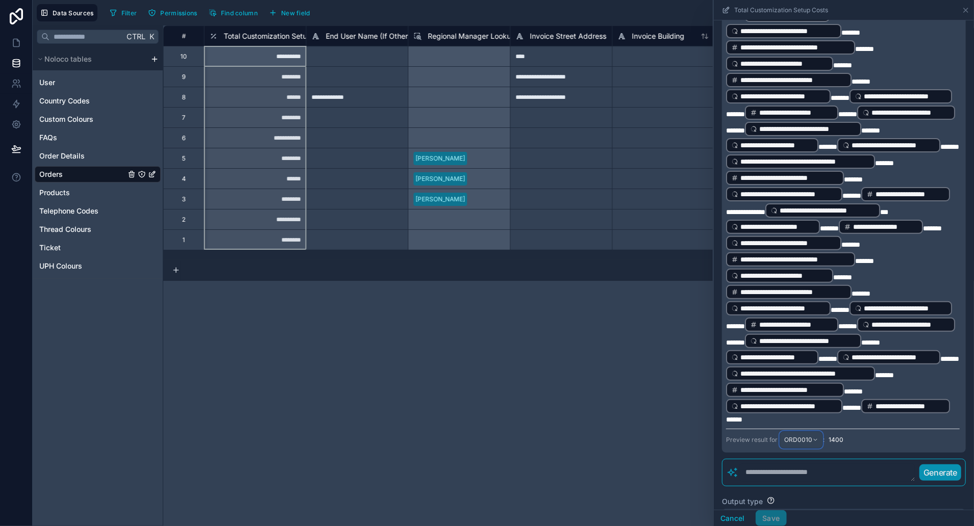
click at [795, 444] on span "ORD0010" at bounding box center [798, 440] width 28 height 8
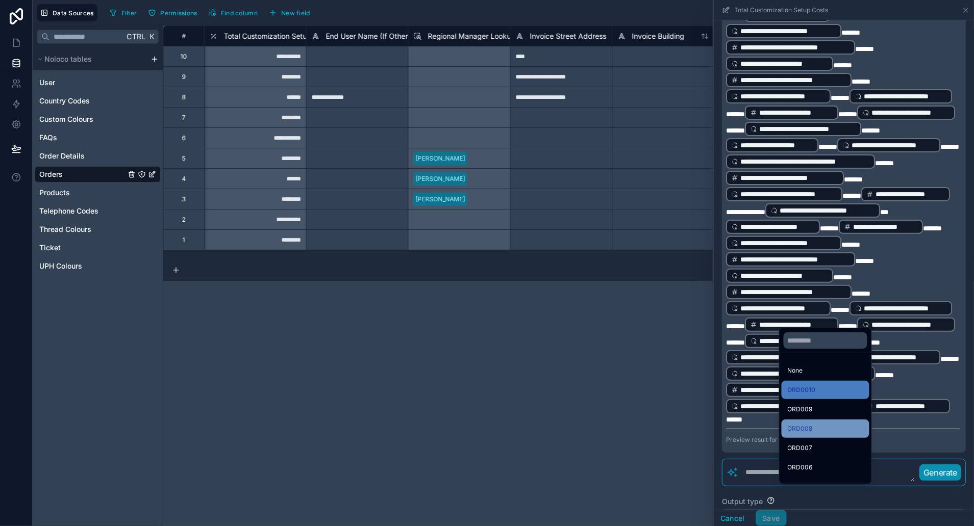
click at [856, 423] on div "ORD008" at bounding box center [826, 429] width 76 height 12
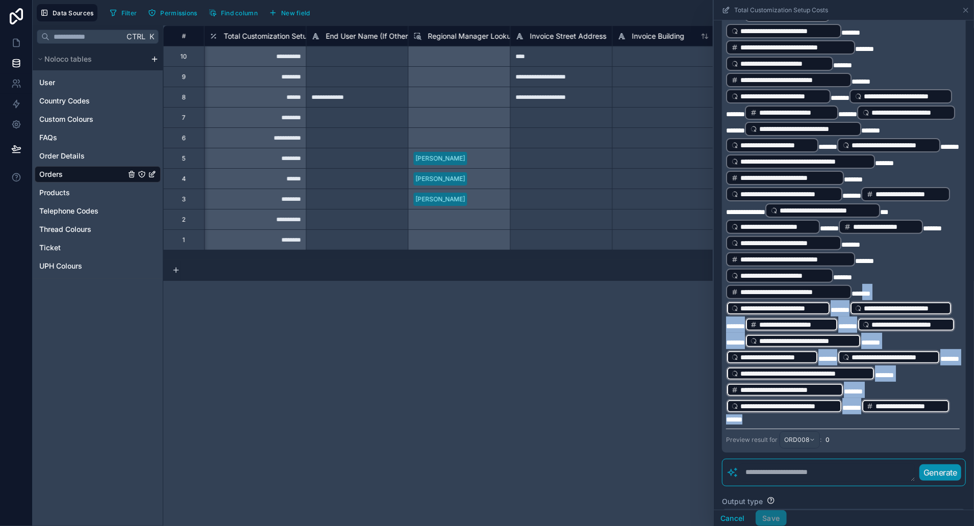
drag, startPoint x: 854, startPoint y: 478, endPoint x: 870, endPoint y: 322, distance: 155.9
click at [870, 322] on p "**********" at bounding box center [843, 207] width 234 height 435
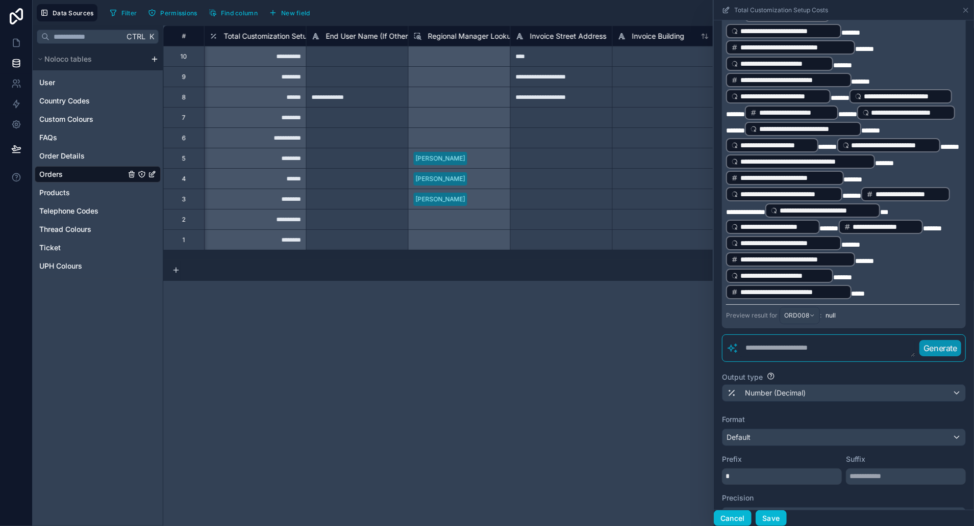
click at [736, 517] on button "Cancel" at bounding box center [733, 519] width 38 height 16
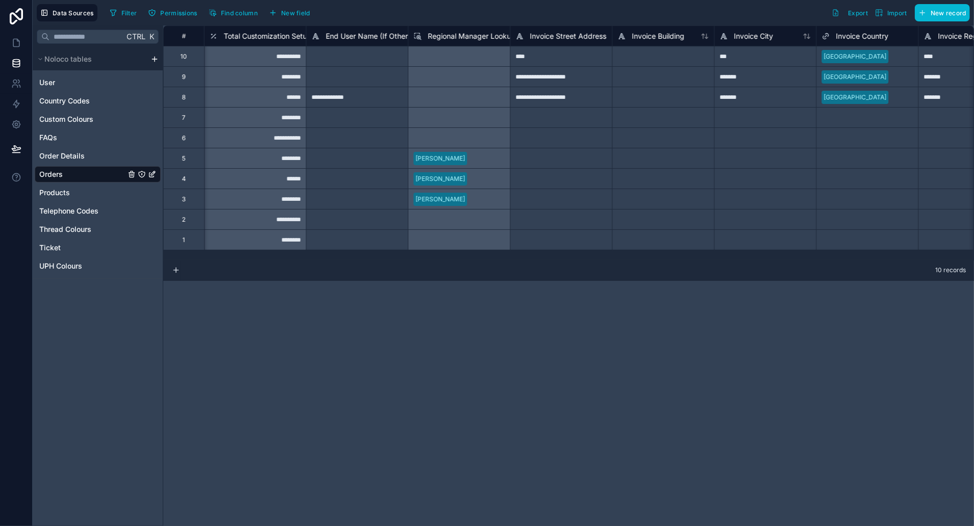
click at [301, 31] on span "Total Customization Setup Costs" at bounding box center [278, 36] width 109 height 10
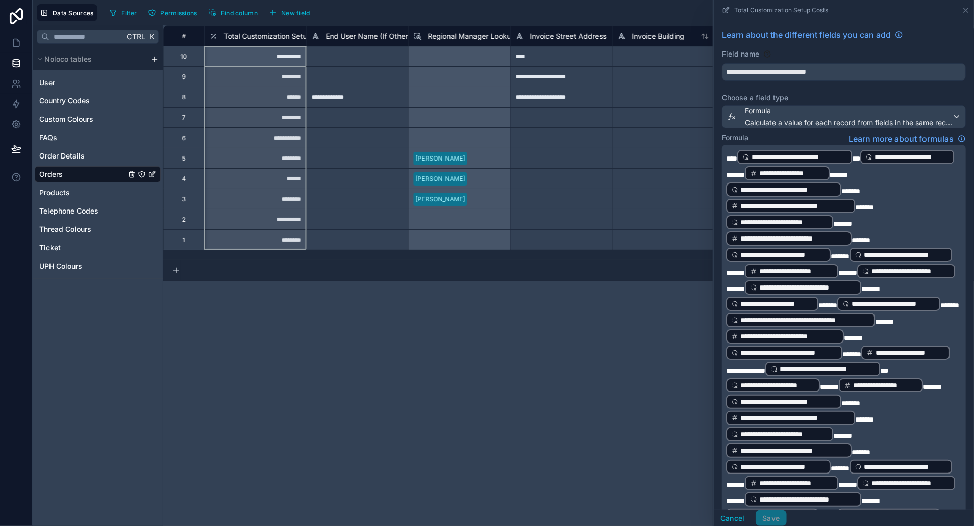
click at [765, 374] on span "**********" at bounding box center [745, 370] width 39 height 7
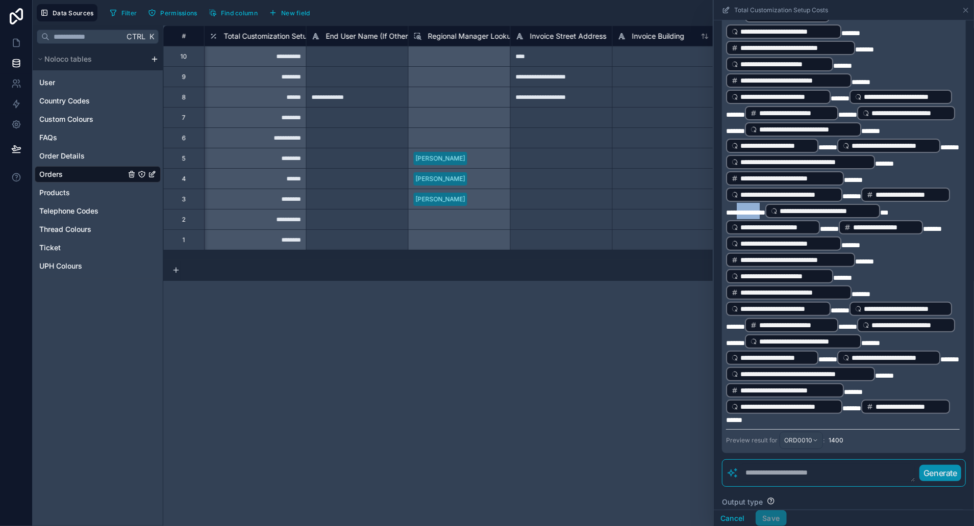
scroll to position [159, 0]
click at [869, 228] on p "**********" at bounding box center [843, 207] width 234 height 435
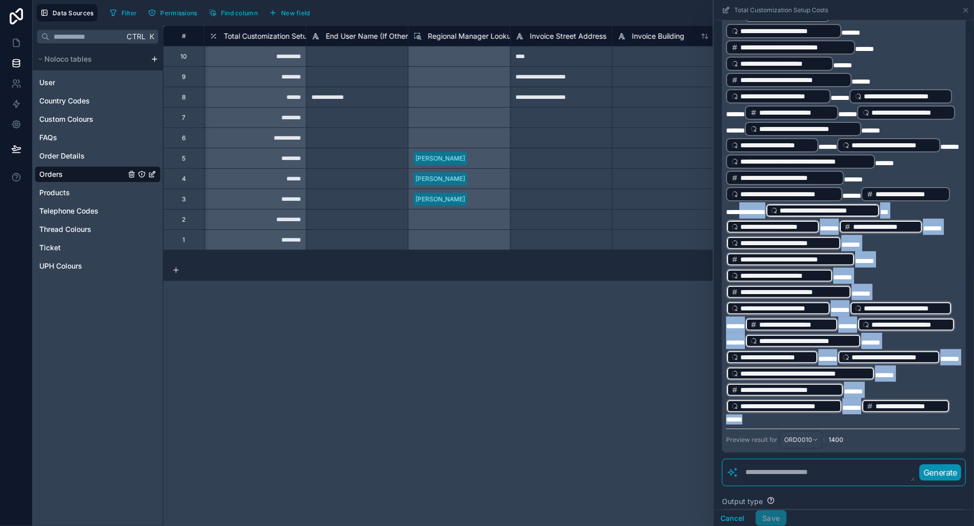
drag, startPoint x: 862, startPoint y: 474, endPoint x: 835, endPoint y: 227, distance: 248.9
click at [835, 227] on p "**********" at bounding box center [843, 207] width 234 height 435
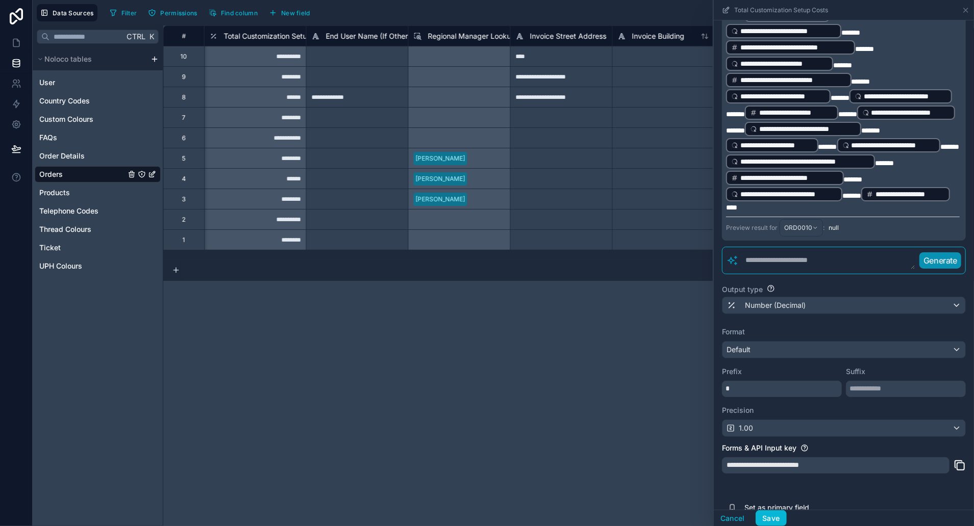
scroll to position [0, 0]
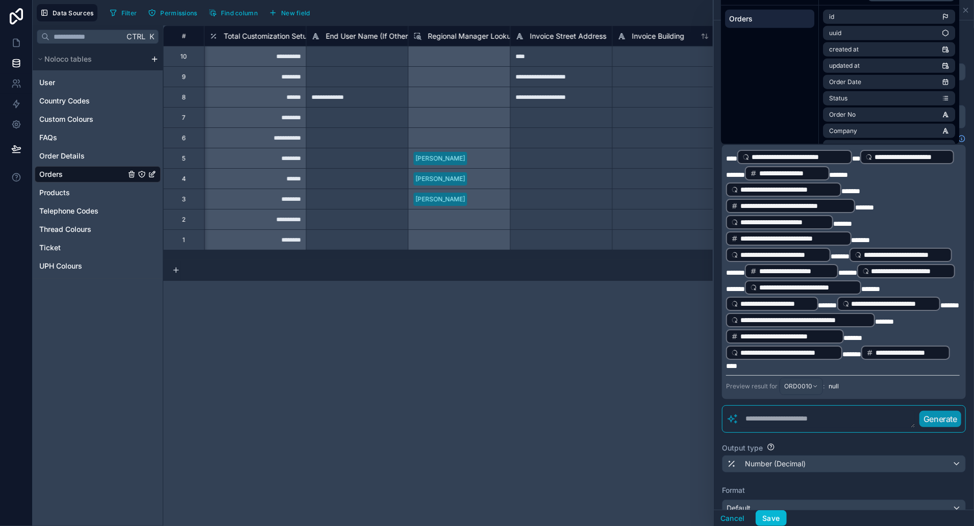
click at [734, 155] on span "****" at bounding box center [731, 158] width 11 height 7
click at [791, 391] on span "ORD0010" at bounding box center [798, 387] width 28 height 8
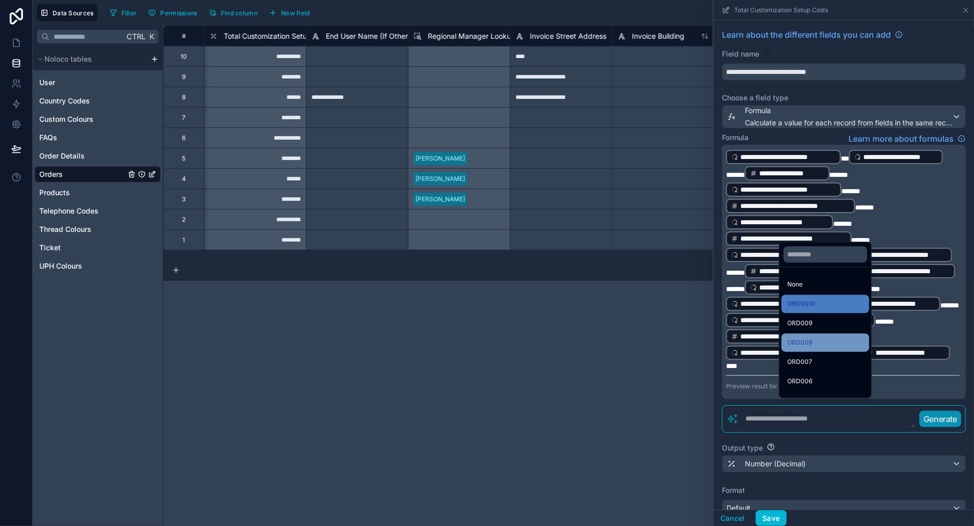
click at [833, 348] on div "ORD008" at bounding box center [826, 343] width 76 height 12
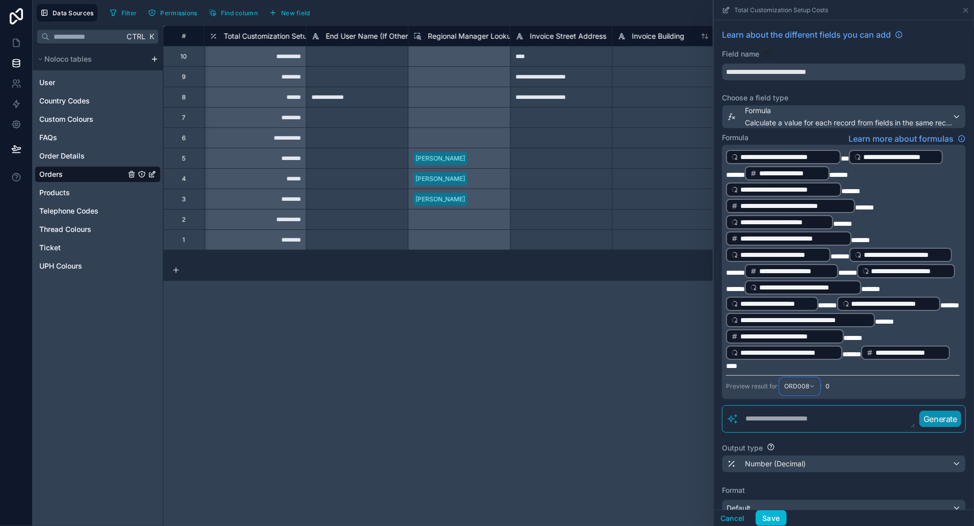
click at [794, 391] on span "ORD008" at bounding box center [796, 387] width 25 height 8
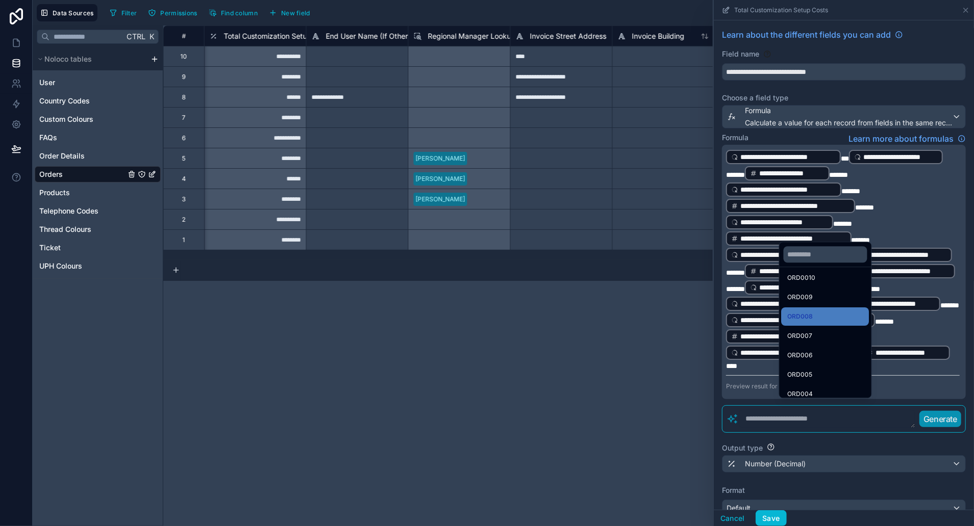
scroll to position [3, 0]
click at [863, 335] on div "ORD008" at bounding box center [826, 340] width 76 height 12
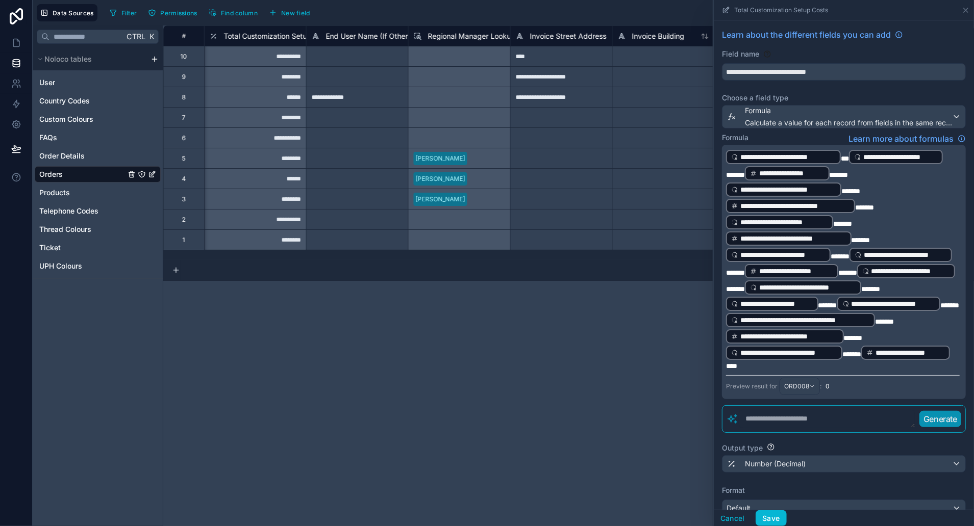
click at [612, 324] on div "**********" at bounding box center [568, 276] width 811 height 501
click at [867, 371] on p "**********" at bounding box center [843, 260] width 234 height 222
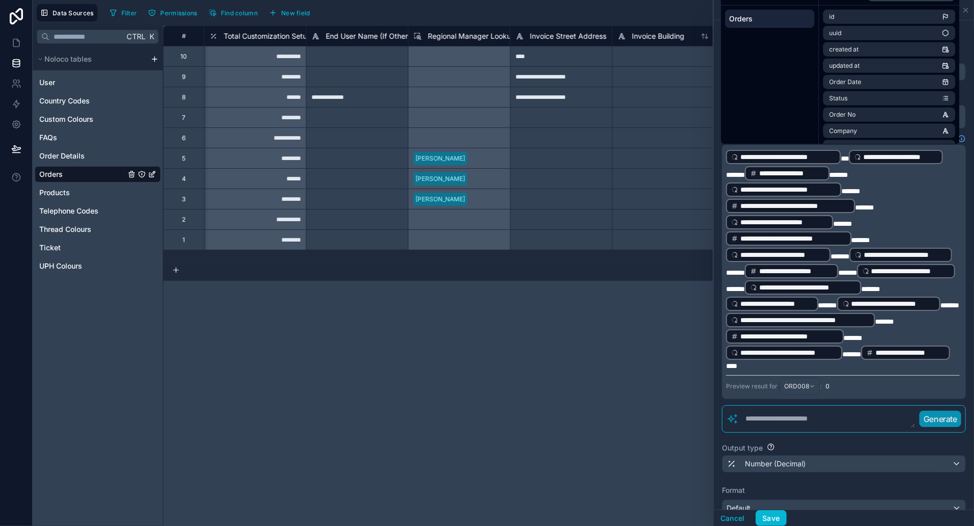
click at [883, 362] on p "**********" at bounding box center [843, 260] width 234 height 222
click at [884, 371] on p "**********" at bounding box center [843, 260] width 234 height 222
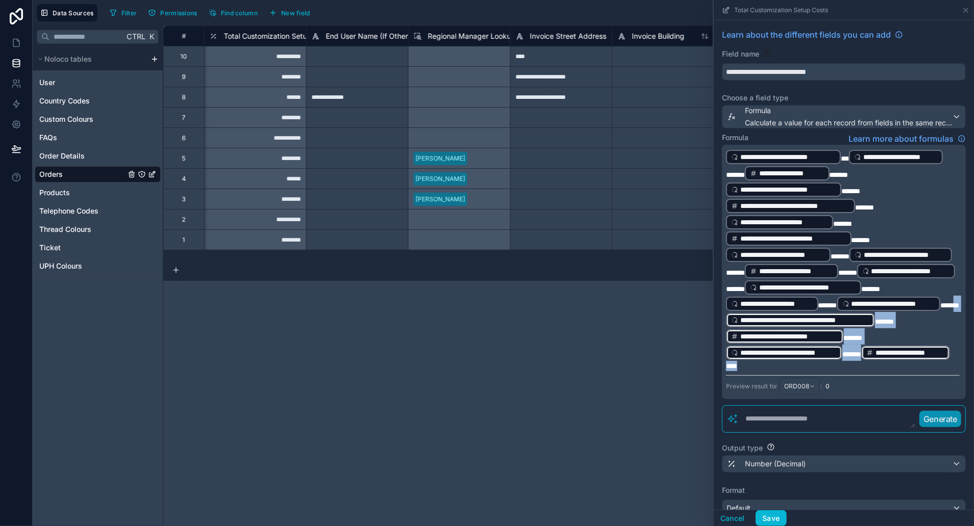
drag, startPoint x: 851, startPoint y: 389, endPoint x: 745, endPoint y: 339, distance: 116.8
click at [745, 339] on p "**********" at bounding box center [843, 260] width 234 height 222
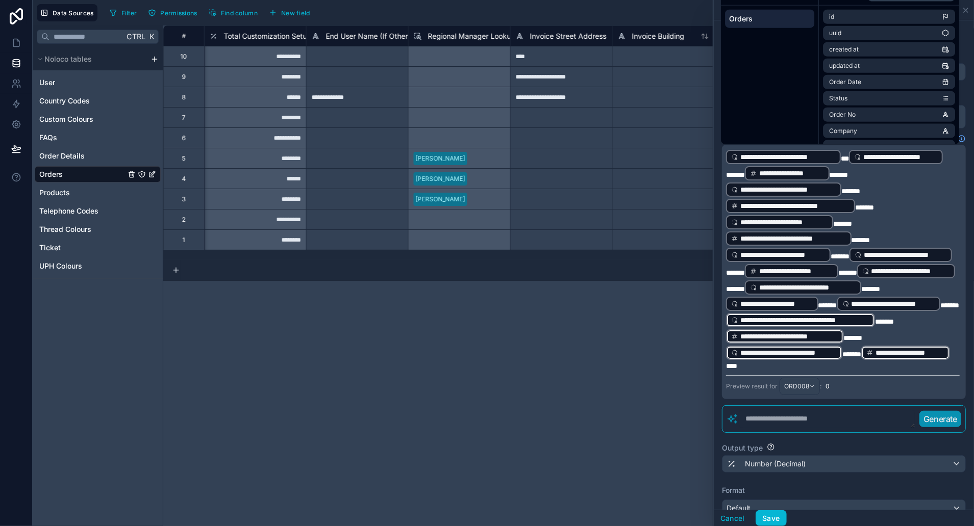
click at [888, 371] on p "**********" at bounding box center [843, 260] width 234 height 222
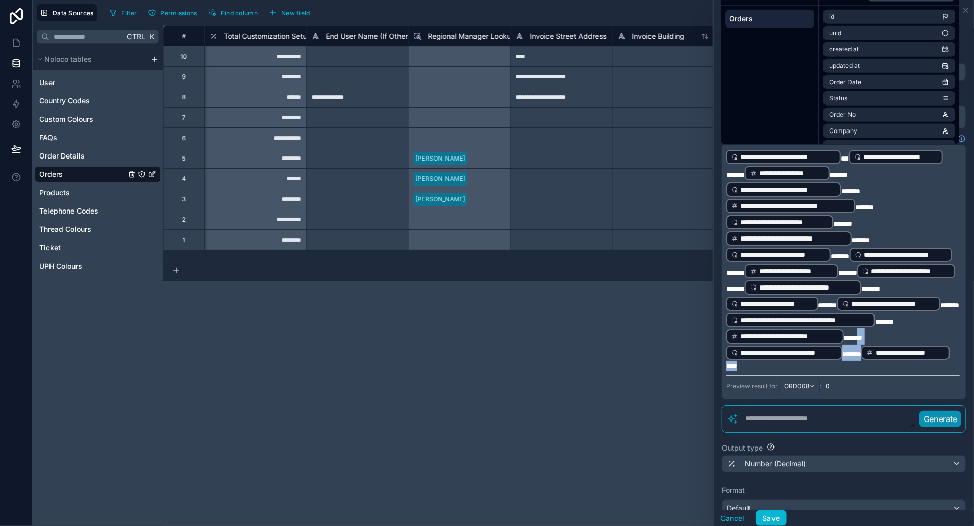
click at [863, 342] on span "******" at bounding box center [853, 338] width 19 height 7
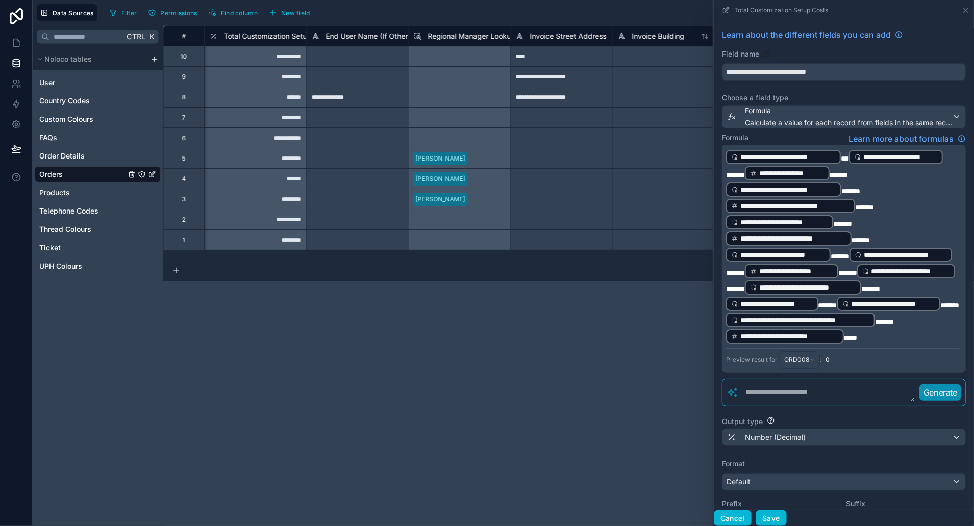
click at [734, 517] on button "Cancel" at bounding box center [733, 519] width 38 height 16
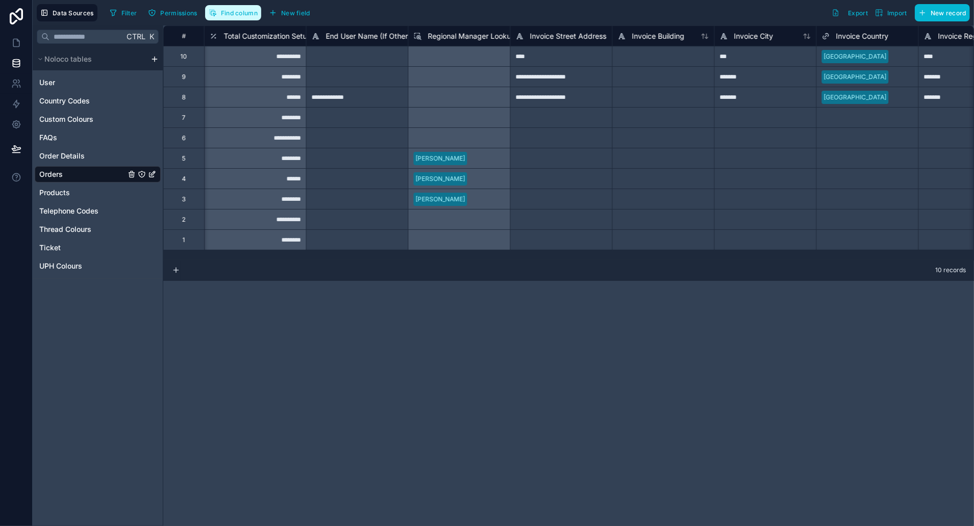
click at [235, 10] on span "Find column" at bounding box center [239, 13] width 37 height 8
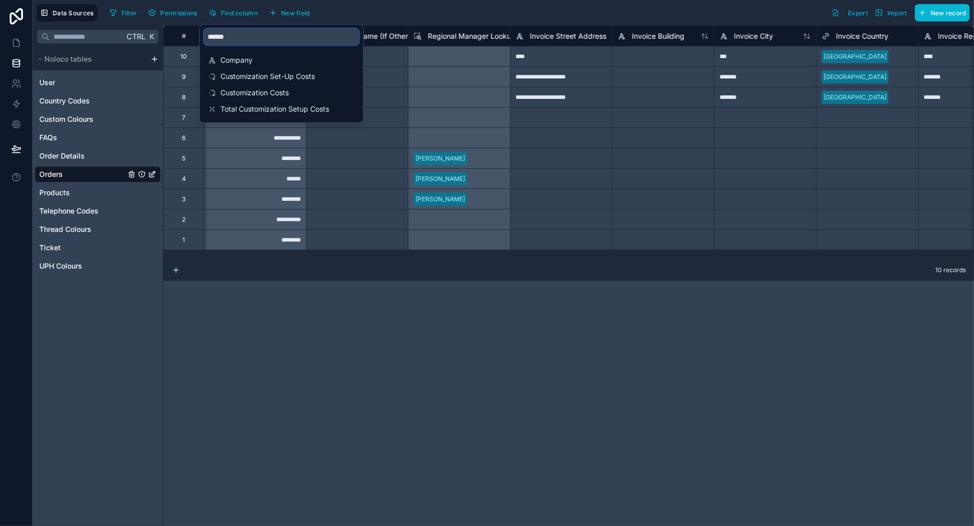
click at [288, 35] on input "******" at bounding box center [281, 37] width 155 height 16
type input "**********"
click at [288, 111] on span "Default Check Power Module" at bounding box center [281, 109] width 123 height 10
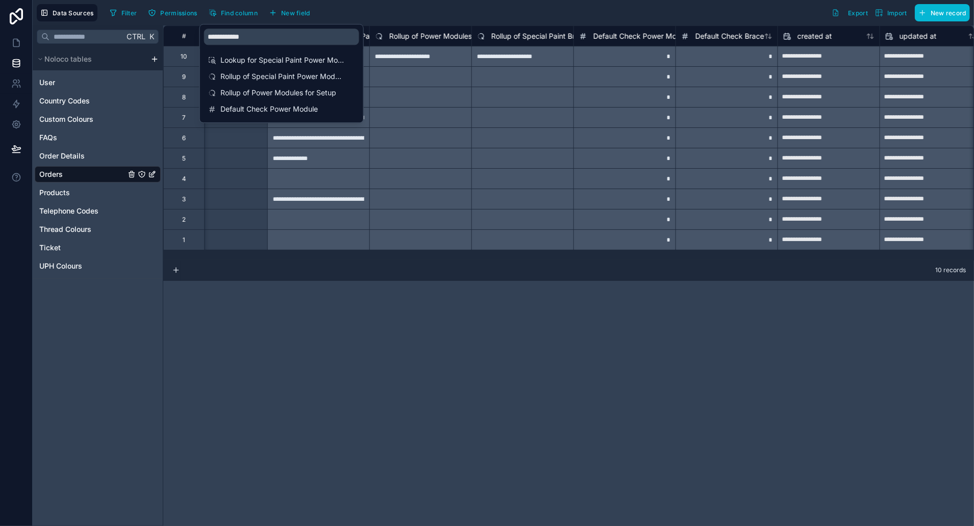
scroll to position [0, 9944]
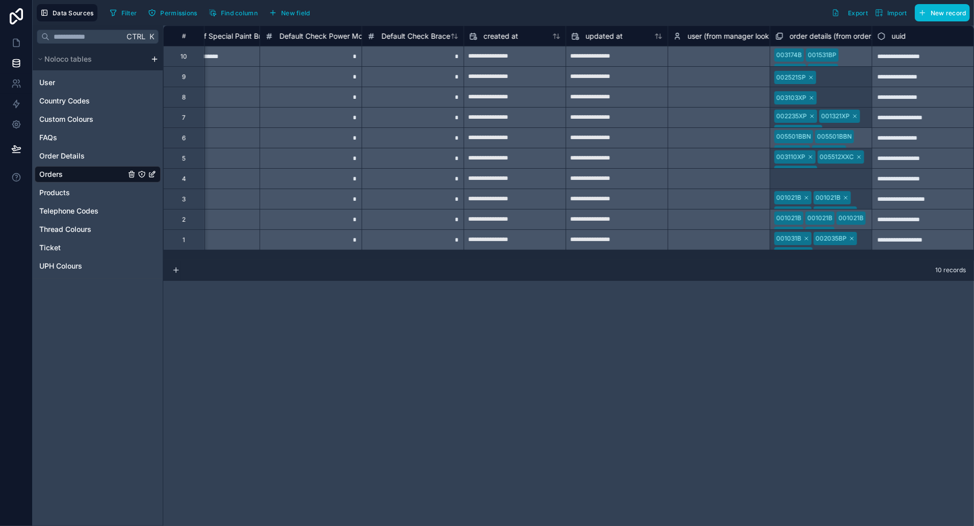
click at [430, 306] on div "**********" at bounding box center [568, 276] width 811 height 501
click at [280, 36] on span "Default Check Power Module" at bounding box center [328, 36] width 97 height 10
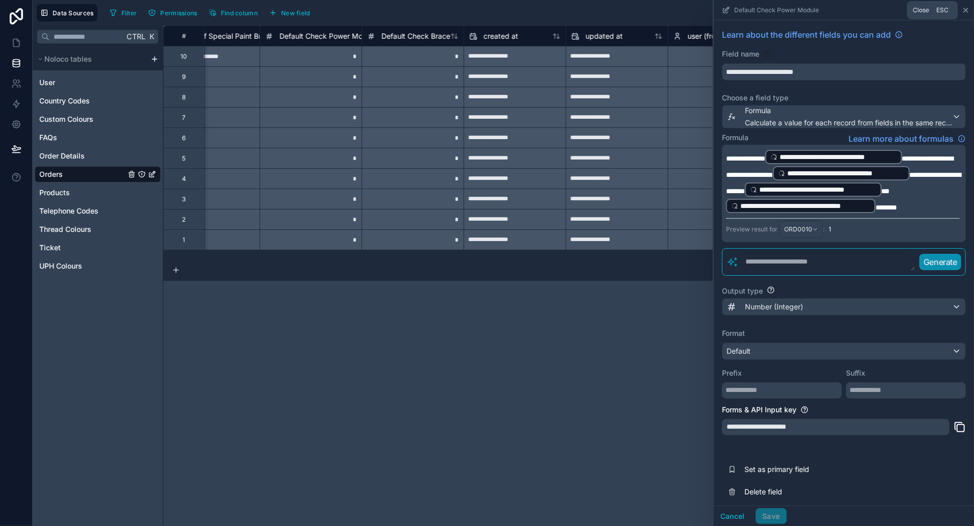
click at [967, 9] on icon at bounding box center [966, 10] width 8 height 8
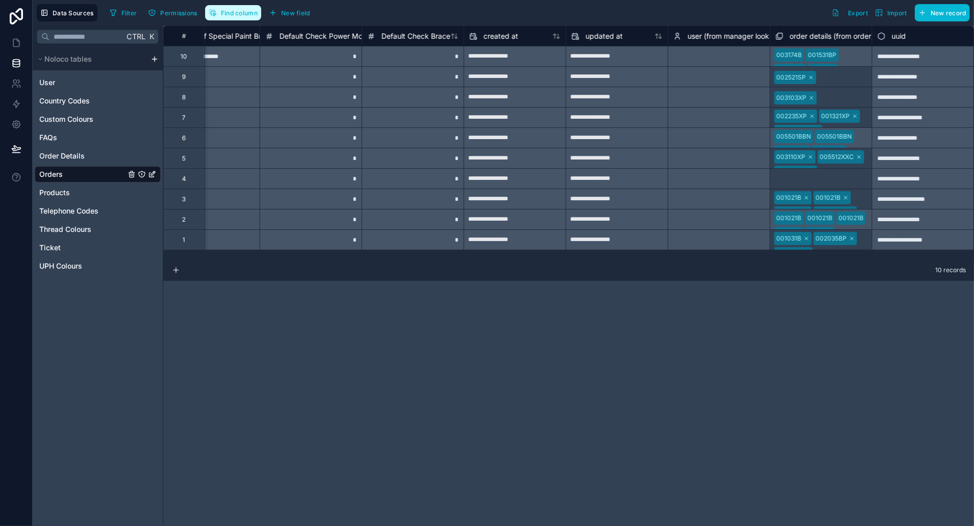
click at [224, 10] on span "Find column" at bounding box center [239, 13] width 37 height 8
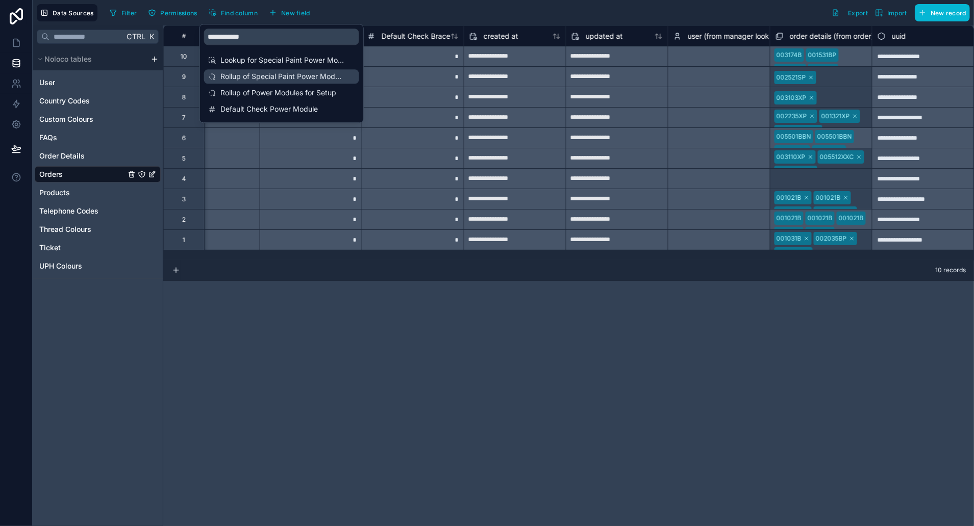
click at [290, 77] on span "Rollup of Special Paint Power Modules" at bounding box center [281, 76] width 123 height 10
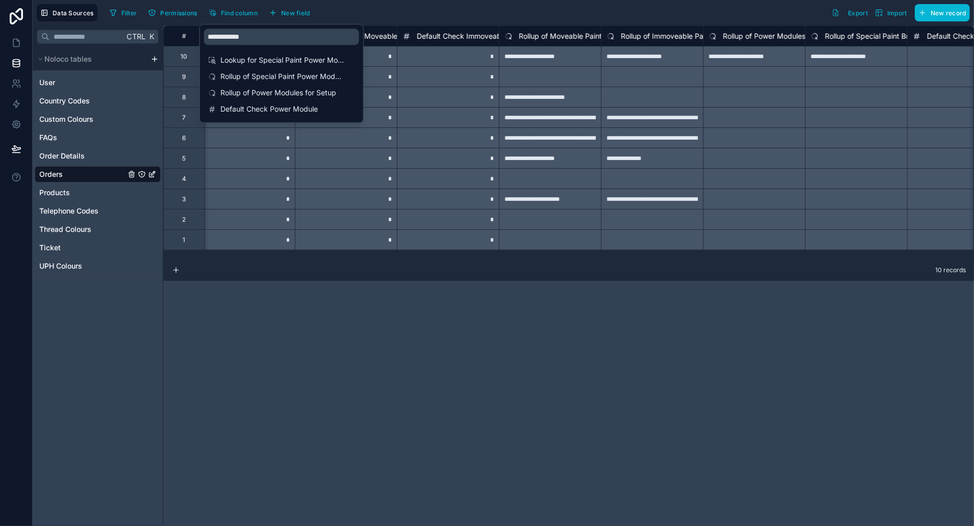
scroll to position [0, 9285]
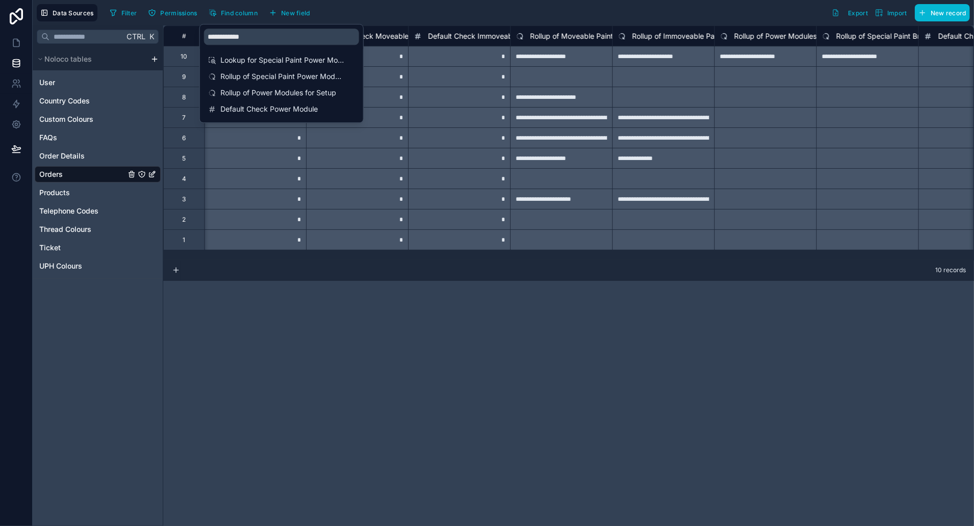
click at [359, 340] on div "**********" at bounding box center [568, 276] width 811 height 501
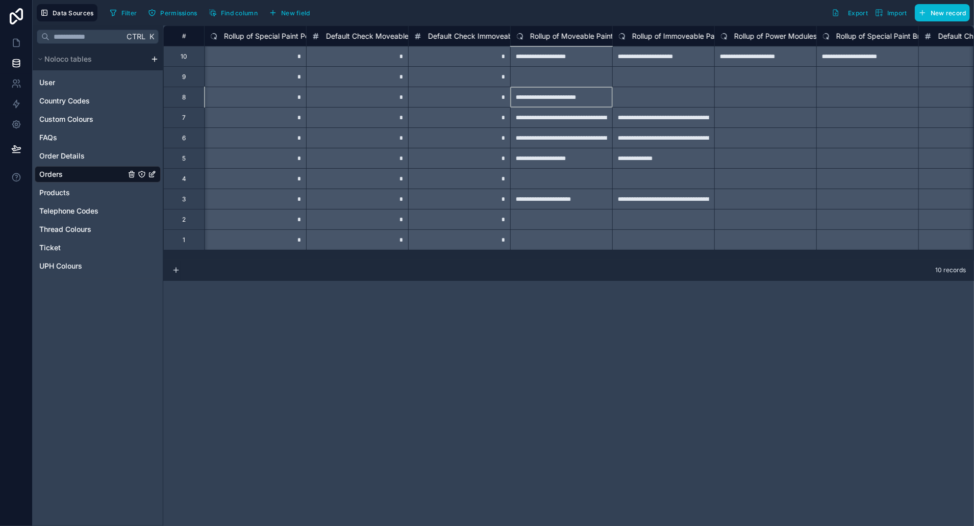
click at [545, 98] on div "**********" at bounding box center [561, 97] width 102 height 20
click at [886, 42] on div "Rollup of Special Paint Brace for Setup" at bounding box center [867, 36] width 102 height 20
click at [881, 32] on span "Rollup of Special Paint Brace for Setup" at bounding box center [900, 36] width 129 height 10
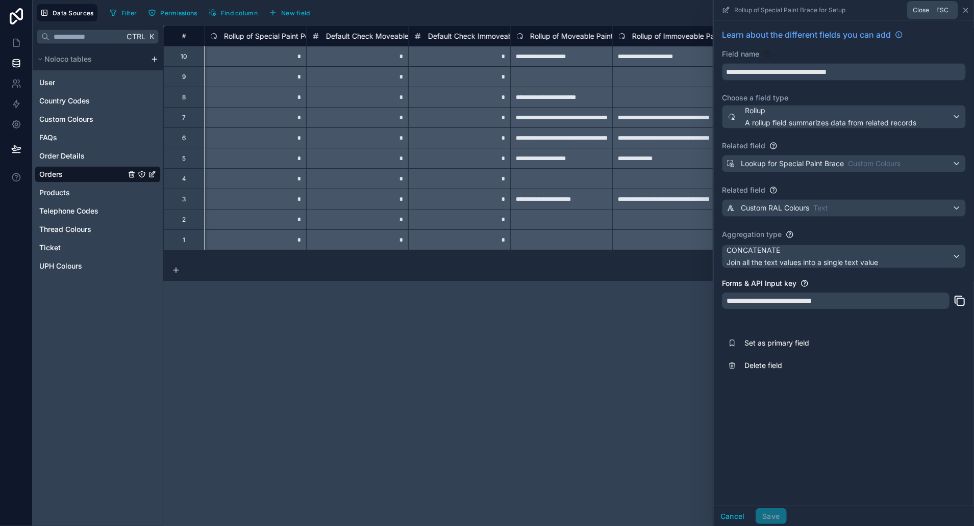
click at [964, 11] on icon at bounding box center [966, 10] width 4 height 4
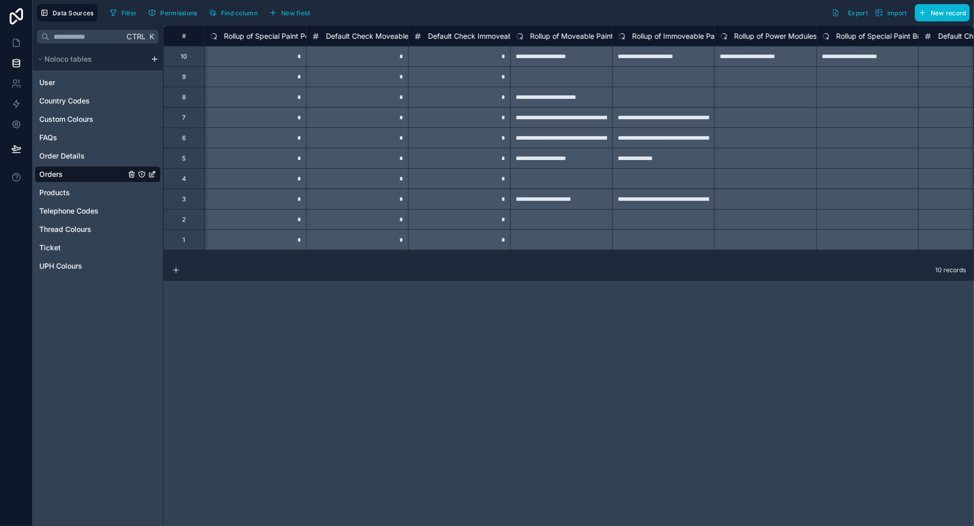
click at [676, 31] on span "Rollup of Immoveable Paint for Setup" at bounding box center [694, 36] width 124 height 10
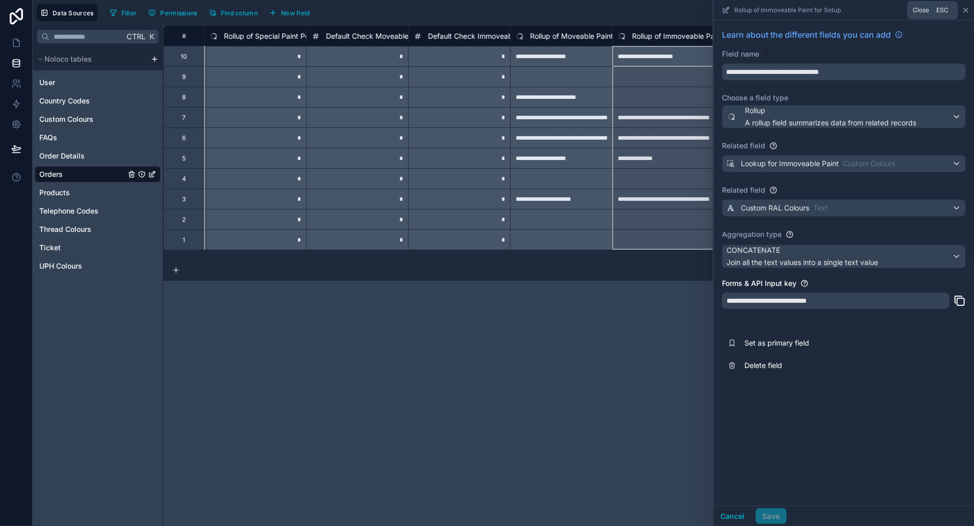
click at [964, 10] on icon at bounding box center [966, 10] width 8 height 8
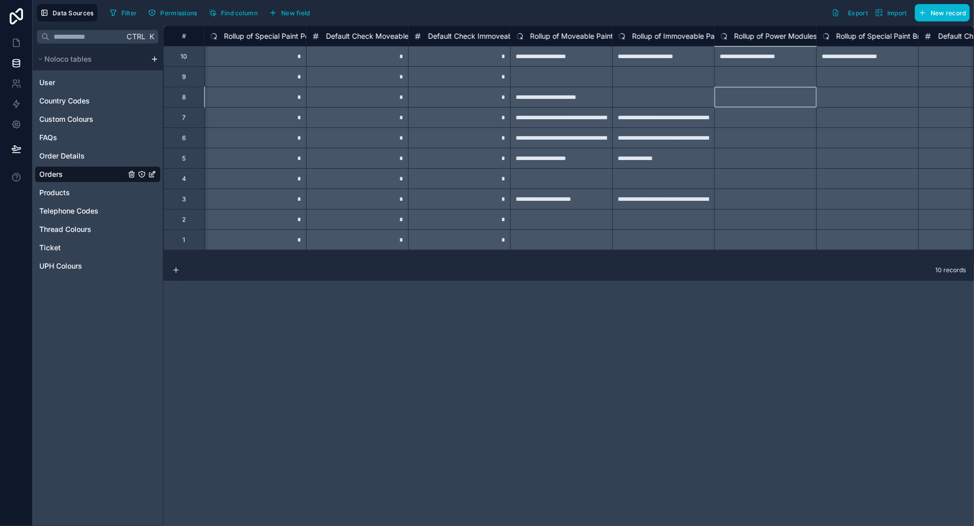
click at [776, 103] on div at bounding box center [765, 97] width 102 height 20
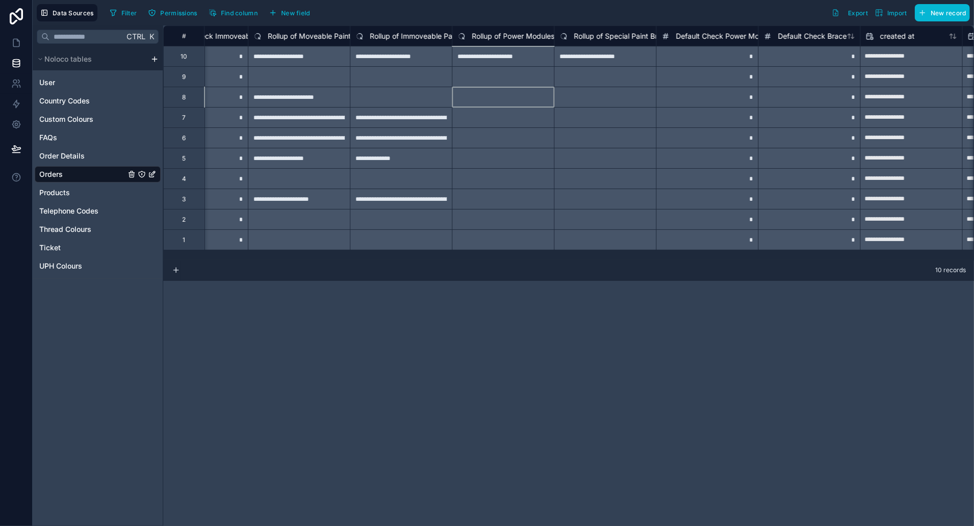
scroll to position [0, 9549]
click at [730, 97] on div "*" at bounding box center [706, 97] width 102 height 20
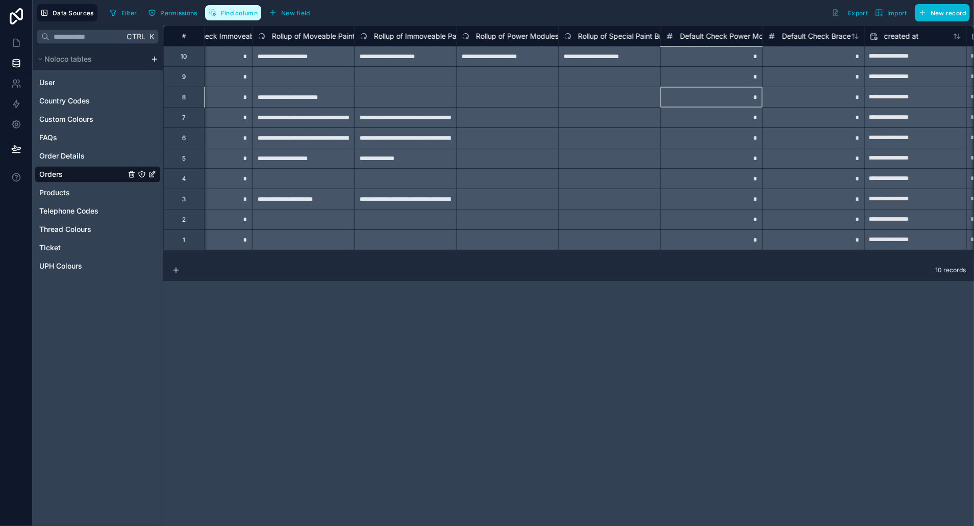
click at [235, 11] on span "Find column" at bounding box center [239, 13] width 37 height 8
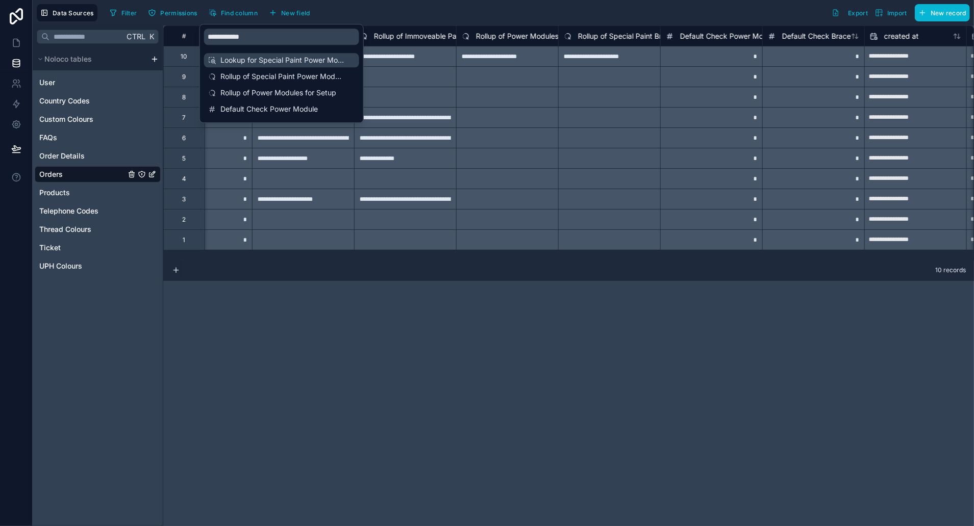
click at [259, 63] on span "Lookup for Special Paint Power Modules" at bounding box center [281, 60] width 123 height 10
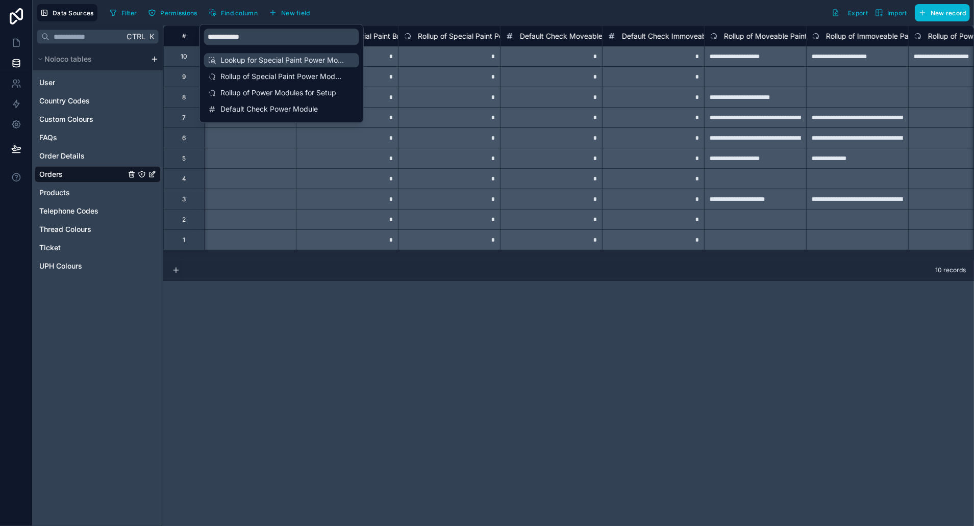
scroll to position [0, 9081]
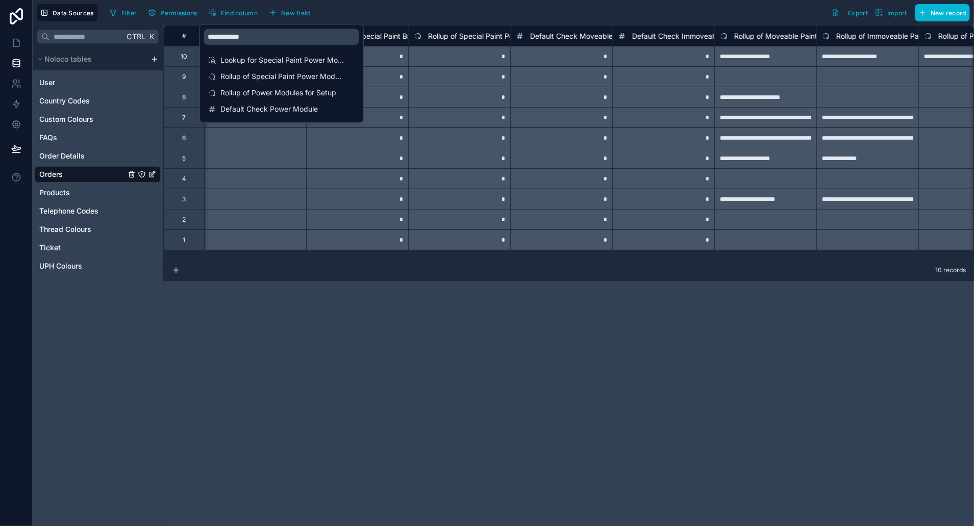
click at [244, 266] on div "10 records" at bounding box center [568, 271] width 811 height 20
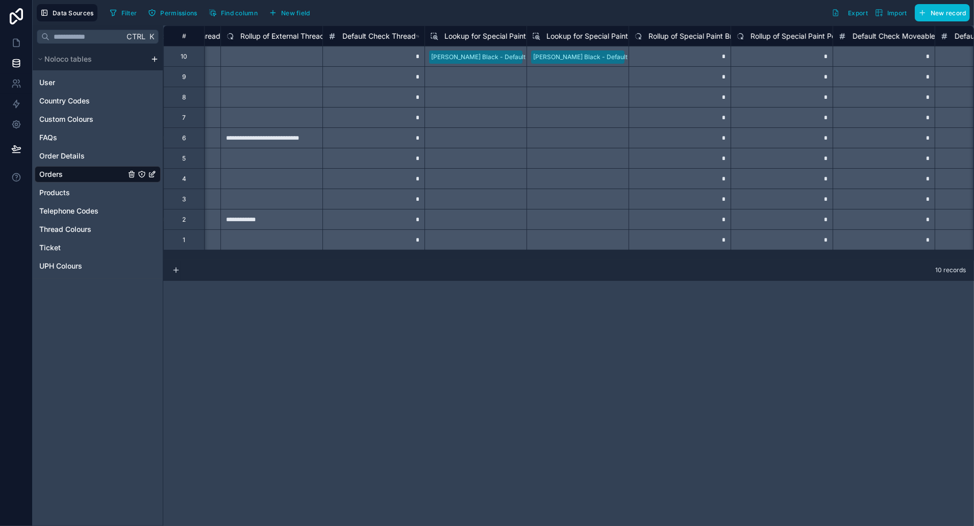
scroll to position [0, 8817]
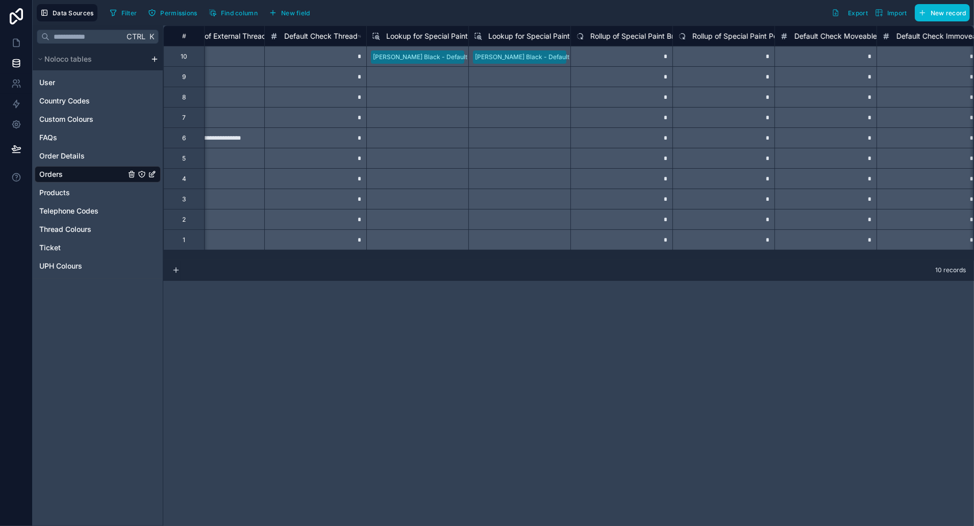
click at [420, 96] on div "Select a Lookup for Special Paint Brace" at bounding box center [417, 97] width 102 height 20
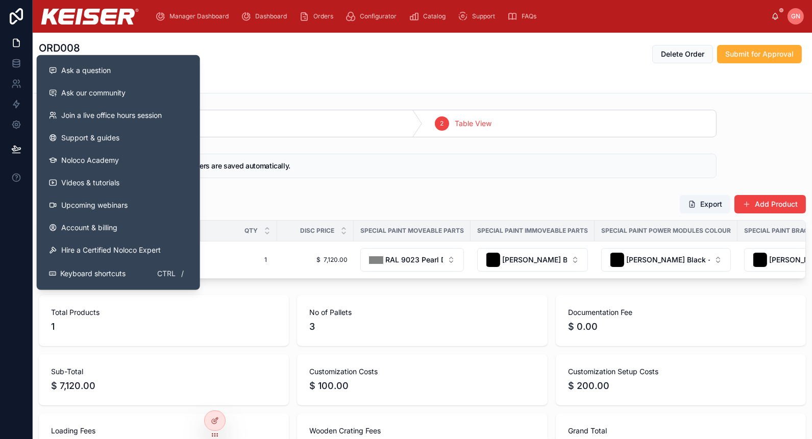
drag, startPoint x: 123, startPoint y: 64, endPoint x: 623, endPoint y: 189, distance: 515.5
click at [123, 64] on button "Ask a question" at bounding box center [118, 70] width 155 height 22
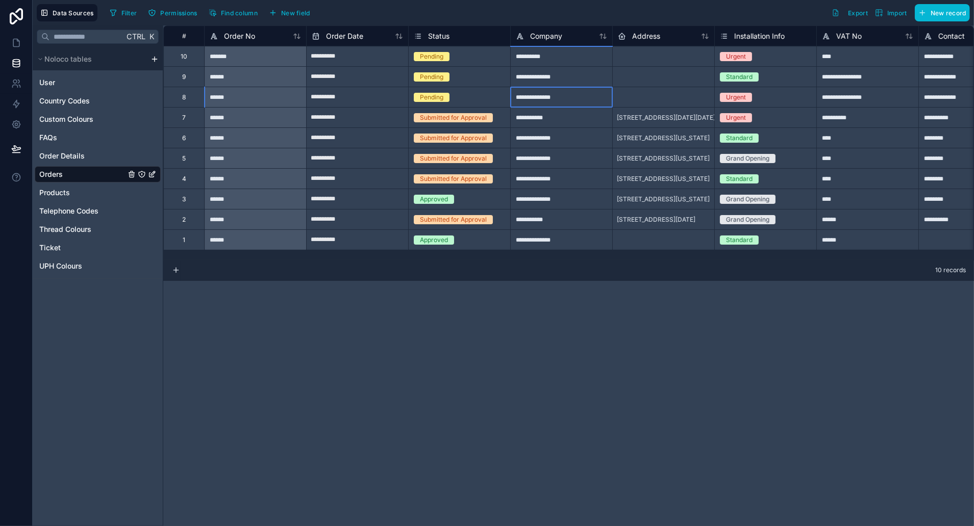
click at [575, 105] on div "**********" at bounding box center [561, 97] width 102 height 20
click at [254, 11] on span "Find column" at bounding box center [239, 13] width 37 height 8
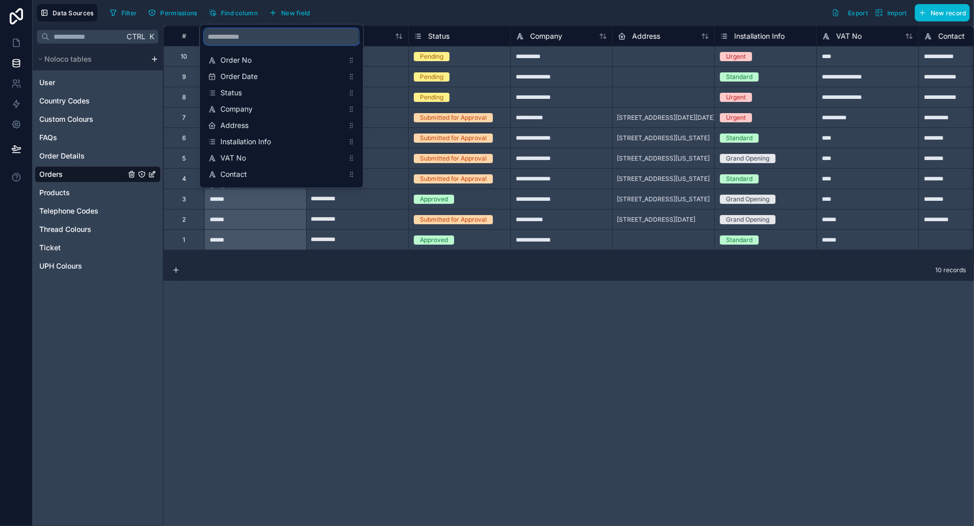
click at [283, 33] on input "scrollable content" at bounding box center [281, 37] width 155 height 16
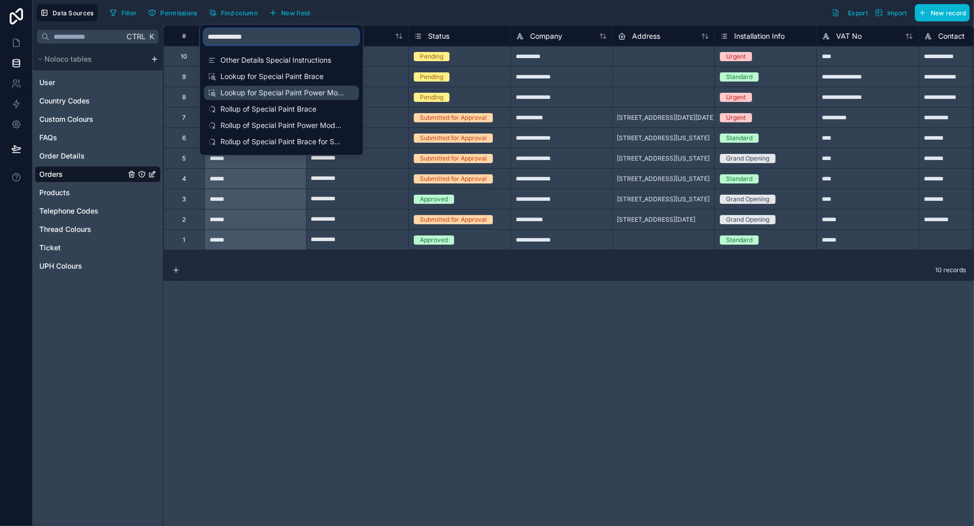
type input "**********"
click at [299, 97] on span "Lookup for Special Paint Power Modules" at bounding box center [281, 93] width 123 height 10
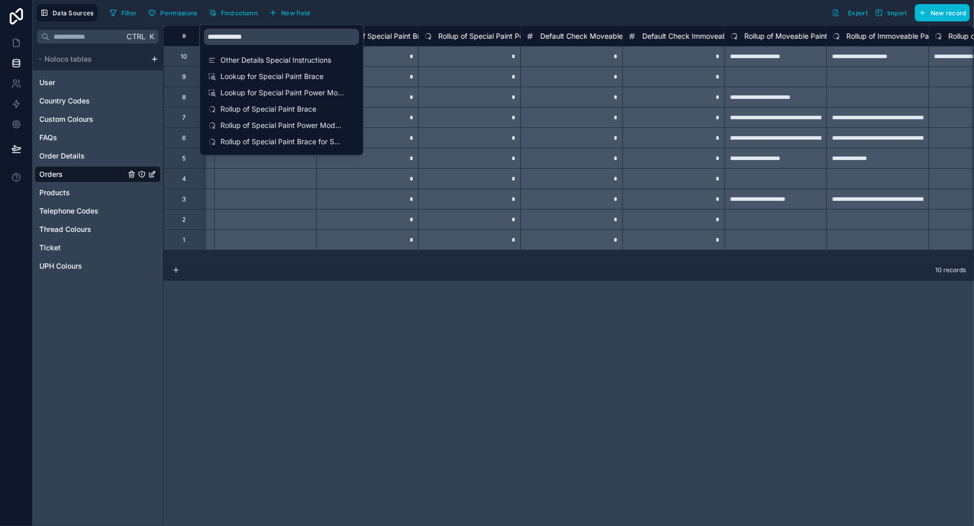
scroll to position [0, 9081]
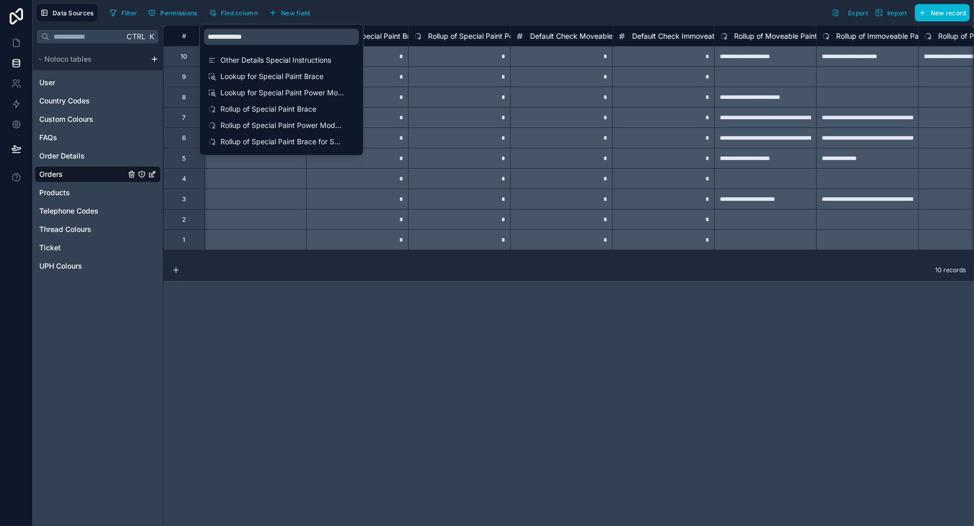
click at [575, 332] on div "**********" at bounding box center [568, 276] width 811 height 501
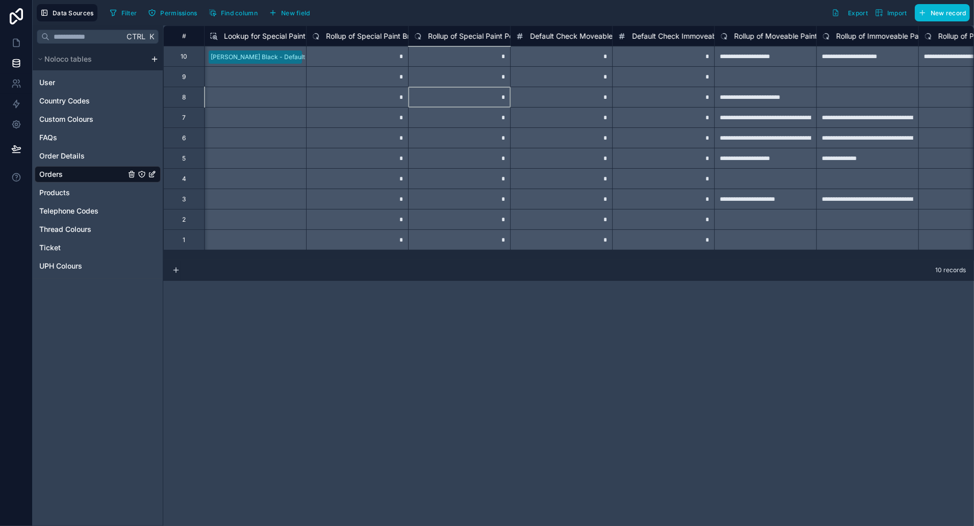
click at [436, 94] on div "*" at bounding box center [459, 97] width 102 height 20
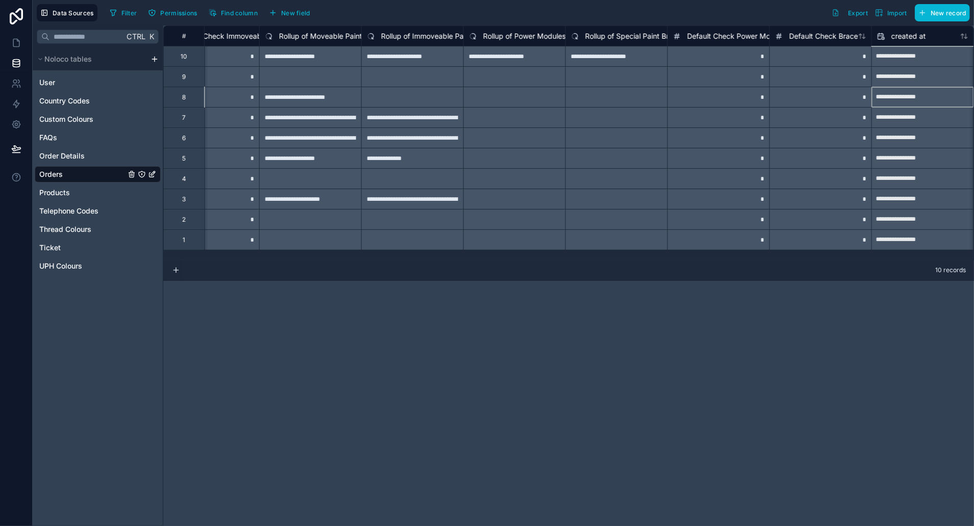
scroll to position [0, 9638]
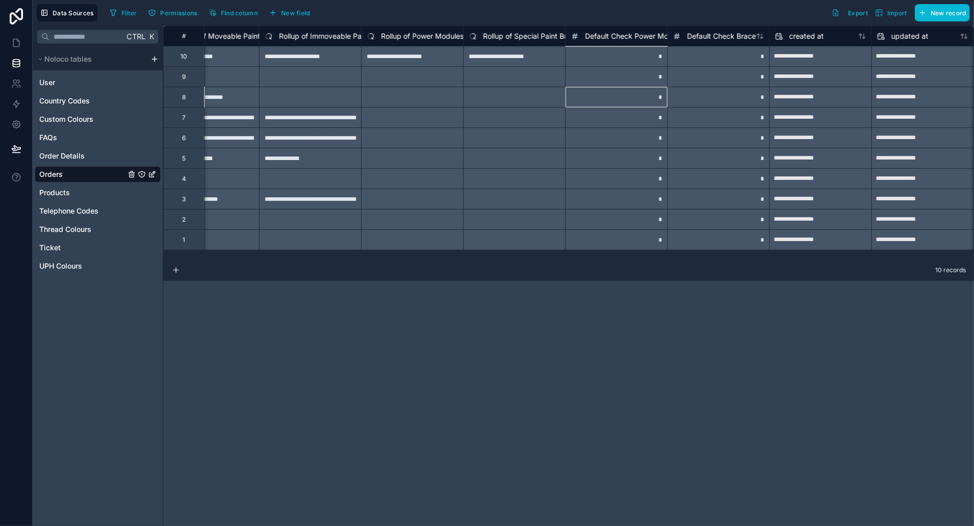
click at [599, 37] on span "Default Check Power Module" at bounding box center [633, 36] width 97 height 10
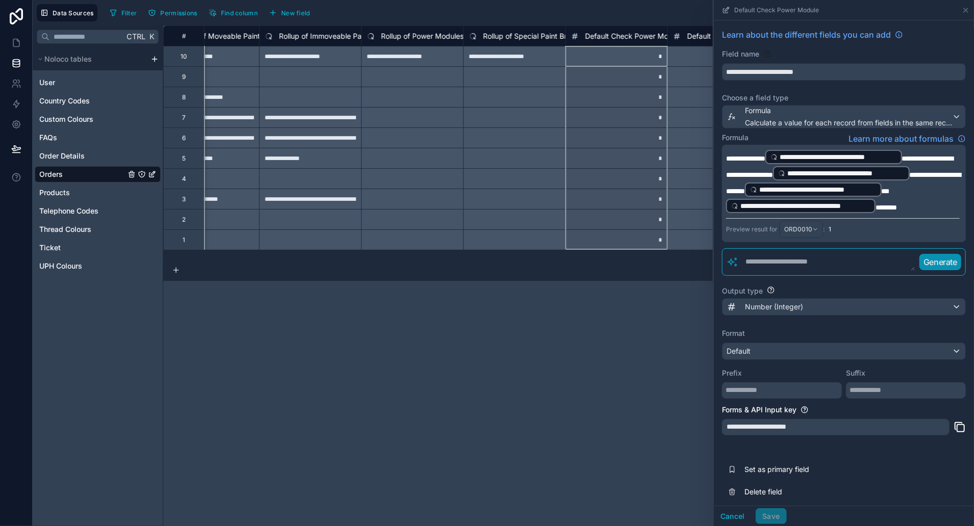
click at [728, 160] on span "**********" at bounding box center [745, 158] width 39 height 7
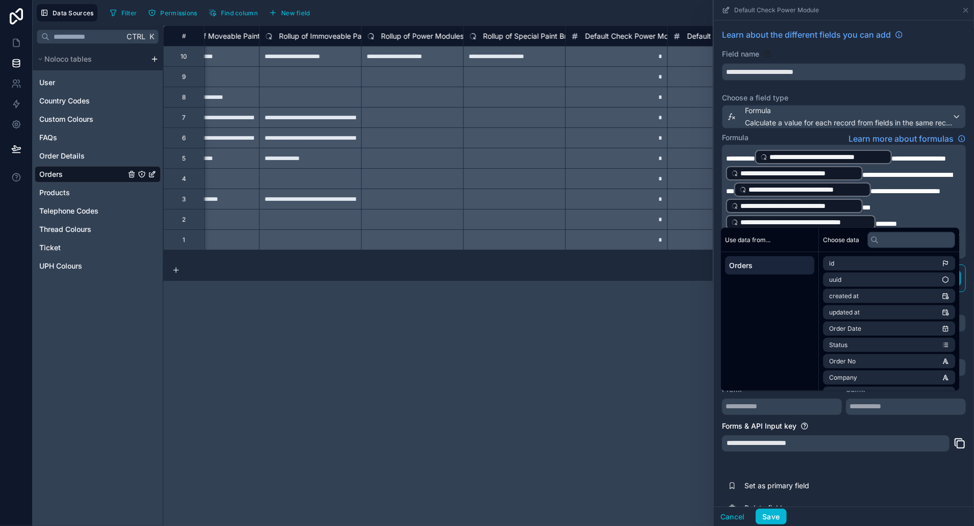
scroll to position [29, 0]
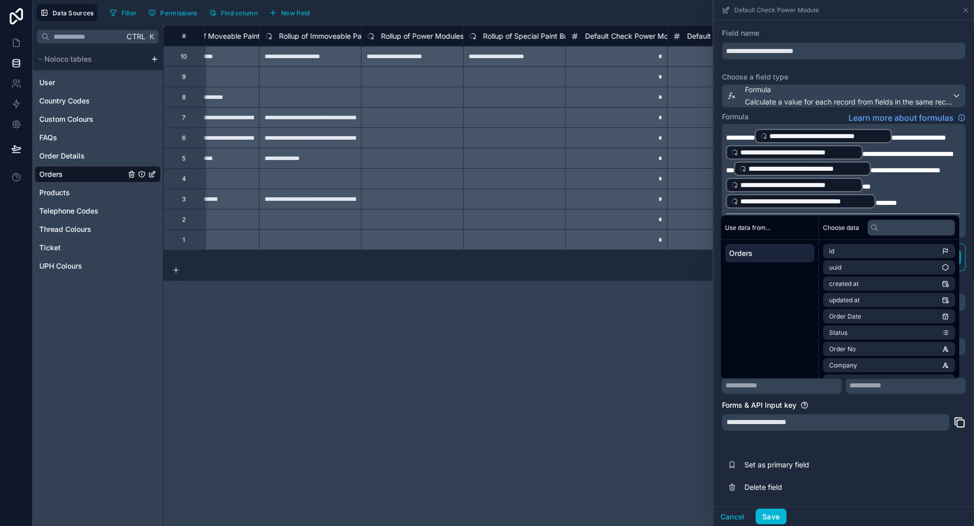
click at [910, 206] on p "**********" at bounding box center [843, 169] width 234 height 82
click at [898, 405] on div "Forms & API Input key" at bounding box center [844, 405] width 244 height 10
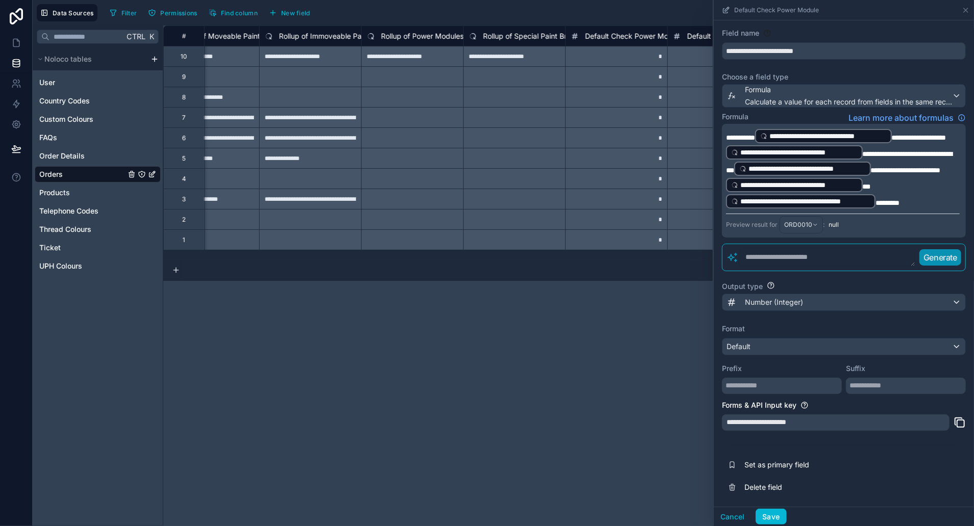
click at [755, 134] on span "**********" at bounding box center [740, 137] width 29 height 7
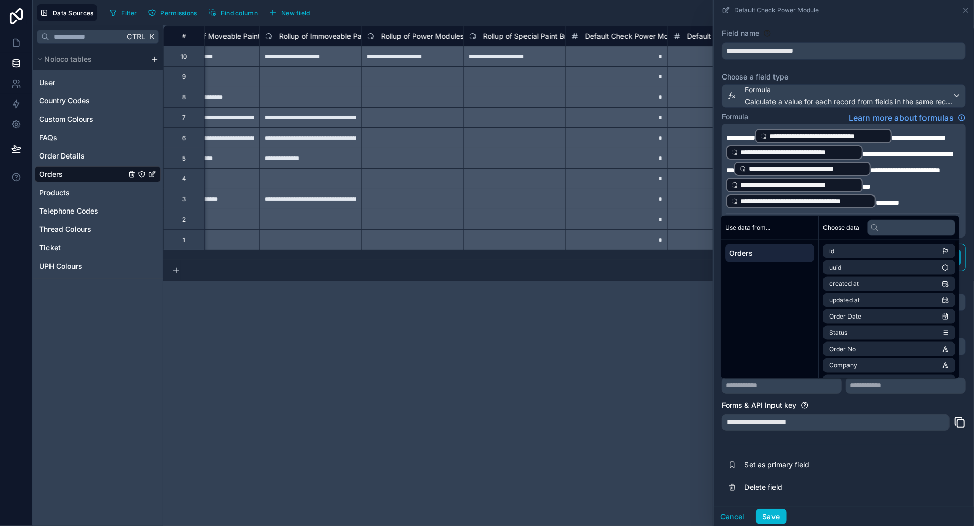
click at [891, 402] on div "Forms & API Input key" at bounding box center [844, 405] width 244 height 10
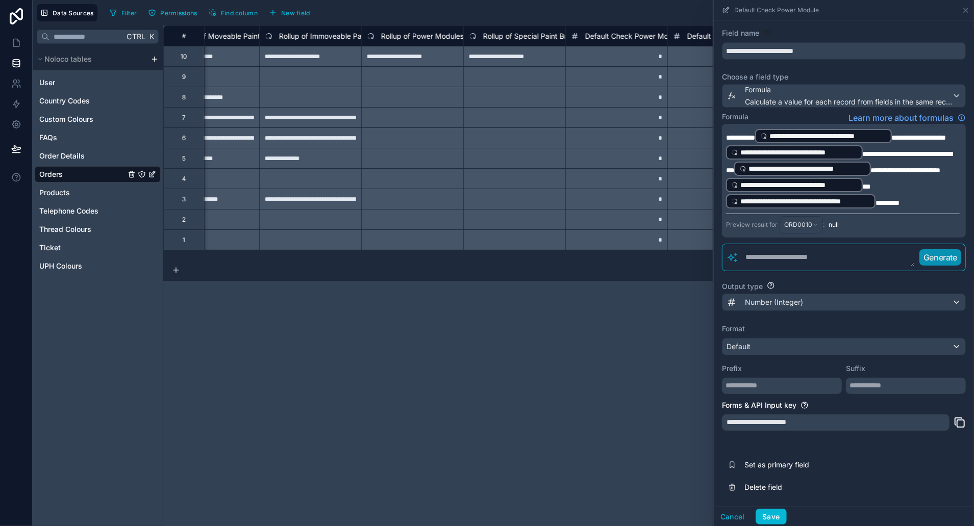
click at [906, 134] on span "**********" at bounding box center [919, 137] width 55 height 7
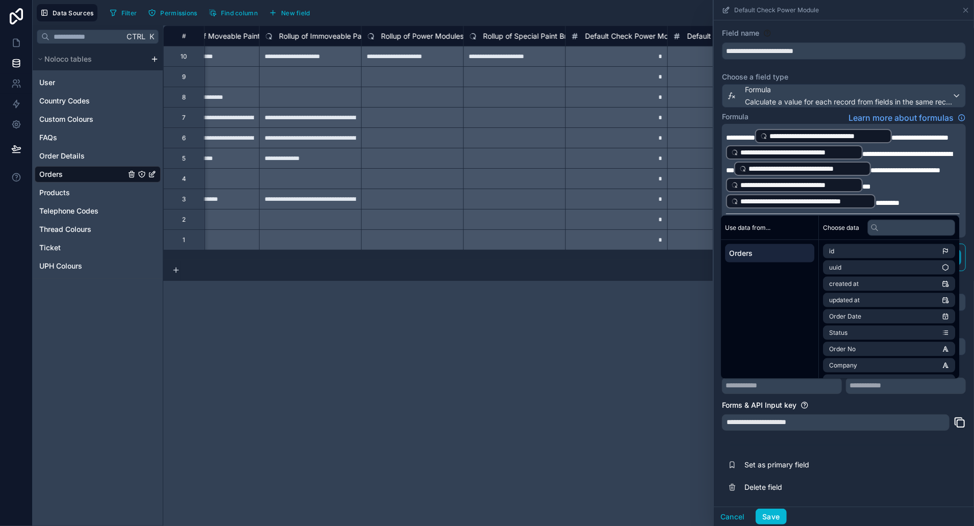
click at [822, 112] on div "Formula Learn more about formulas" at bounding box center [844, 118] width 244 height 12
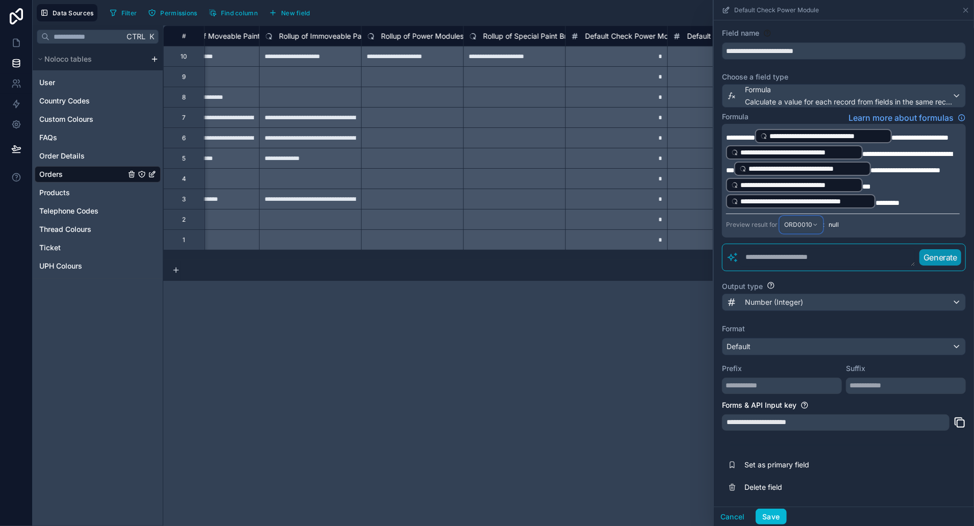
click at [797, 223] on span "ORD0010" at bounding box center [798, 225] width 28 height 8
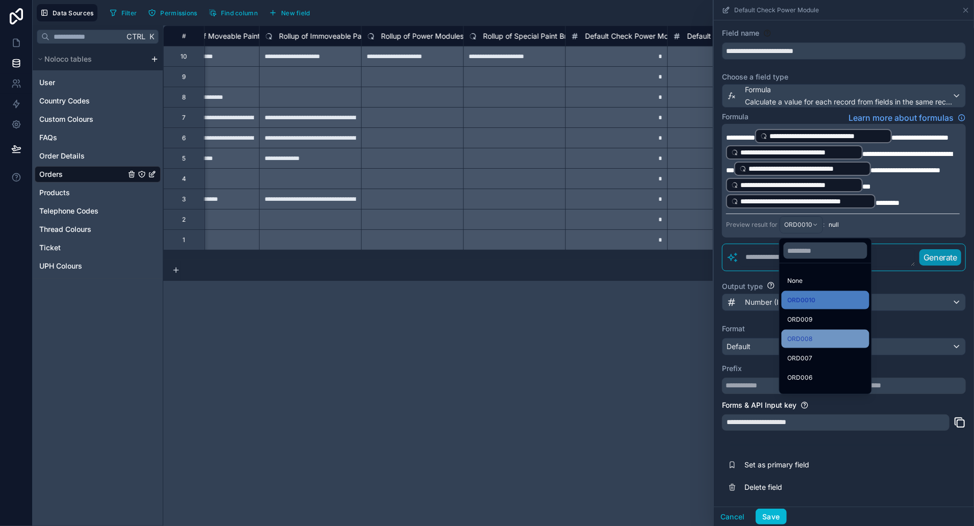
click at [819, 333] on div "ORD008" at bounding box center [826, 339] width 76 height 12
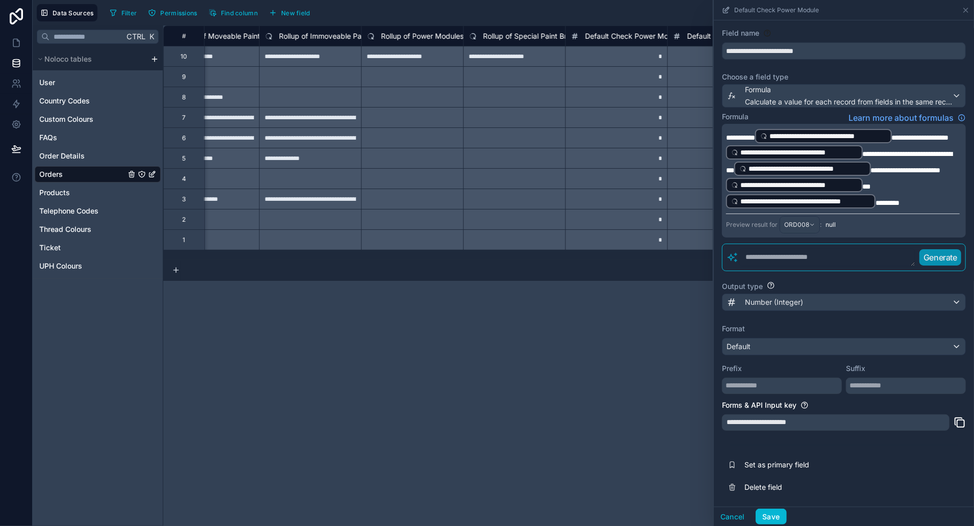
click at [917, 197] on p "**********" at bounding box center [843, 169] width 234 height 82
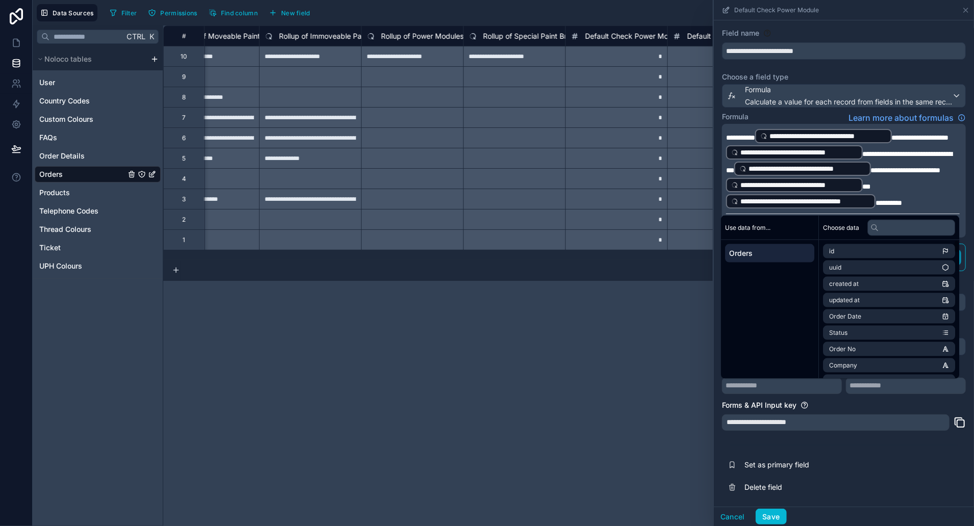
click at [855, 401] on div "Forms & API Input key" at bounding box center [844, 405] width 244 height 10
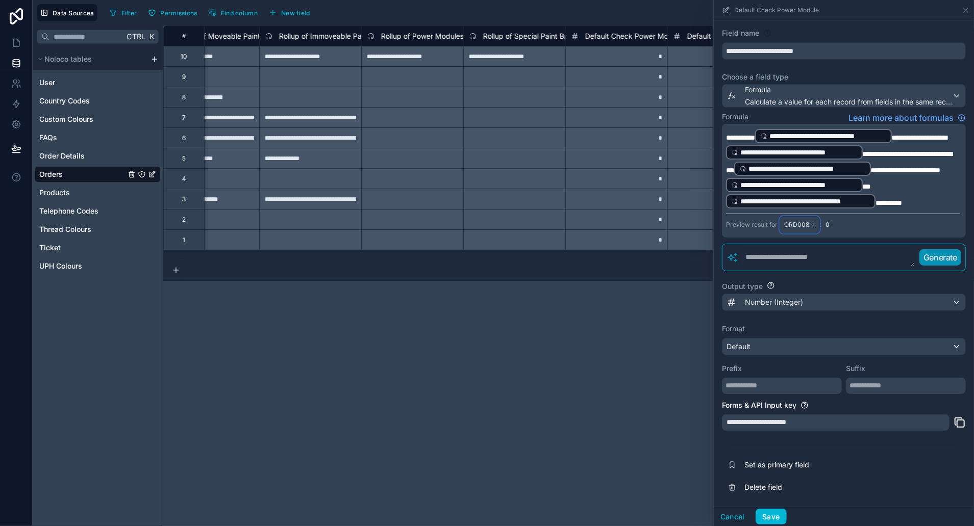
click at [793, 225] on span "ORD008" at bounding box center [796, 225] width 25 height 8
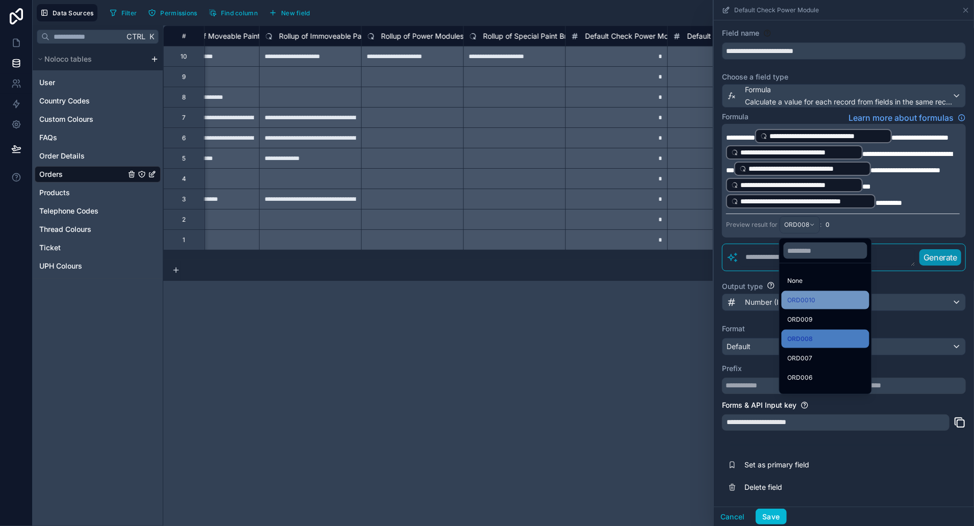
click at [805, 298] on span "ORD0010" at bounding box center [802, 300] width 28 height 12
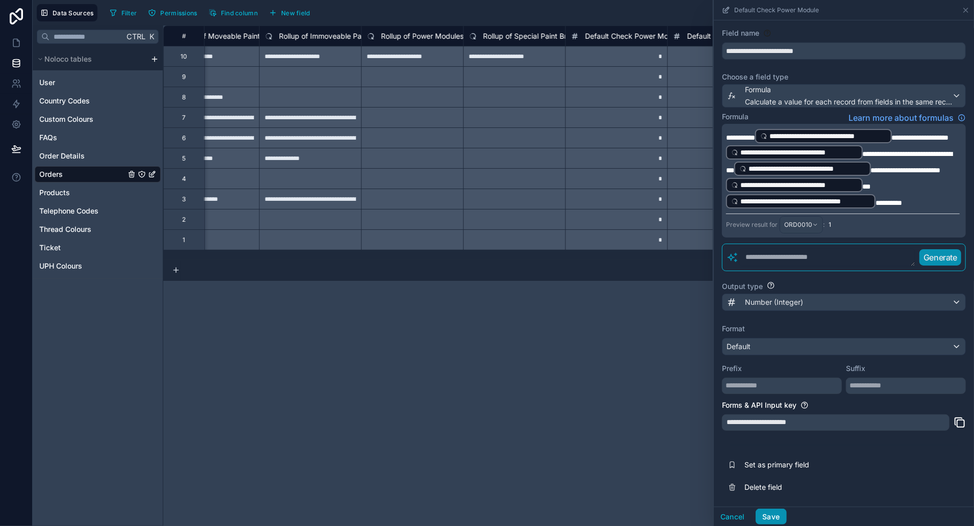
click at [768, 512] on button "Save" at bounding box center [771, 517] width 31 height 16
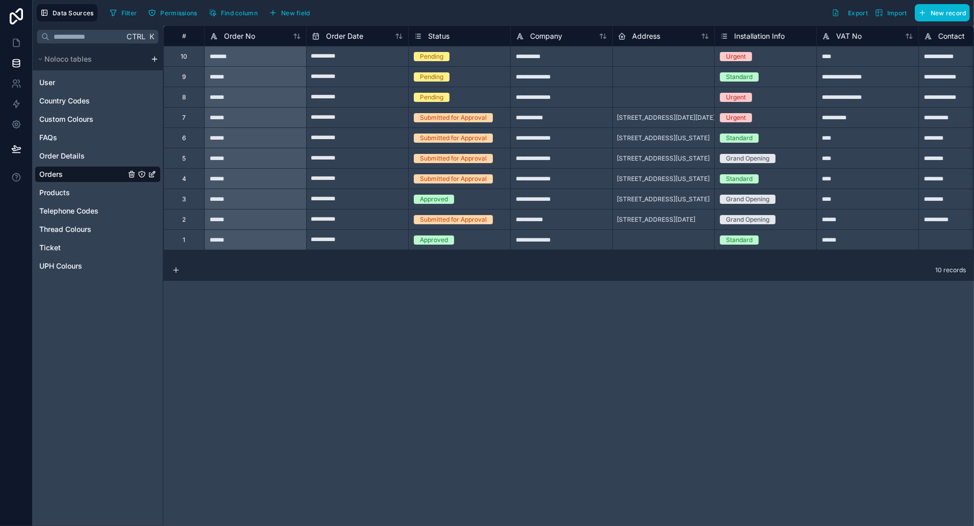
click at [824, 187] on div "****" at bounding box center [867, 178] width 102 height 20
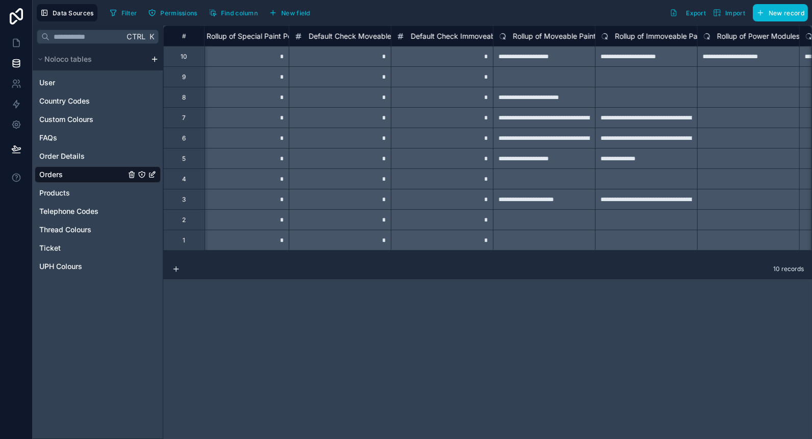
scroll to position [0, 9303]
drag, startPoint x: 725, startPoint y: 268, endPoint x: 570, endPoint y: 282, distance: 155.2
click at [570, 282] on div "**********" at bounding box center [487, 232] width 648 height 413
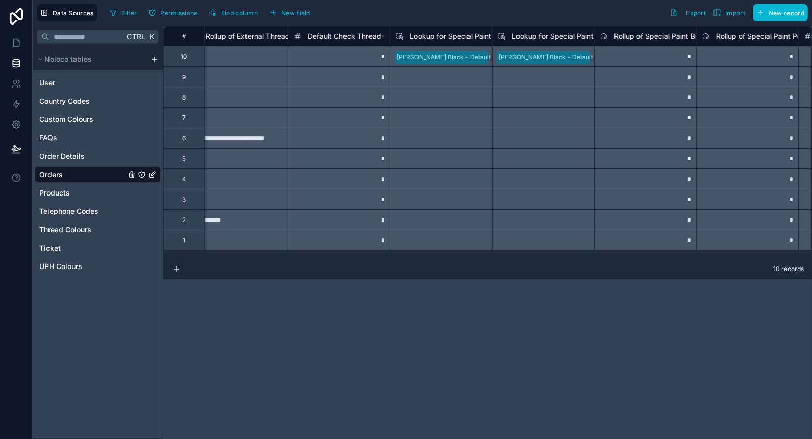
scroll to position [0, 8872]
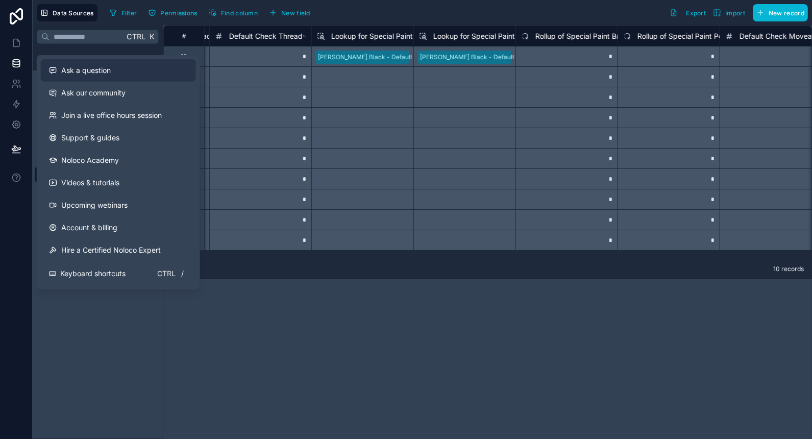
click at [117, 69] on div "Ask a question" at bounding box center [118, 70] width 139 height 10
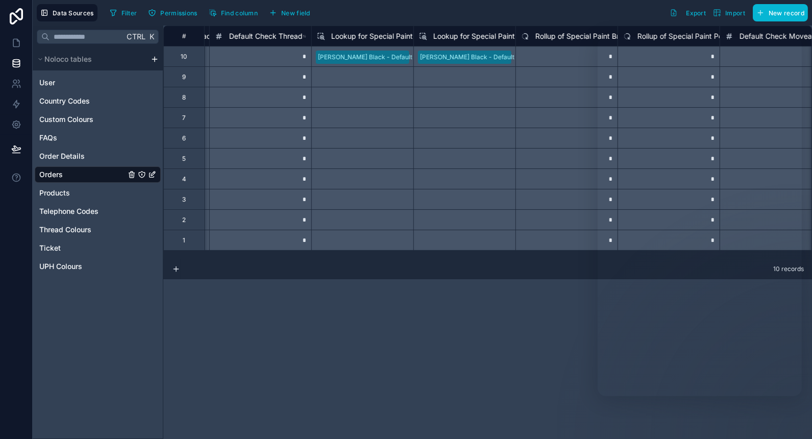
click at [360, 320] on div "**********" at bounding box center [487, 232] width 648 height 413
click at [381, 92] on div "Select a Lookup for Special Paint Brace" at bounding box center [362, 97] width 102 height 20
click at [442, 109] on div "Select a Lookup for Special Paint Power Modules" at bounding box center [464, 117] width 102 height 20
click at [446, 93] on div "Select a Lookup for Special Paint Power Modules" at bounding box center [464, 97] width 102 height 20
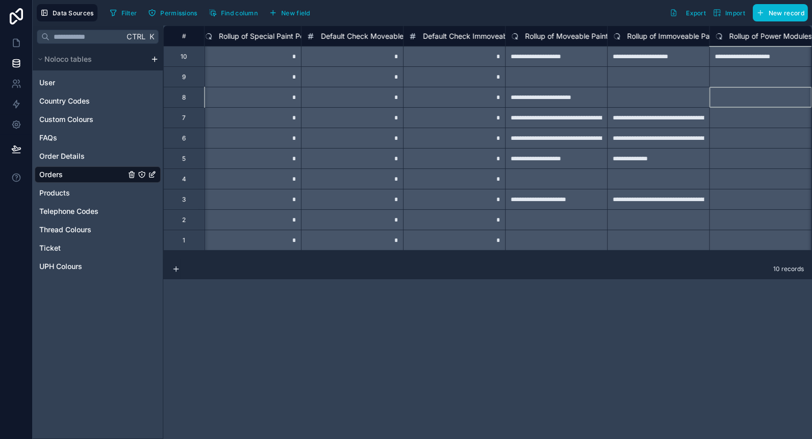
scroll to position [0, 9392]
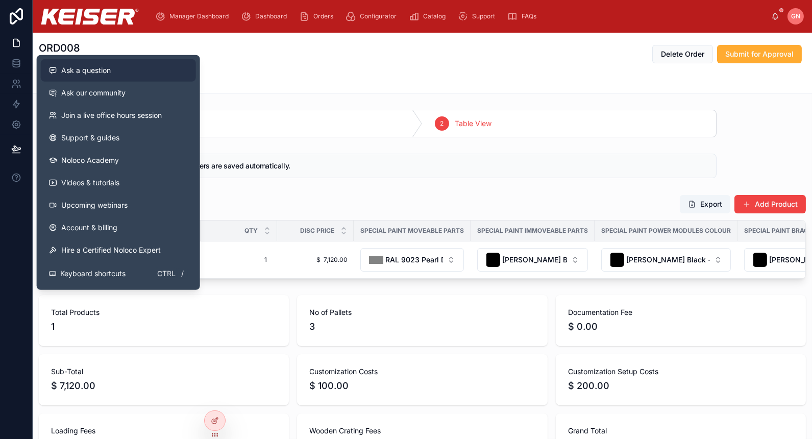
click at [127, 73] on div "Ask a question" at bounding box center [118, 70] width 139 height 10
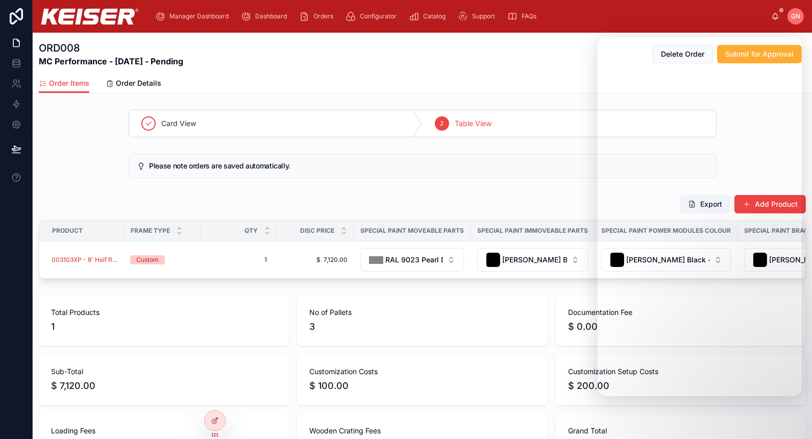
click at [495, 202] on div "Export Add Product" at bounding box center [422, 203] width 767 height 19
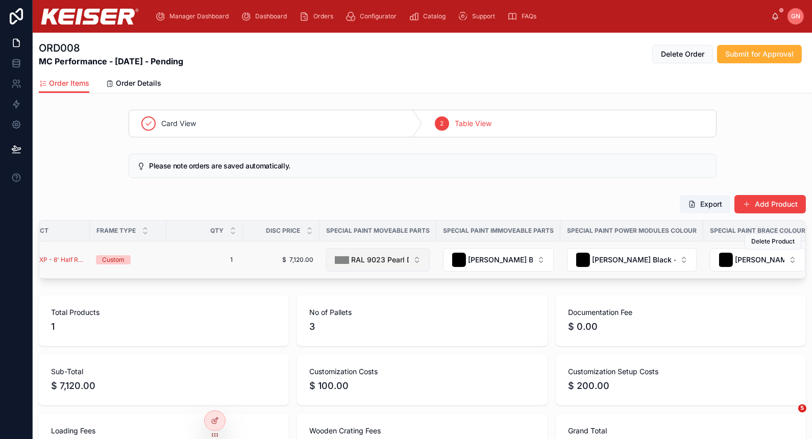
scroll to position [0, 35]
click at [384, 255] on span "RAL 9023 Pearl Dark Grey" at bounding box center [379, 260] width 58 height 10
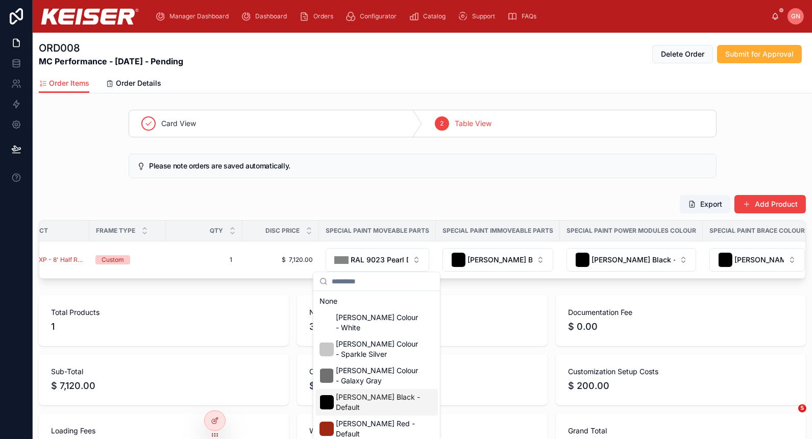
click at [385, 392] on span "[PERSON_NAME] Black - Default" at bounding box center [379, 402] width 86 height 20
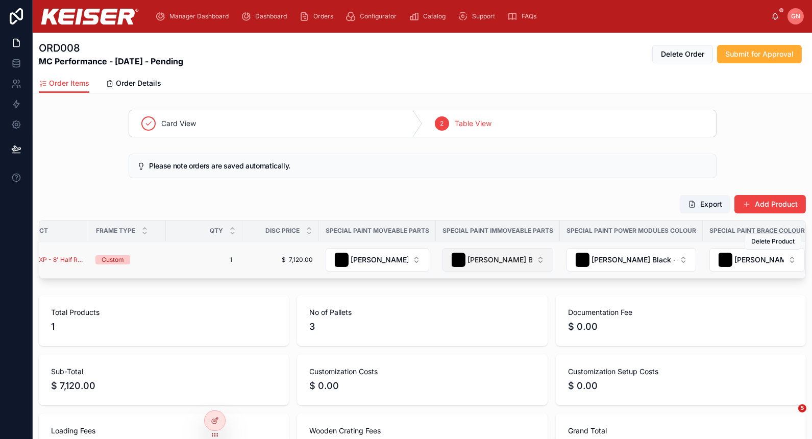
click at [494, 260] on span "[PERSON_NAME] Black - Default" at bounding box center [499, 260] width 65 height 10
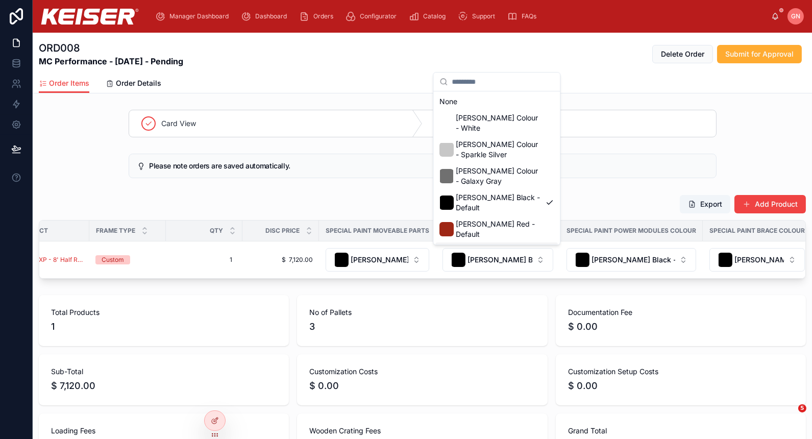
click at [489, 245] on span "RAL 9023 Pearl Dark Grey" at bounding box center [499, 255] width 86 height 20
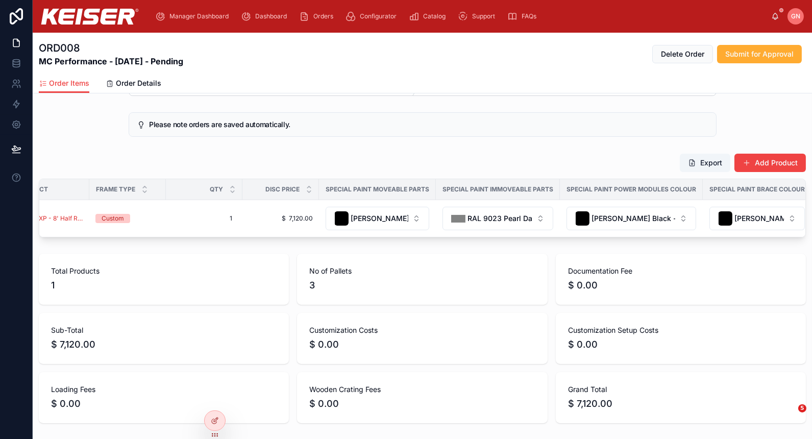
scroll to position [42, 0]
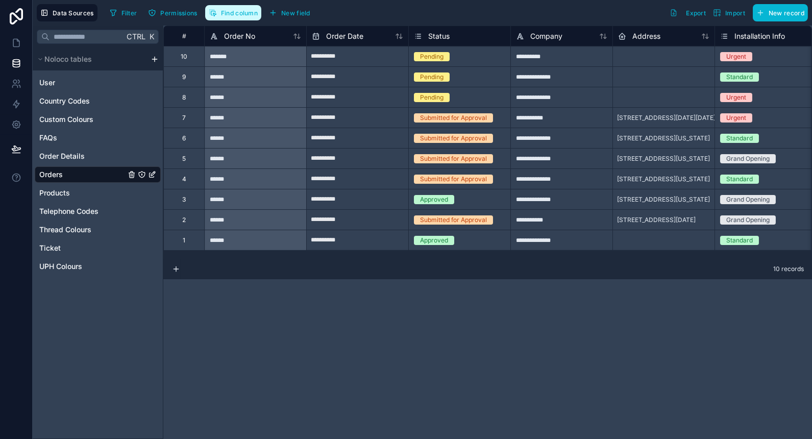
click at [223, 12] on span "Find column" at bounding box center [239, 13] width 37 height 8
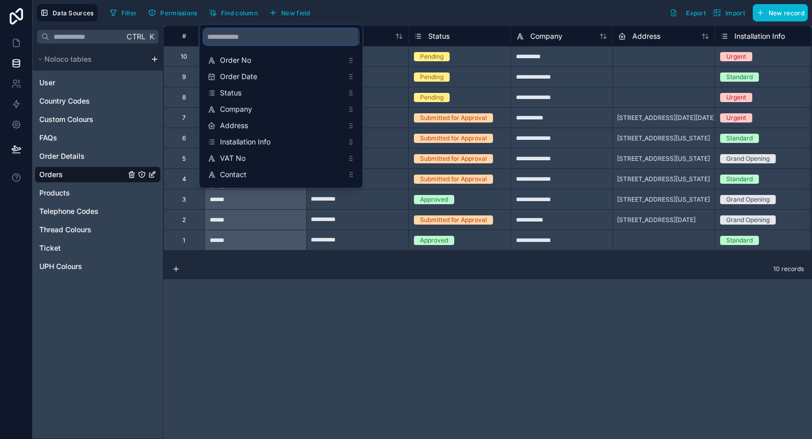
click at [260, 39] on input "scrollable content" at bounding box center [281, 37] width 155 height 16
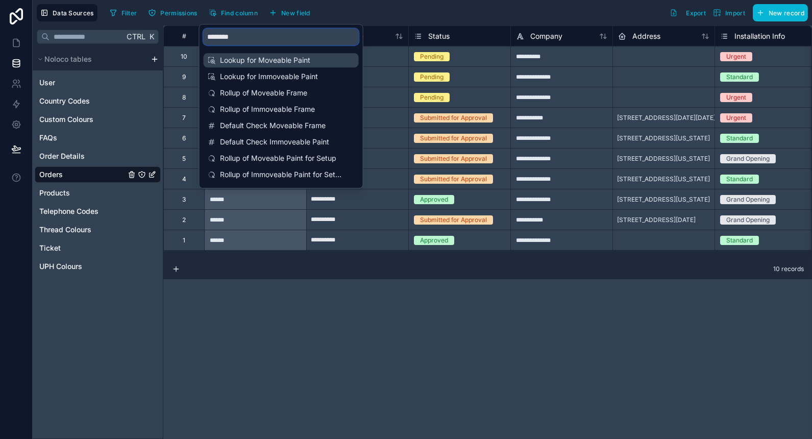
type input "********"
click at [296, 65] on span "Lookup for Moveable Paint" at bounding box center [281, 60] width 123 height 10
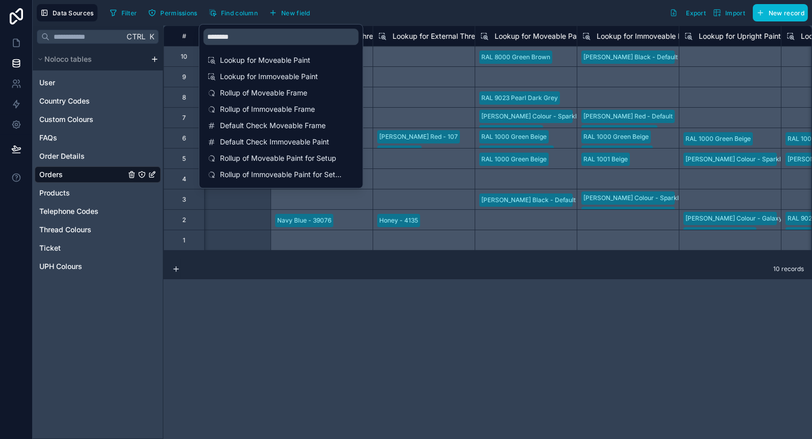
scroll to position [0, 6632]
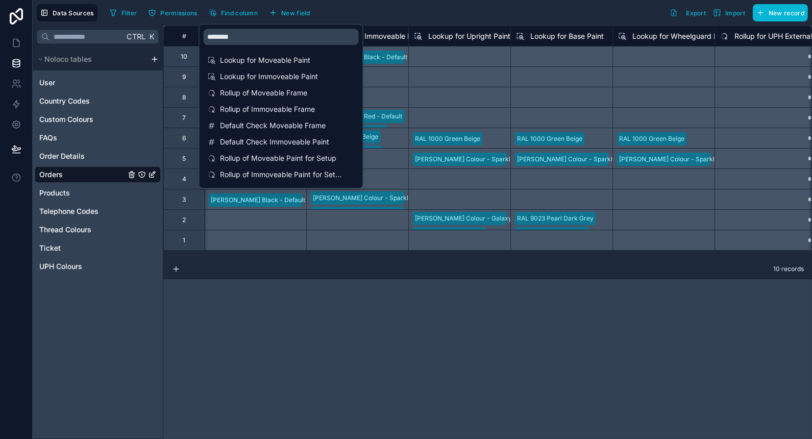
click at [351, 350] on div "# Look up for Internal Thread Colour Lookup for External Thread Colour Lookup f…" at bounding box center [487, 232] width 648 height 413
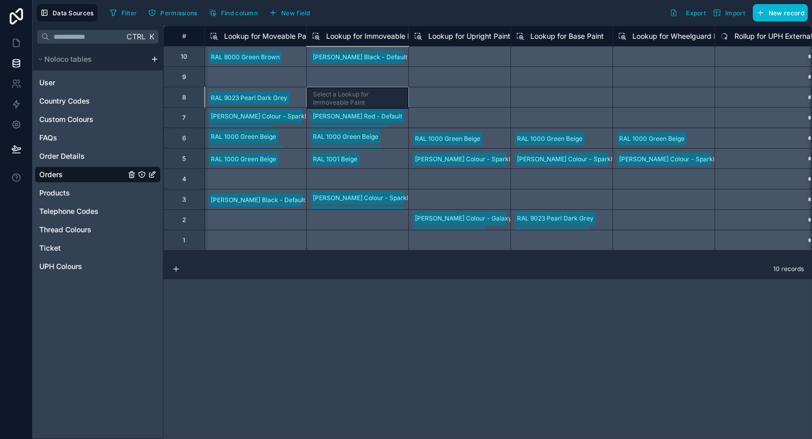
click at [367, 103] on div "Select a Lookup for Immoveable Paint" at bounding box center [357, 97] width 102 height 20
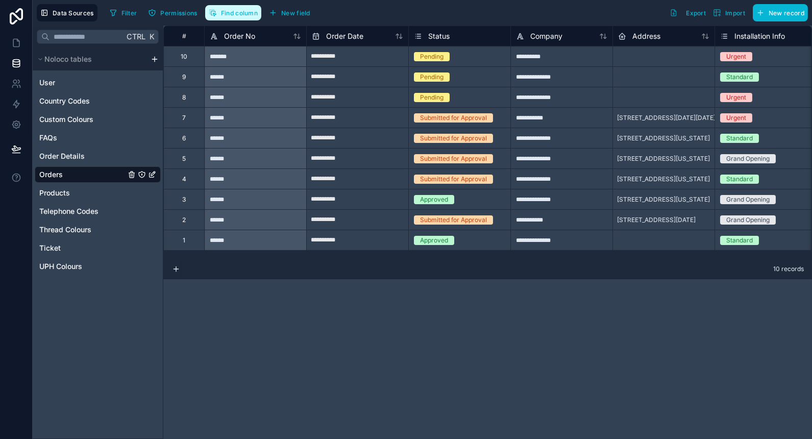
click at [230, 8] on button "Find column" at bounding box center [233, 12] width 56 height 15
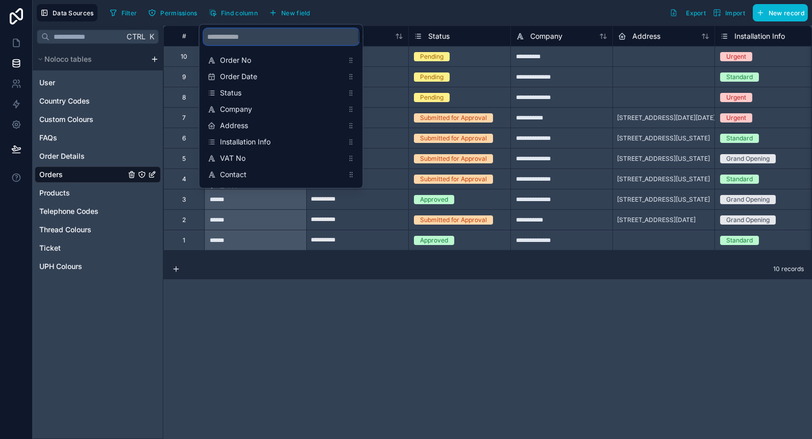
click at [235, 40] on input "scrollable content" at bounding box center [281, 37] width 155 height 16
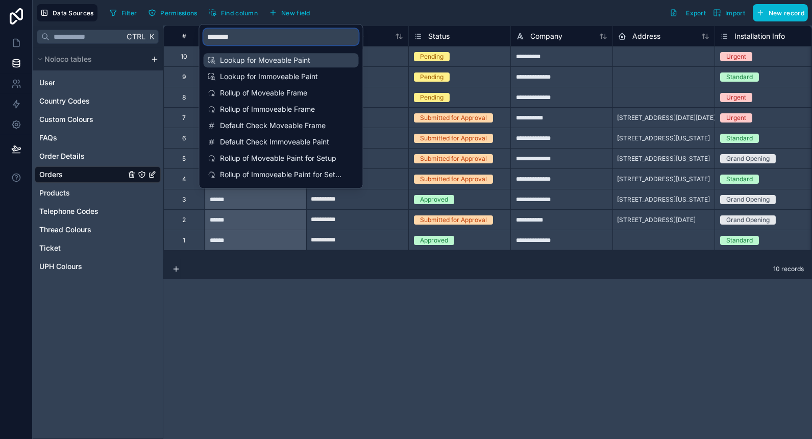
type input "********"
click at [284, 64] on span "Lookup for Moveable Paint" at bounding box center [281, 60] width 123 height 10
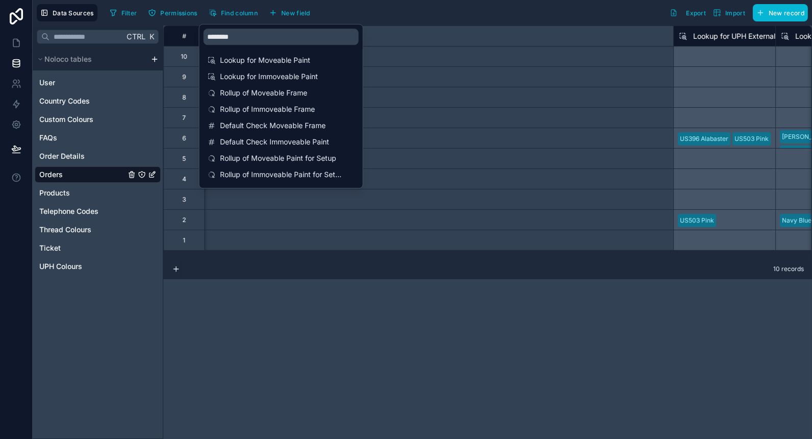
scroll to position [0, 6632]
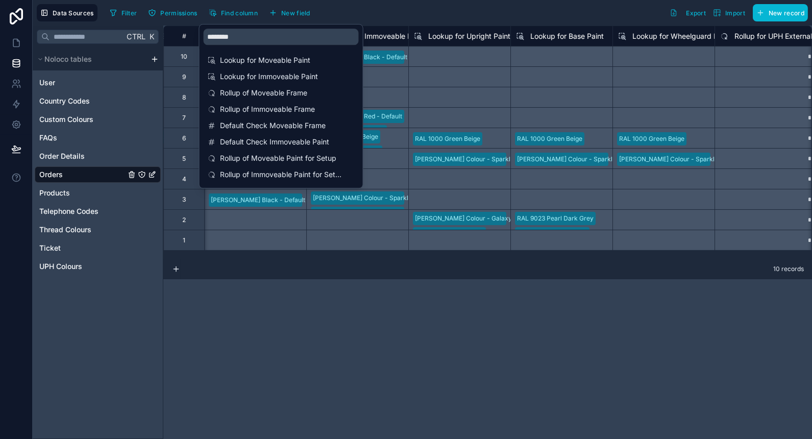
click at [332, 324] on div "# Lookup for UPH External Colour Select Look up for Internal Thread Colour Look…" at bounding box center [487, 232] width 648 height 413
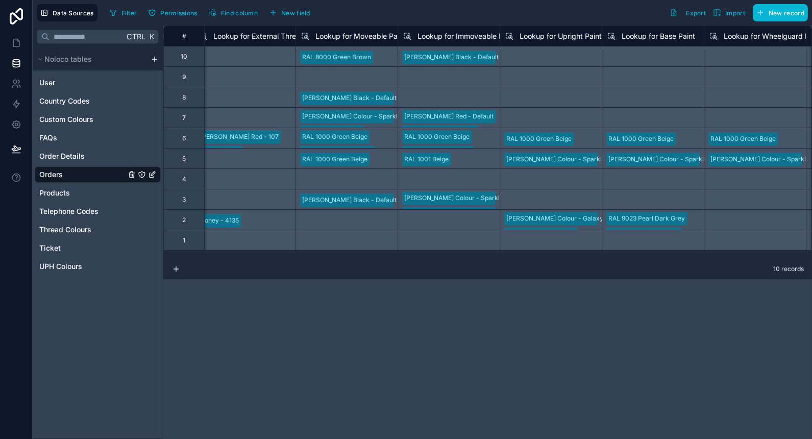
scroll to position [0, 6511]
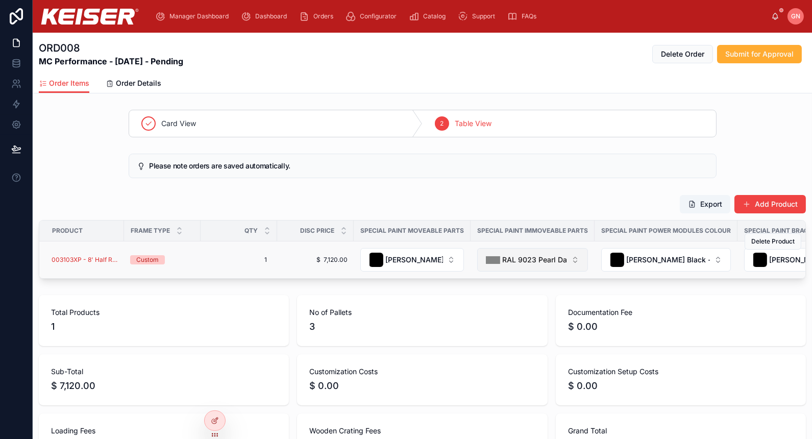
click at [506, 263] on div "RAL 9023 Pearl Dark Grey" at bounding box center [526, 260] width 81 height 14
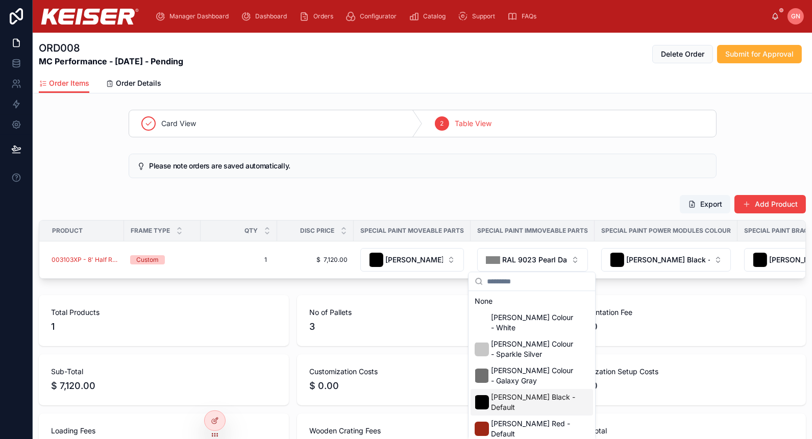
click at [527, 395] on span "[PERSON_NAME] Black - Default" at bounding box center [534, 402] width 86 height 20
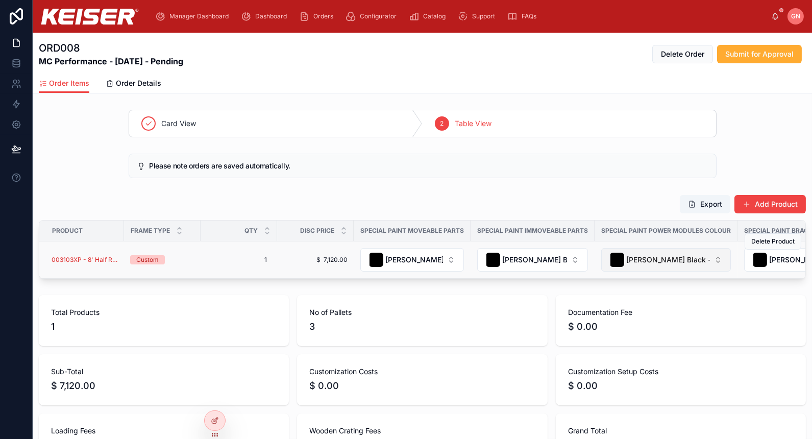
click at [641, 255] on span "[PERSON_NAME] Black - Default" at bounding box center [668, 260] width 84 height 10
click at [661, 234] on div "Special Paint Power Modules Colour" at bounding box center [666, 230] width 142 height 16
click at [659, 248] on button "[PERSON_NAME] Black - Default" at bounding box center [666, 259] width 130 height 23
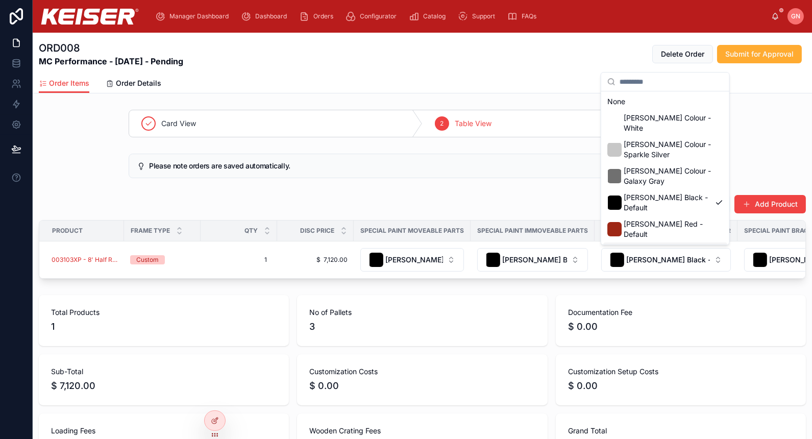
click at [667, 245] on span "RAL 9023 Pearl Dark Grey" at bounding box center [666, 255] width 87 height 20
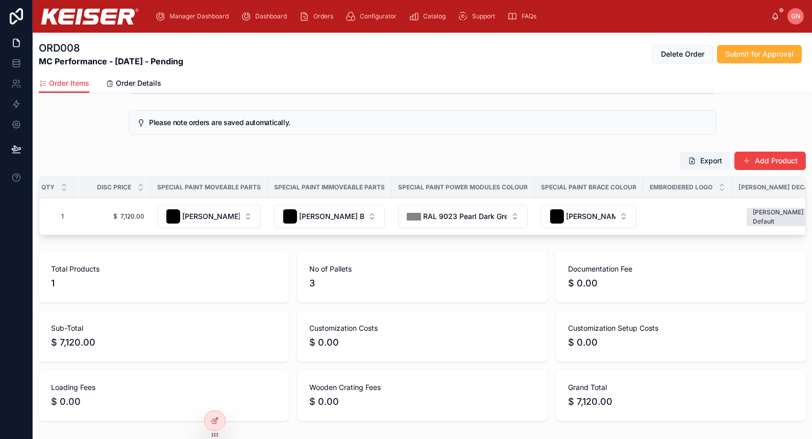
scroll to position [44, 0]
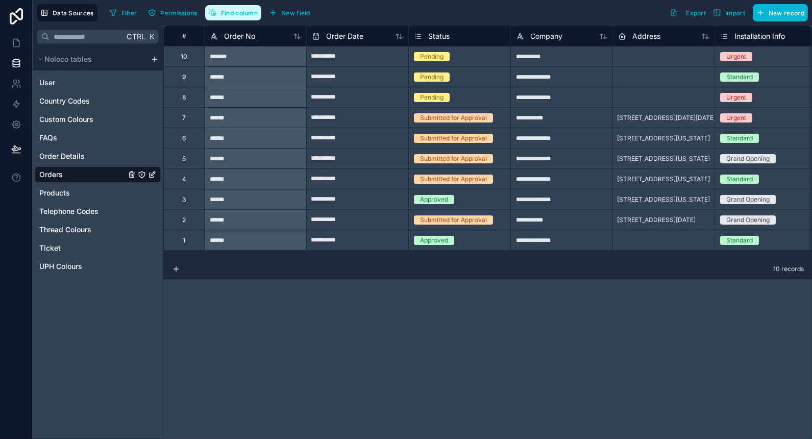
click at [239, 12] on span "Find column" at bounding box center [239, 13] width 37 height 8
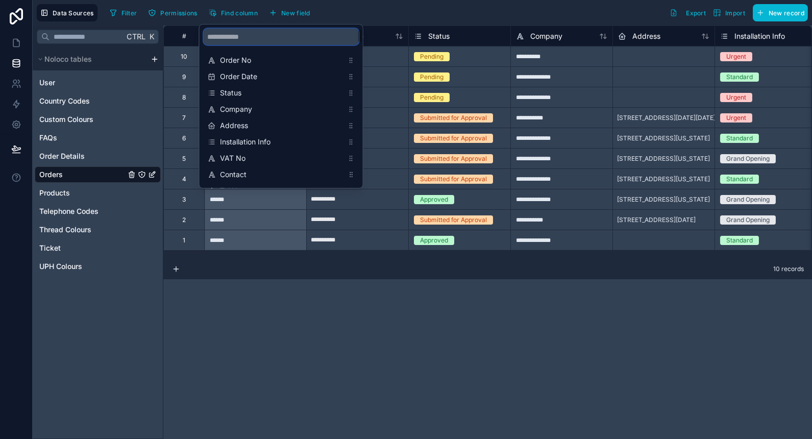
click at [252, 43] on input "scrollable content" at bounding box center [281, 37] width 155 height 16
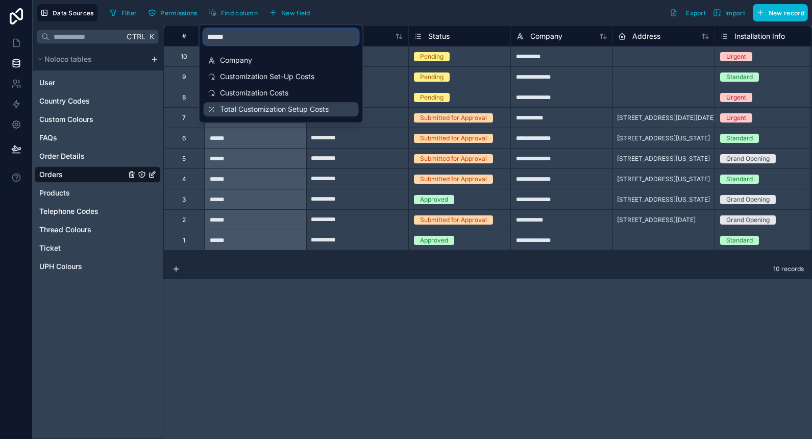
type input "******"
click at [243, 109] on span "Total Customization Setup Costs" at bounding box center [281, 109] width 123 height 10
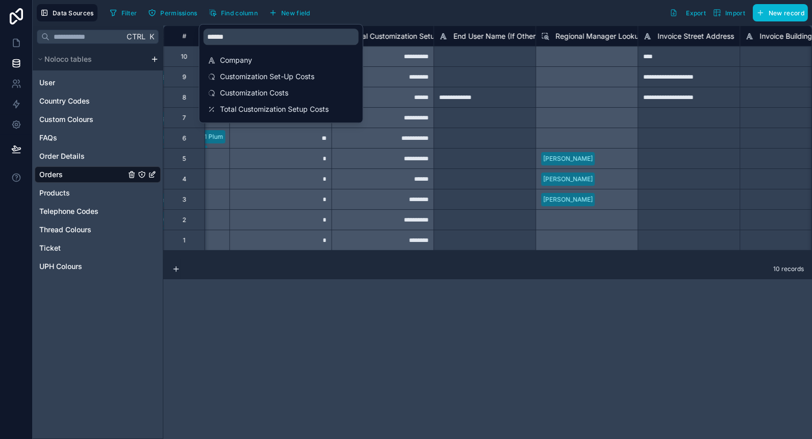
scroll to position [0, 4490]
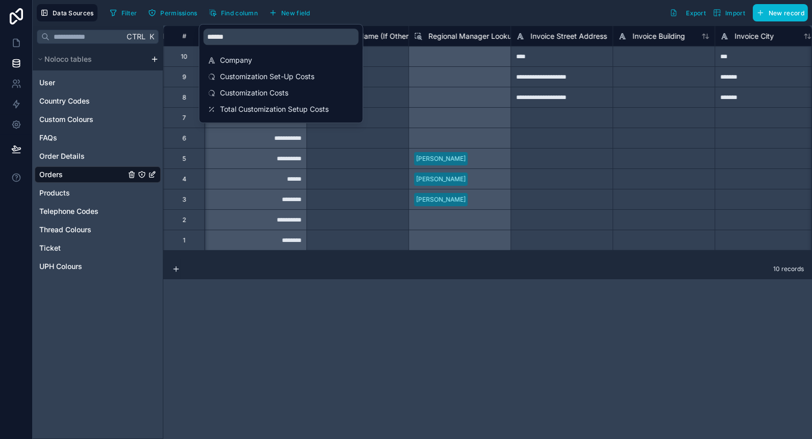
click at [281, 303] on div "**********" at bounding box center [487, 232] width 648 height 413
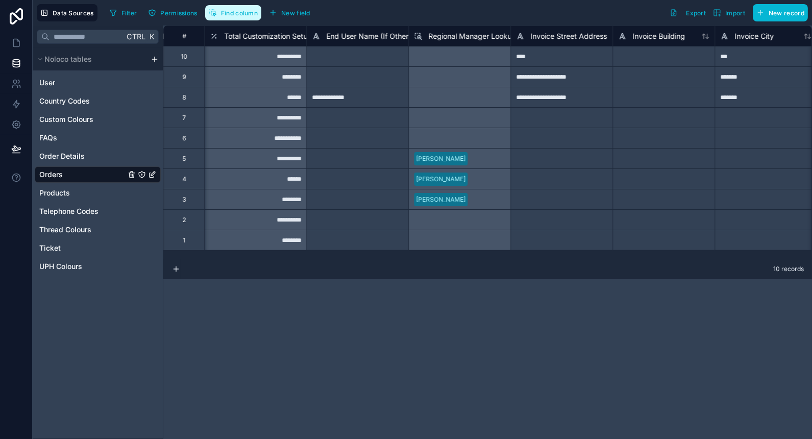
click at [236, 8] on button "Find column" at bounding box center [233, 12] width 56 height 15
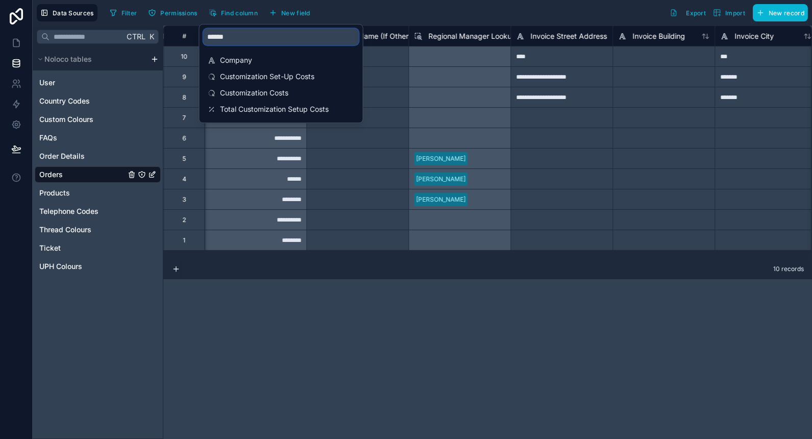
click at [225, 41] on input "******" at bounding box center [281, 37] width 155 height 16
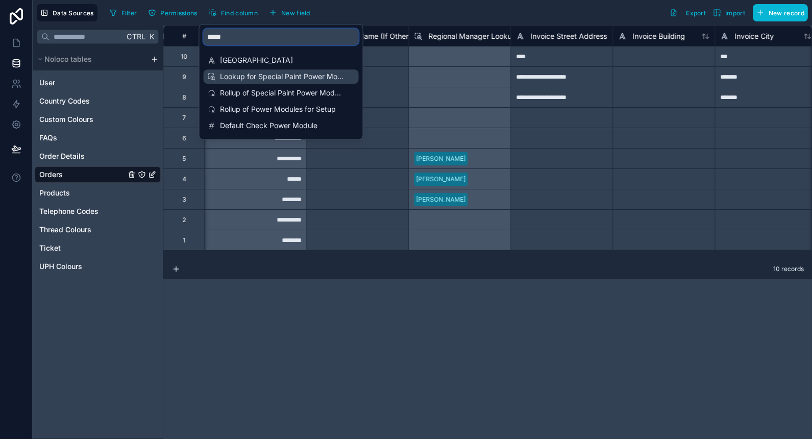
type input "*****"
click at [253, 79] on span "Lookup for Special Paint Power Modules" at bounding box center [281, 76] width 123 height 10
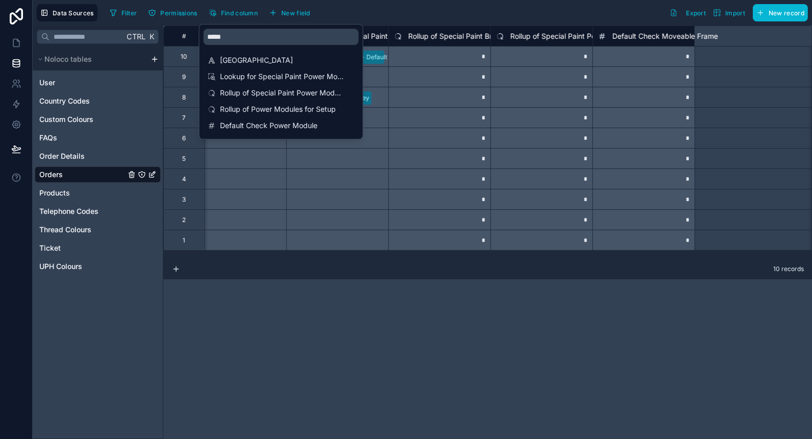
scroll to position [0, 9081]
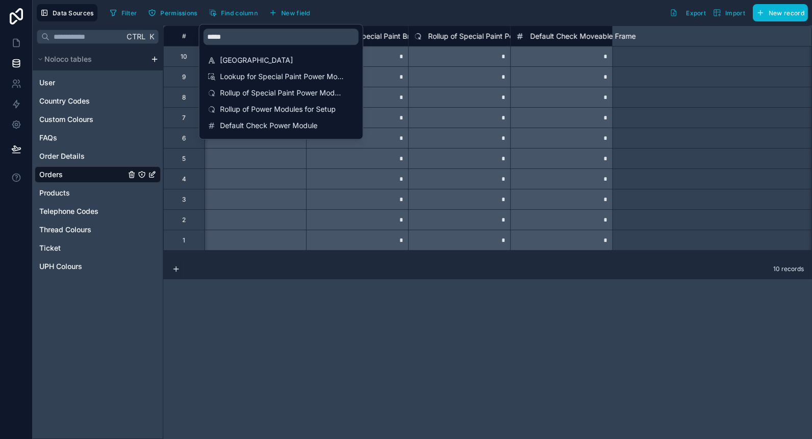
click at [312, 328] on div "**********" at bounding box center [487, 232] width 648 height 413
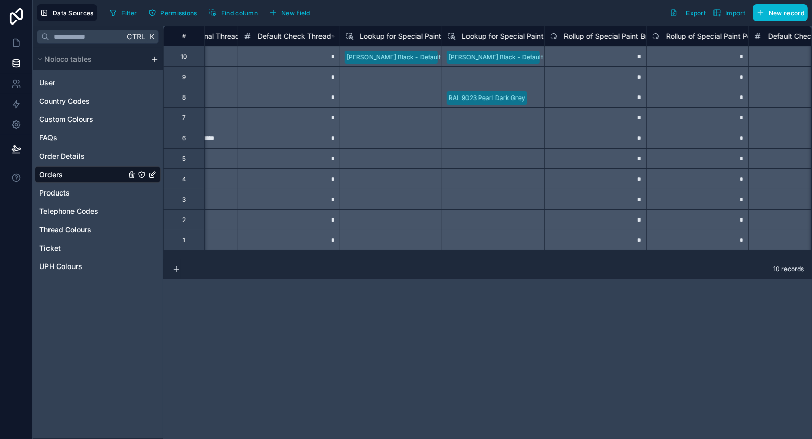
scroll to position [0, 8845]
click at [598, 34] on span "Rollup of Special Paint Brace" at bounding box center [610, 36] width 96 height 10
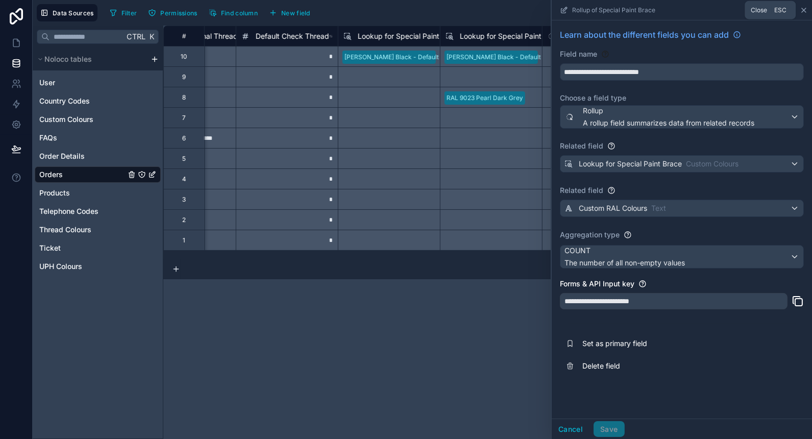
click at [806, 11] on icon at bounding box center [803, 10] width 8 height 8
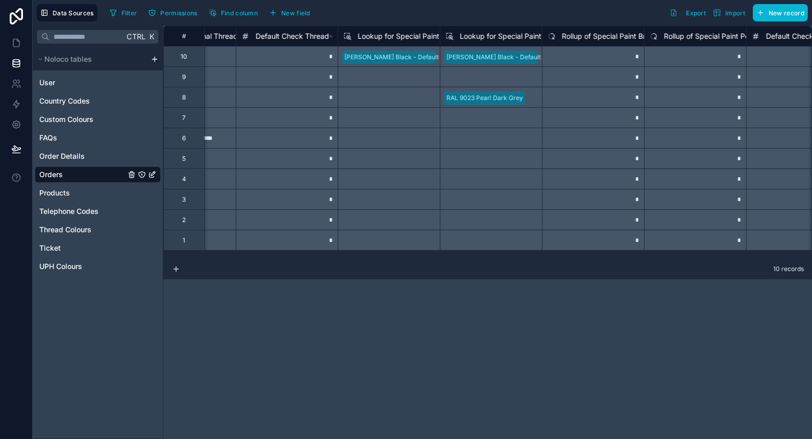
click at [684, 32] on span "Rollup of Special Paint Power Modules" at bounding box center [728, 36] width 128 height 10
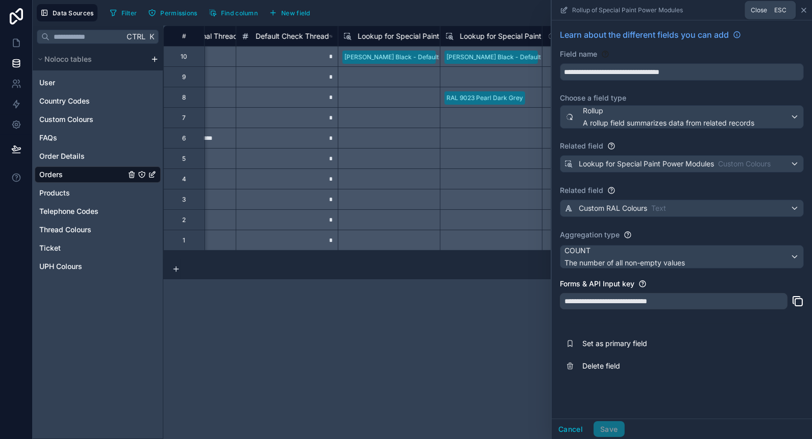
click at [803, 11] on icon at bounding box center [803, 10] width 8 height 8
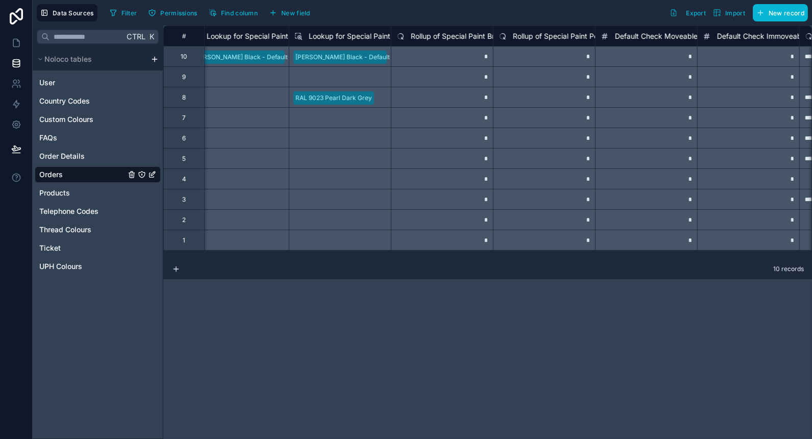
scroll to position [0, 9013]
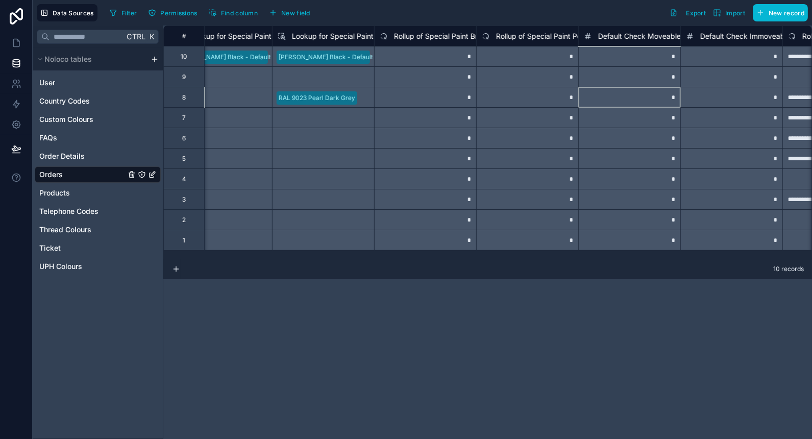
click at [643, 37] on span "Default Check Moveable Frame" at bounding box center [651, 36] width 106 height 10
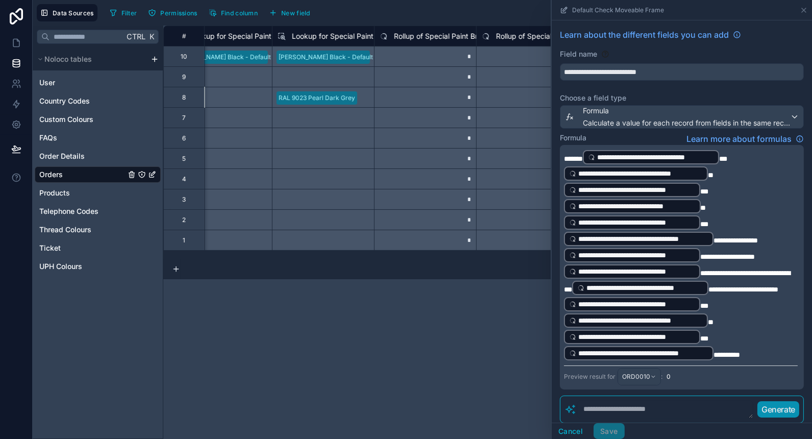
scroll to position [5, 0]
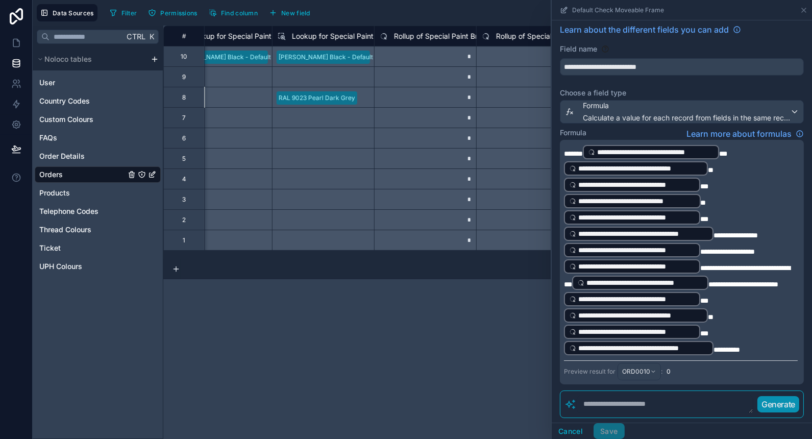
click at [562, 152] on div "**********" at bounding box center [682, 262] width 244 height 244
click at [565, 150] on span "*******" at bounding box center [573, 153] width 19 height 7
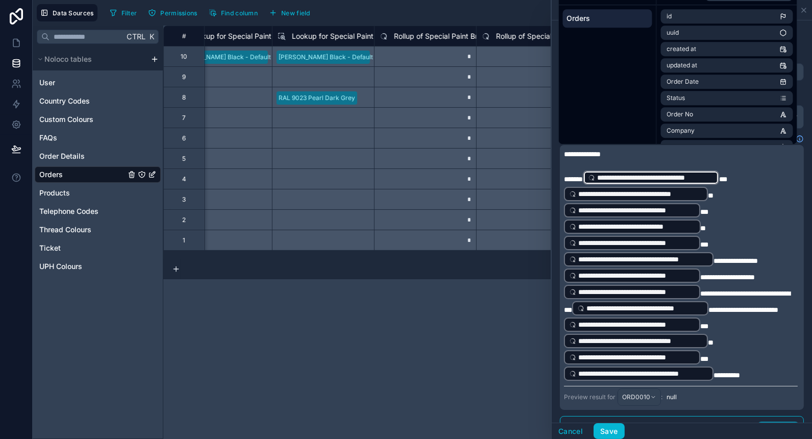
scroll to position [0, 0]
click at [670, 151] on p "**********" at bounding box center [681, 154] width 234 height 10
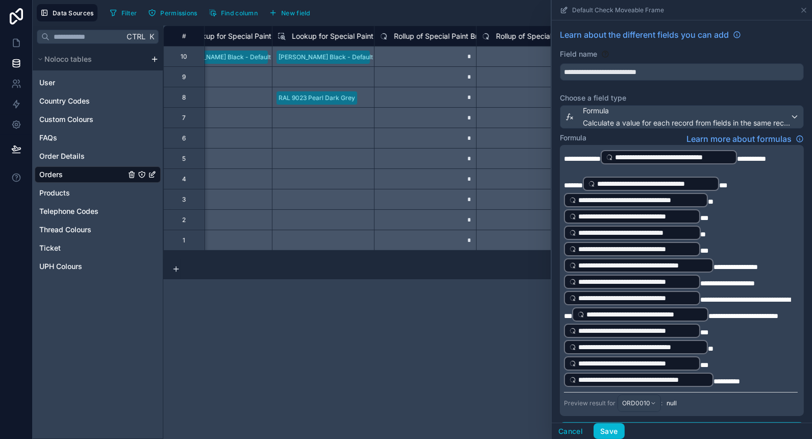
click at [721, 208] on p "**********" at bounding box center [681, 281] width 234 height 212
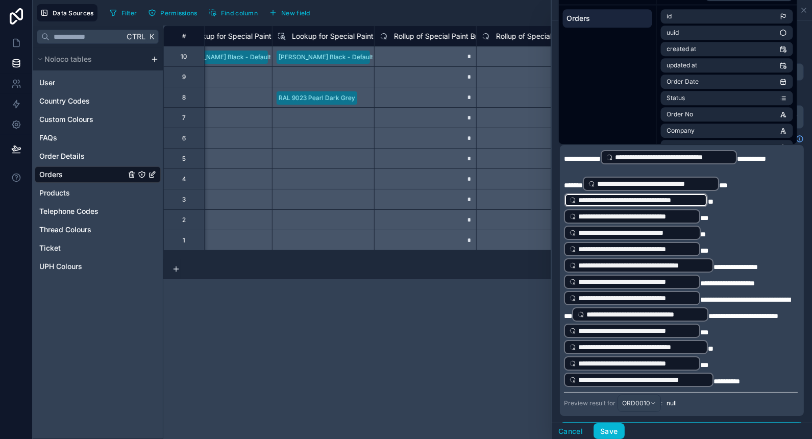
click at [601, 165] on p "**********" at bounding box center [681, 157] width 234 height 16
click at [585, 155] on span "**********" at bounding box center [582, 158] width 37 height 7
click at [758, 379] on p "**********" at bounding box center [681, 281] width 234 height 212
click at [640, 399] on span "ORD0010" at bounding box center [636, 403] width 28 height 8
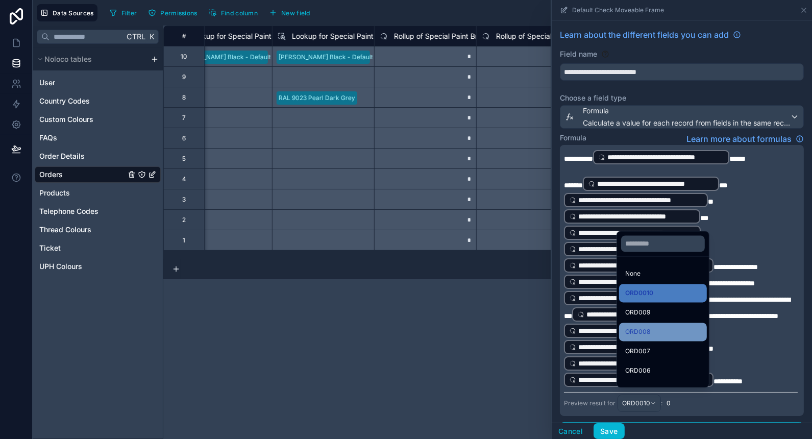
click at [674, 332] on div "ORD008" at bounding box center [663, 331] width 76 height 12
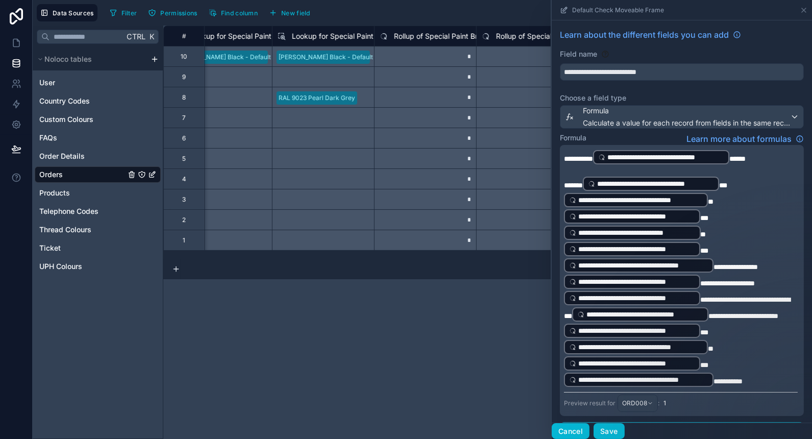
click at [568, 429] on button "Cancel" at bounding box center [570, 431] width 38 height 16
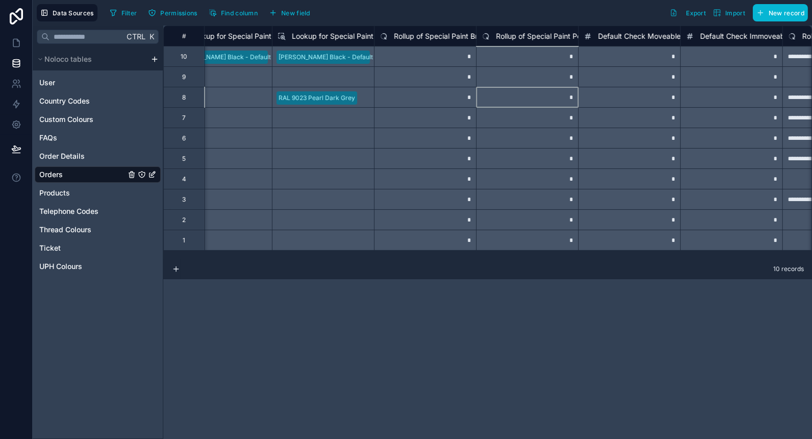
click at [546, 101] on div "*" at bounding box center [527, 97] width 102 height 20
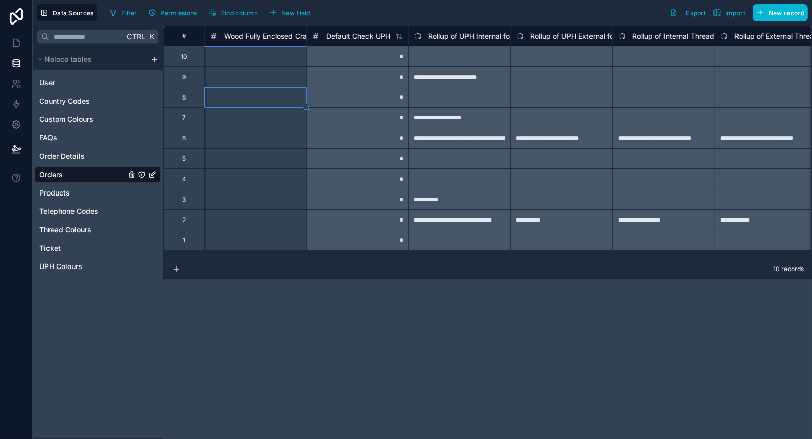
scroll to position [0, 8163]
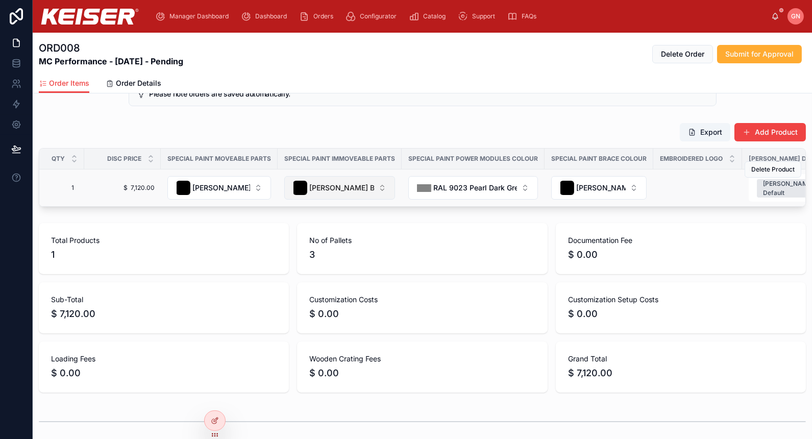
scroll to position [0, 200]
